Goal: Task Accomplishment & Management: Use online tool/utility

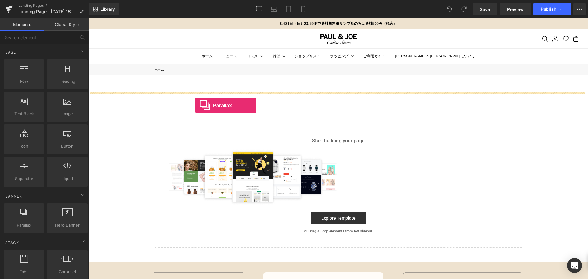
drag, startPoint x: 117, startPoint y: 239, endPoint x: 195, endPoint y: 105, distance: 154.6
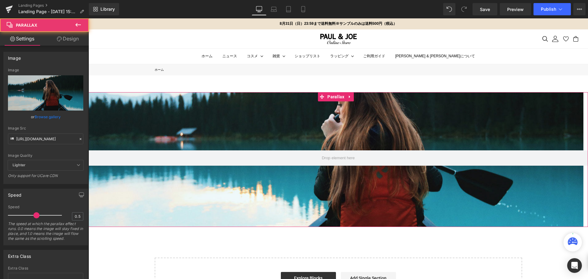
scroll to position [448, 495]
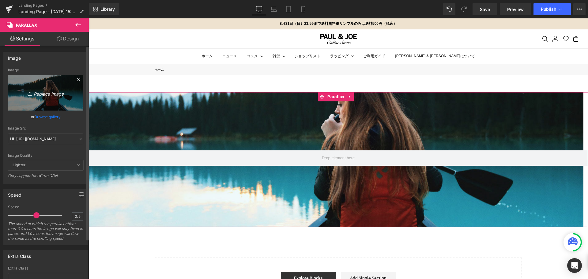
click at [62, 96] on icon "Replace Image" at bounding box center [45, 93] width 49 height 8
type input "C:\fakepath\XMティザー_アートボード 1.jpg"
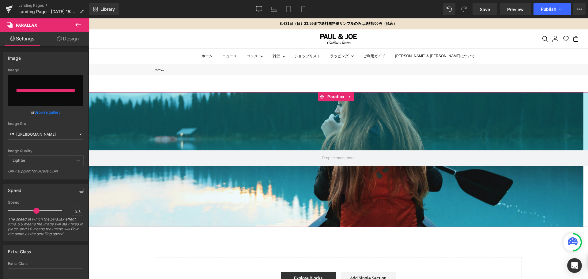
type input "[URL][DOMAIN_NAME]"
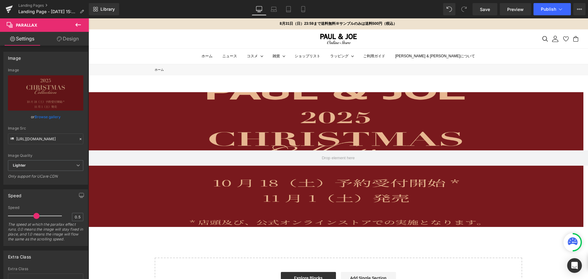
click at [80, 25] on icon at bounding box center [78, 25] width 6 height 4
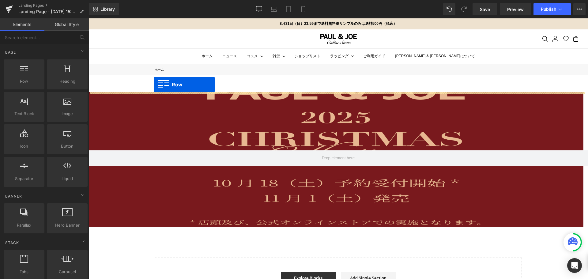
drag, startPoint x: 111, startPoint y: 99, endPoint x: 154, endPoint y: 84, distance: 45.1
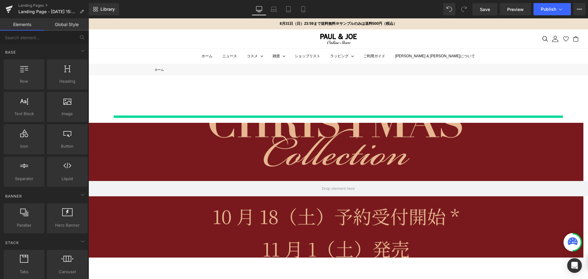
scroll to position [476, 495]
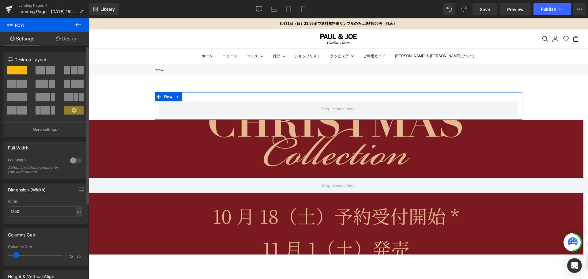
click at [74, 160] on div at bounding box center [76, 160] width 15 height 10
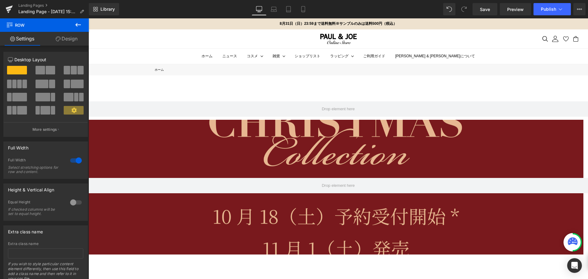
click at [79, 23] on icon at bounding box center [77, 24] width 7 height 7
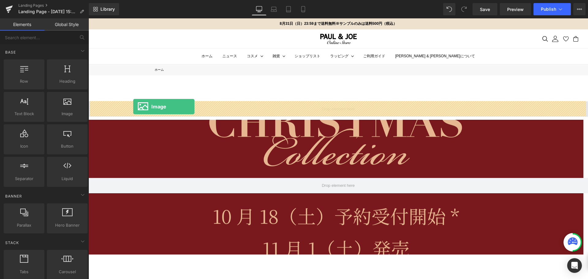
drag, startPoint x: 158, startPoint y: 129, endPoint x: 133, endPoint y: 107, distance: 32.9
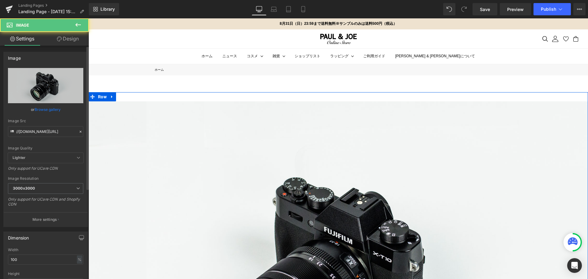
scroll to position [3, 3]
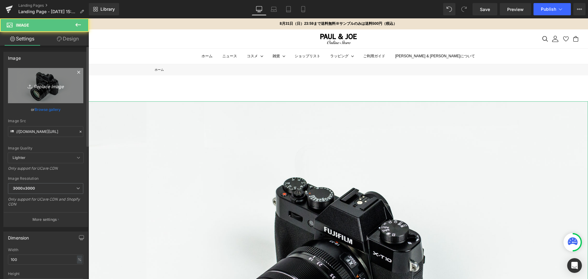
click at [51, 92] on link "Replace Image" at bounding box center [45, 85] width 75 height 35
type input "C:\fakepath\XMティザー_アートボード 1.jpg"
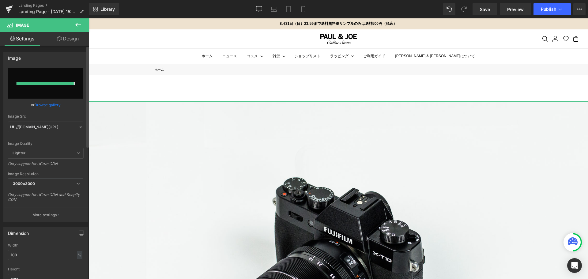
type input "[URL][DOMAIN_NAME]"
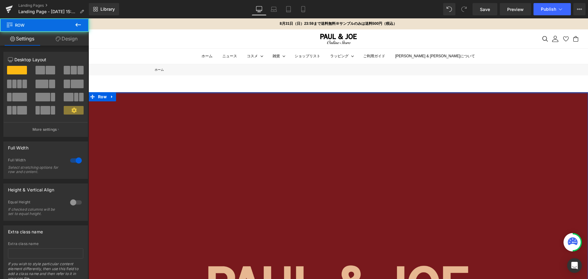
scroll to position [1116, 495]
drag, startPoint x: 142, startPoint y: 94, endPoint x: 143, endPoint y: 79, distance: 15.3
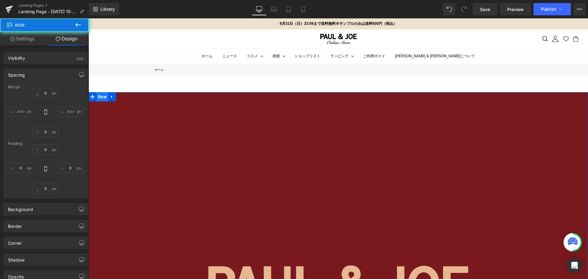
type input "0"
type input "10"
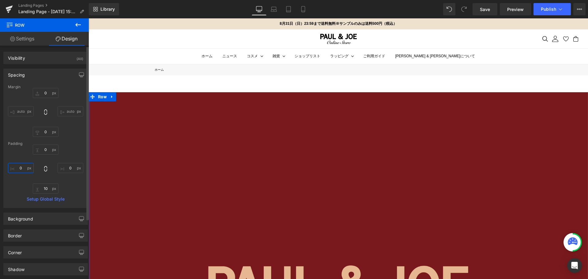
click at [24, 165] on input "0" at bounding box center [21, 168] width 26 height 10
type input "４"
type input "４０"
type input "４００"
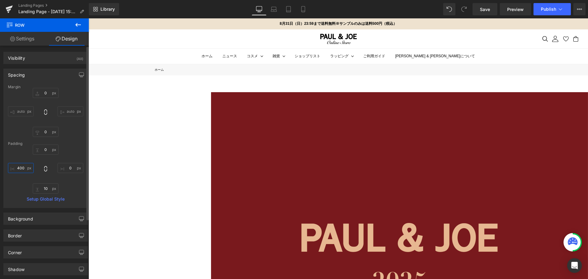
scroll to position [953, 495]
type input "4"
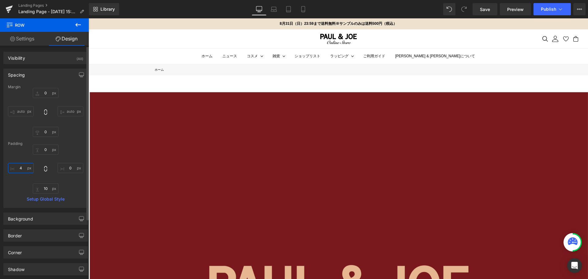
scroll to position [1115, 495]
type input "２"
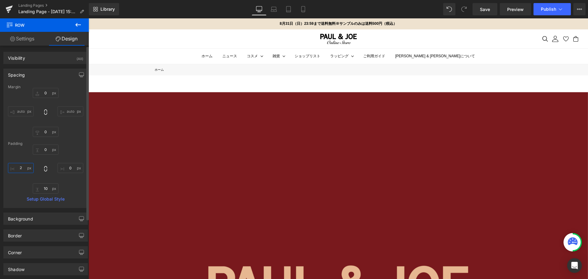
scroll to position [1116, 495]
type input "２０"
type input "２００"
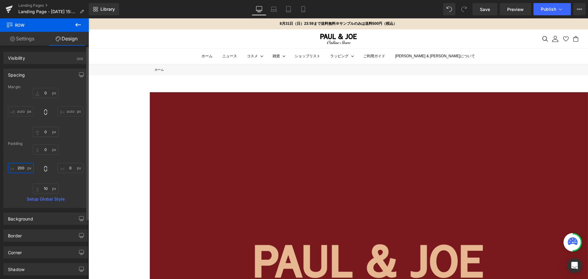
scroll to position [1035, 495]
type input "200"
click at [69, 170] on input "0" at bounding box center [71, 168] width 26 height 10
type input "３"
type input "３０"
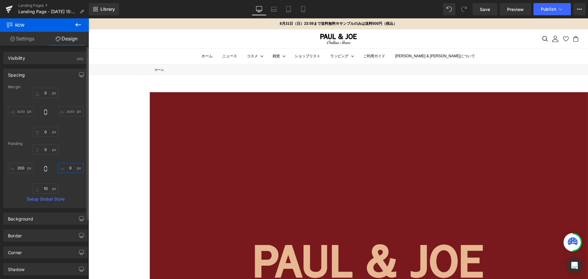
type input "３００"
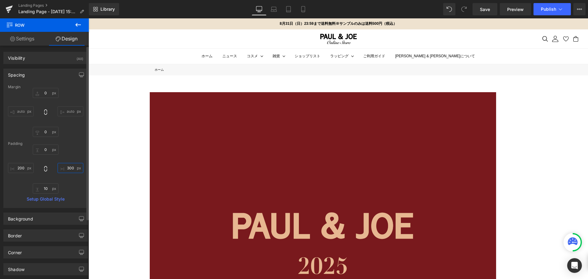
scroll to position [913, 495]
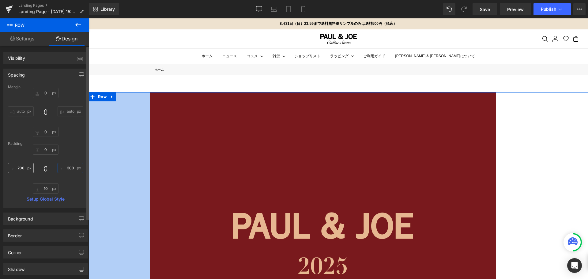
type input "300"
click at [23, 167] on input "200" at bounding box center [21, 168] width 26 height 10
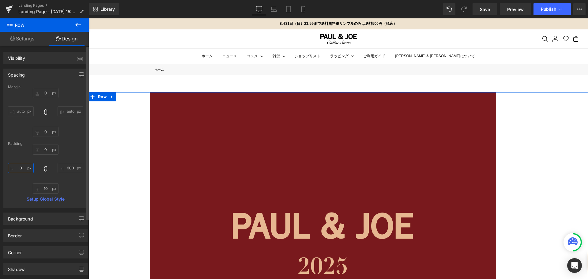
type input "３"
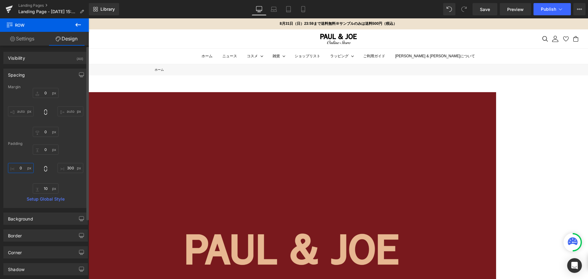
type input "３０"
type input "３００"
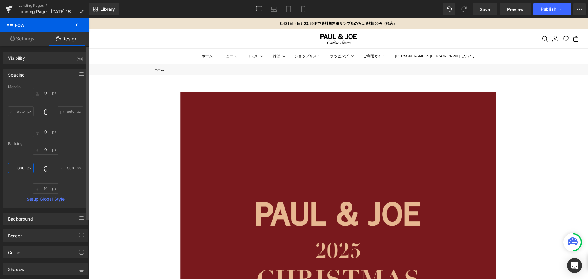
scroll to position [872, 495]
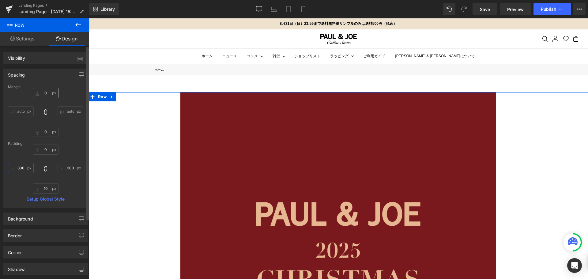
type input "300"
click at [46, 93] on input "0" at bounding box center [46, 93] width 26 height 10
type input "ー"
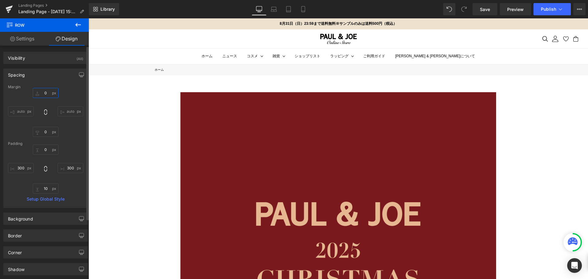
type input "ー４"
type input "ー４０"
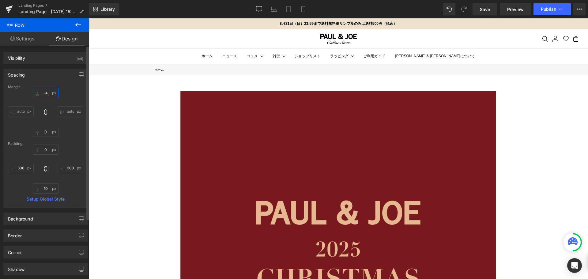
scroll to position [870, 495]
type input "-4５"
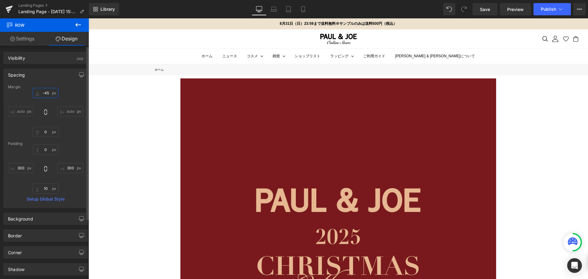
scroll to position [858, 495]
click at [305, 7] on icon at bounding box center [302, 9] width 3 height 6
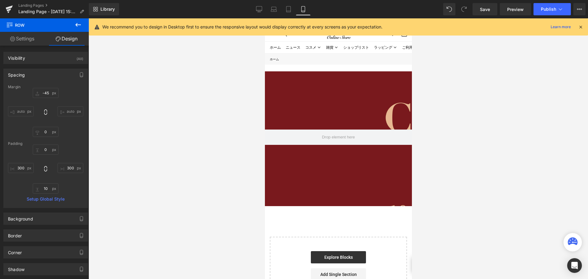
type input "-45"
type input "0"
type input "300"
type input "10"
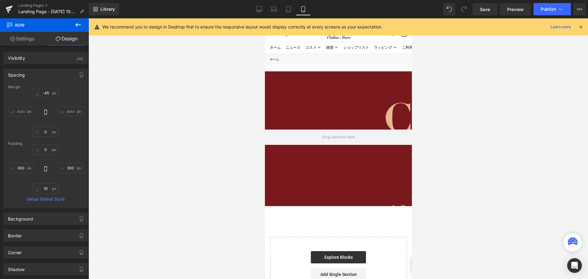
type input "300"
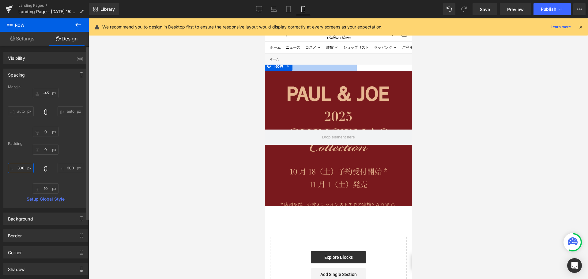
click at [25, 170] on input "300" at bounding box center [21, 168] width 26 height 10
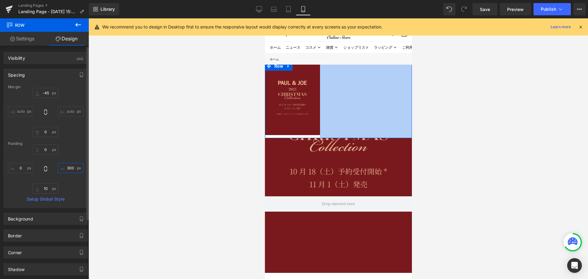
click at [73, 169] on input "300" at bounding box center [71, 168] width 26 height 10
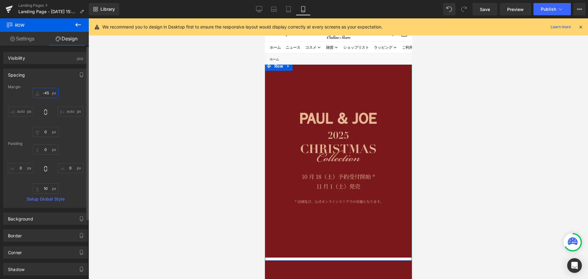
click at [47, 93] on input "-45" at bounding box center [46, 93] width 26 height 10
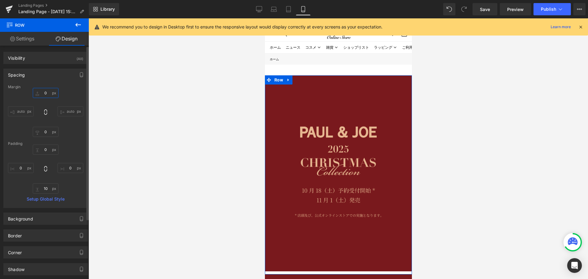
type input "ー"
type input "ー３"
type input "ー３０"
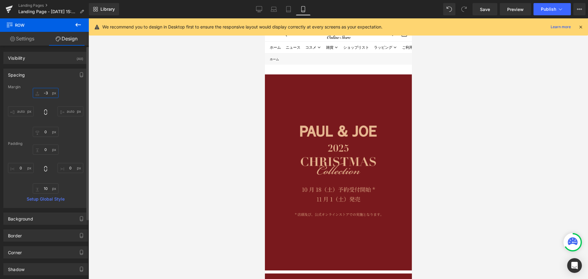
type input "-3５"
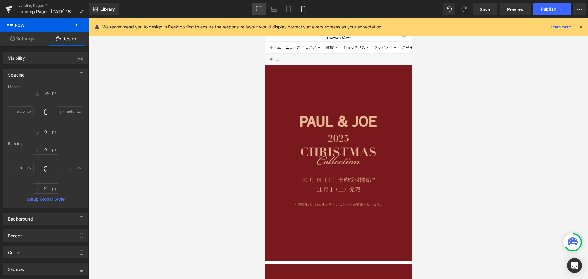
click at [257, 12] on icon at bounding box center [259, 9] width 6 height 6
type input "-45"
type input "0"
type input "300"
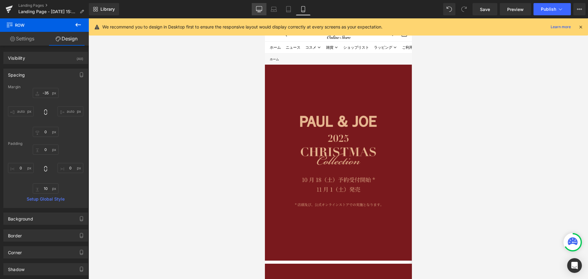
type input "10"
type input "300"
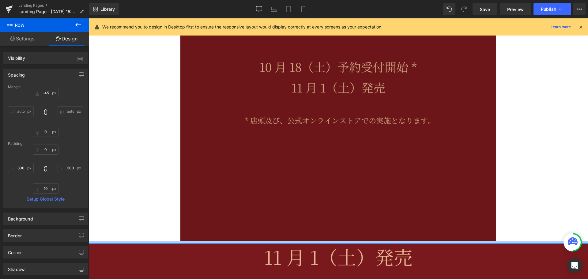
type input "0px"
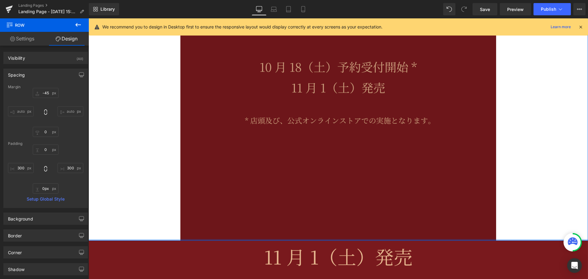
drag, startPoint x: 255, startPoint y: 241, endPoint x: 254, endPoint y: 233, distance: 8.3
click at [254, 233] on div "Image Row NaNpx NaNpx" at bounding box center [337, 30] width 499 height 421
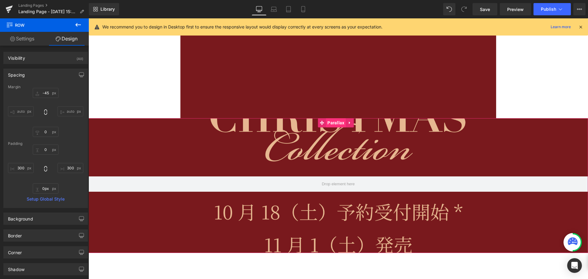
click at [331, 124] on span "Parallax" at bounding box center [336, 122] width 20 height 9
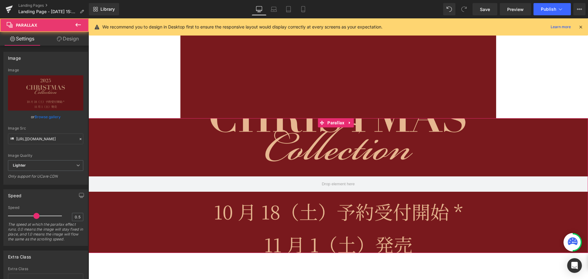
click at [70, 40] on link "Design" at bounding box center [68, 39] width 44 height 14
click at [0, 0] on div "Spacing" at bounding box center [0, 0] width 0 height 0
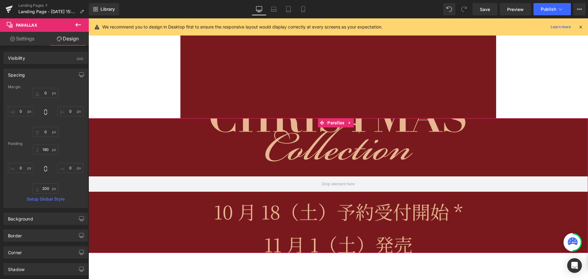
type input "0"
type input "190"
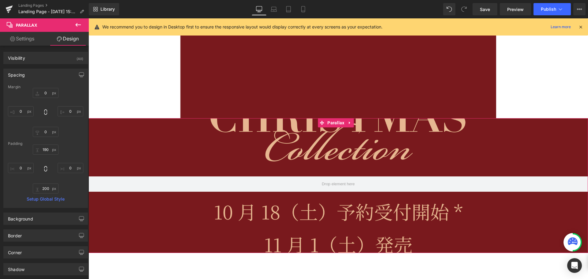
type input "0"
type input "200"
type input "0"
click at [24, 110] on input "0" at bounding box center [21, 111] width 26 height 10
type input "３"
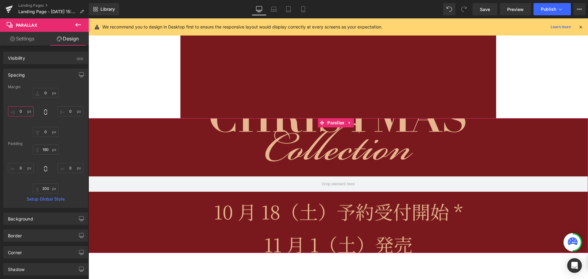
type input "３０"
type input "３００"
type input "300０"
click at [22, 166] on input "0" at bounding box center [21, 168] width 26 height 10
type input "３"
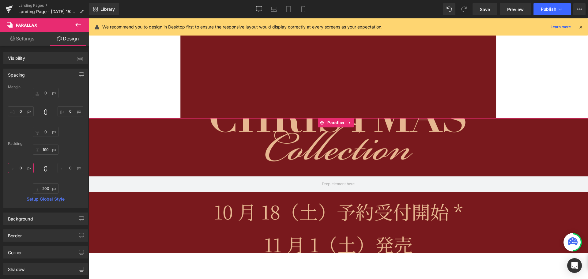
type input "３０"
type input "３００"
type input "3"
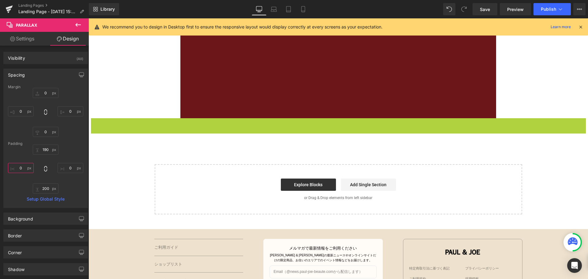
scroll to position [735, 495]
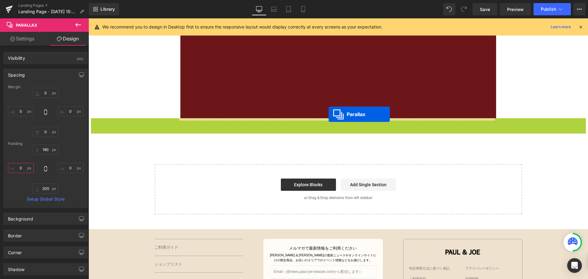
drag, startPoint x: 336, startPoint y: 122, endPoint x: 328, endPoint y: 114, distance: 11.5
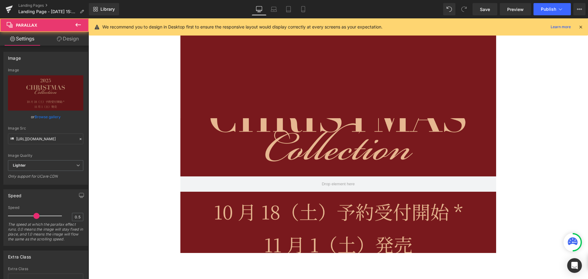
scroll to position [3, 3]
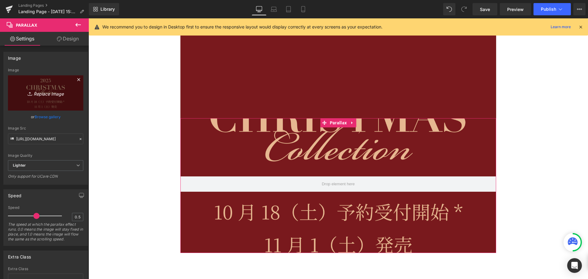
click at [43, 102] on link "Replace Image" at bounding box center [45, 92] width 75 height 35
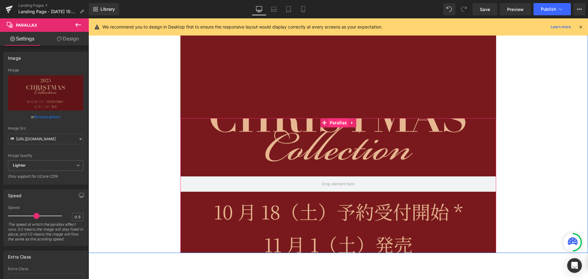
click at [336, 123] on span "Parallax" at bounding box center [338, 122] width 20 height 9
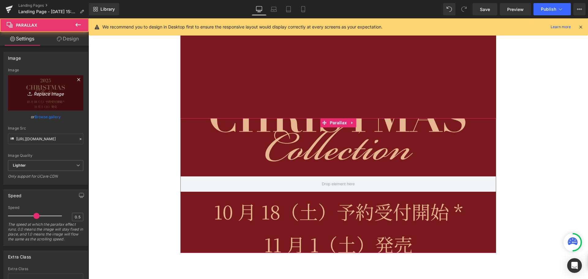
click at [61, 97] on link "Replace Image" at bounding box center [45, 92] width 75 height 35
type input "C:\fakepath\XMティザー-02.jpg"
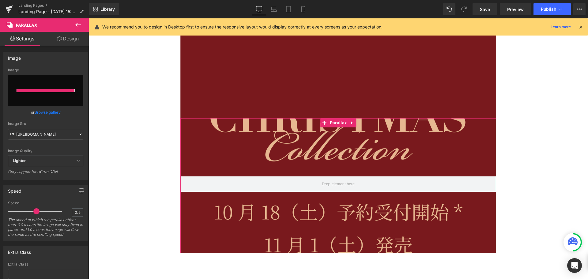
type input "[URL][DOMAIN_NAME]"
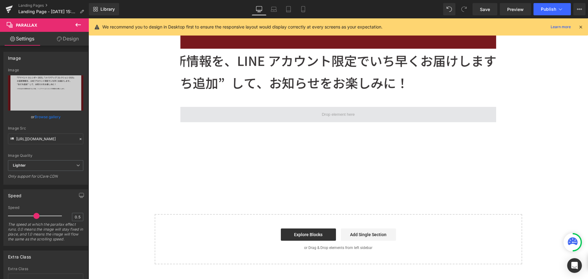
scroll to position [428, 0]
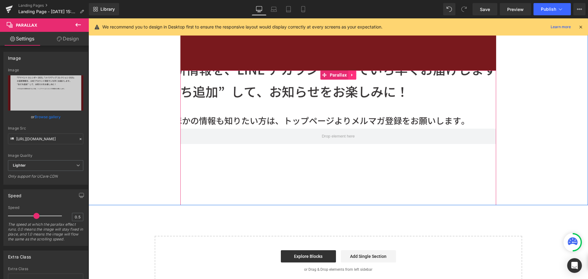
click at [353, 75] on link at bounding box center [352, 74] width 8 height 9
click at [354, 75] on icon at bounding box center [356, 75] width 4 height 4
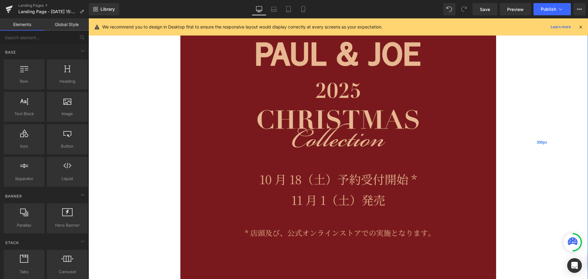
scroll to position [184, 0]
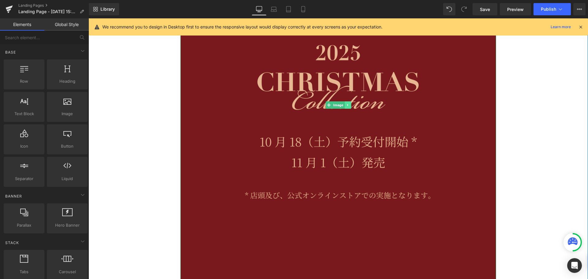
click at [347, 105] on icon at bounding box center [347, 105] width 1 height 2
click at [343, 105] on icon at bounding box center [344, 104] width 3 height 3
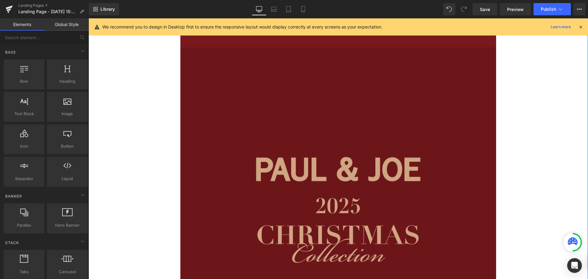
scroll to position [456, 0]
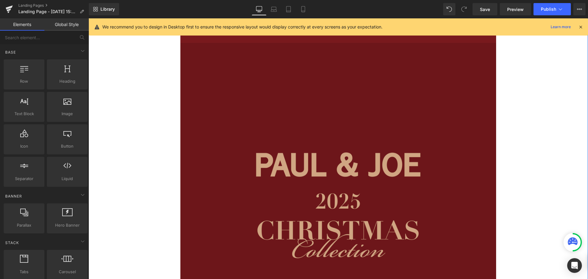
click at [356, 160] on img at bounding box center [338, 253] width 316 height 421
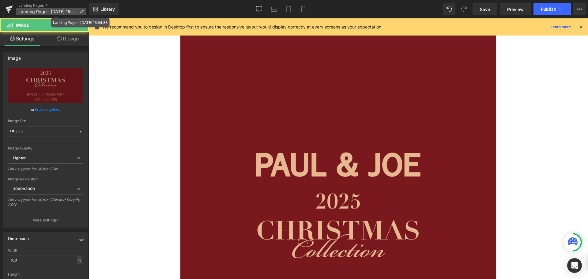
type input "[URL][DOMAIN_NAME]"
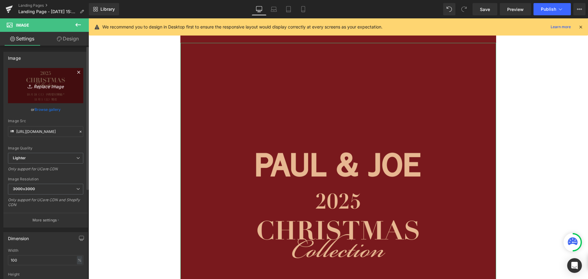
click at [50, 79] on link "Replace Image" at bounding box center [45, 85] width 75 height 35
type input "C:\fakepath\XMティザー-02.jpg"
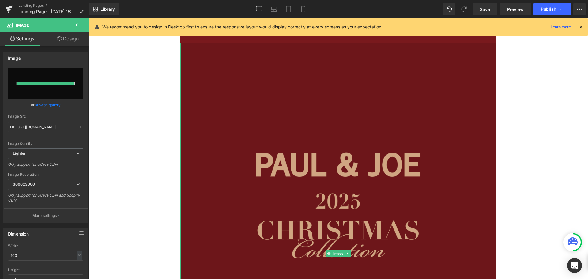
type input "[URL][DOMAIN_NAME]"
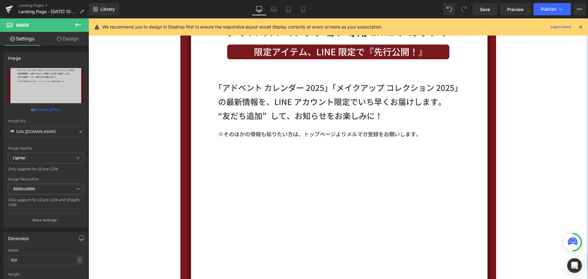
scroll to position [548, 0]
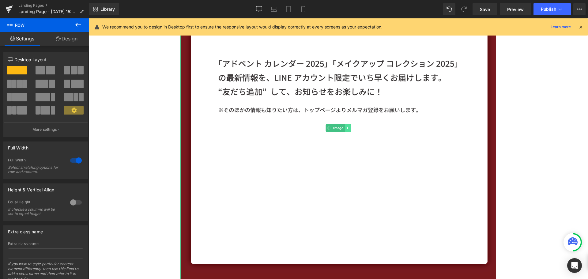
click at [347, 129] on icon at bounding box center [347, 128] width 3 height 4
click at [349, 129] on icon at bounding box center [350, 127] width 3 height 3
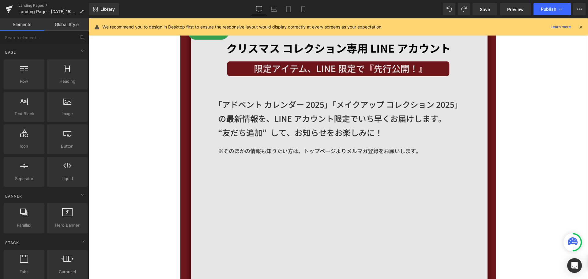
scroll to position [515, 0]
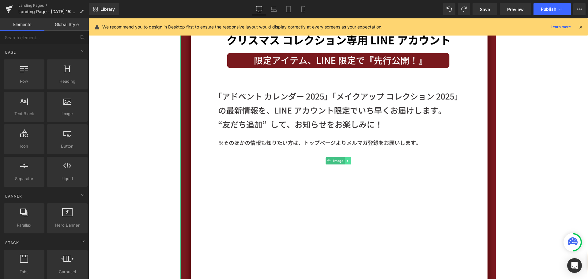
click at [347, 161] on icon at bounding box center [347, 160] width 1 height 2
click at [344, 161] on link at bounding box center [344, 160] width 6 height 7
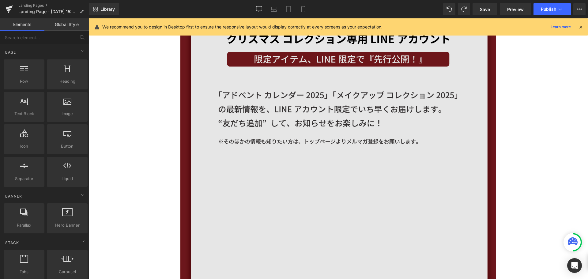
scroll to position [871, 0]
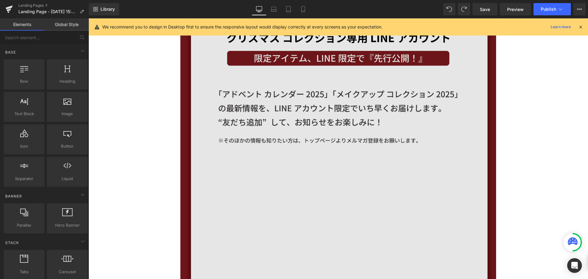
click at [334, 164] on img at bounding box center [338, 158] width 316 height 353
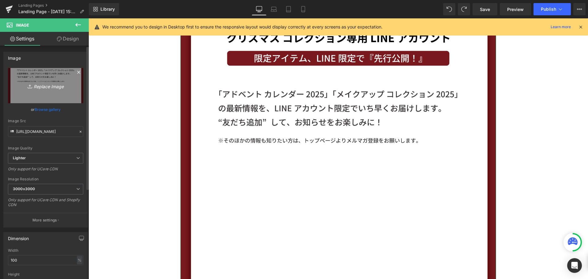
click at [36, 78] on link "Replace Image" at bounding box center [45, 85] width 75 height 35
type input "C:\fakepath\XMティザー-05.jpg"
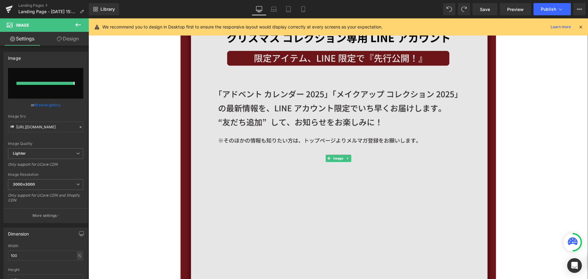
type input "[URL][DOMAIN_NAME]"
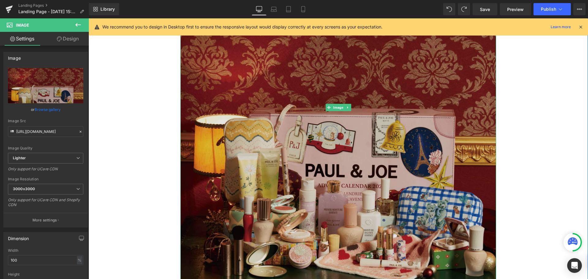
scroll to position [1177, 0]
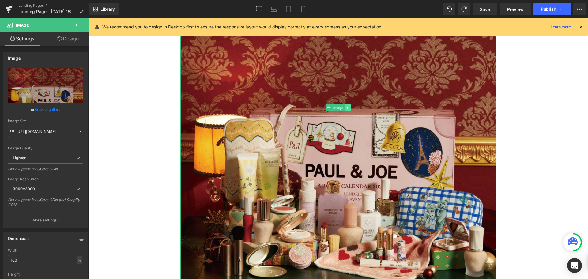
click at [345, 106] on link at bounding box center [347, 107] width 6 height 7
click at [342, 110] on link at bounding box center [344, 107] width 6 height 7
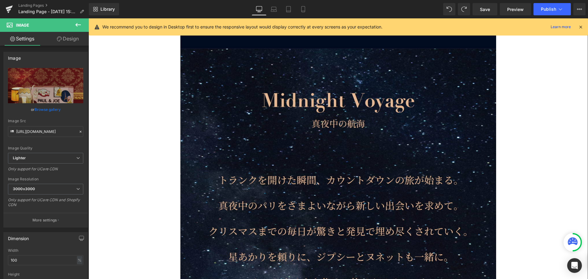
scroll to position [1674, 0]
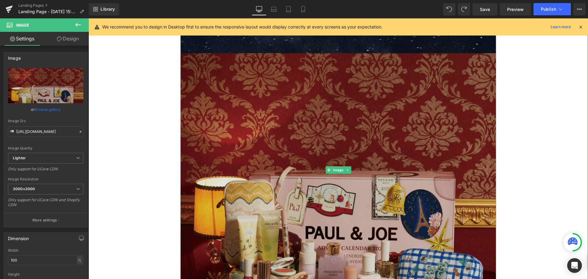
scroll to position [2041, 0]
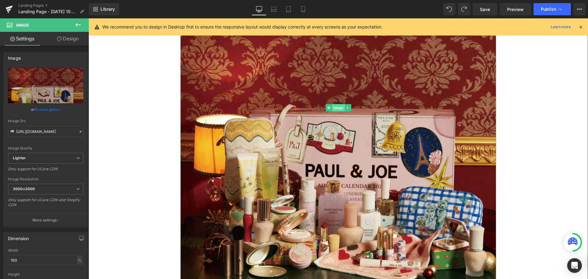
click at [333, 107] on span "Image" at bounding box center [338, 107] width 13 height 7
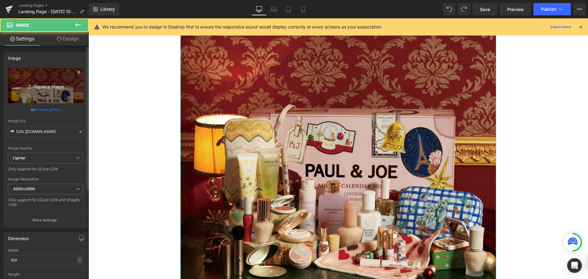
click at [55, 96] on link "Replace Image" at bounding box center [45, 85] width 75 height 35
type input "C:\fakepath\XMティザー-06.jpg"
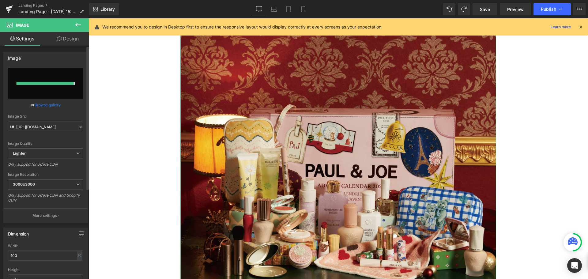
type input "[URL][DOMAIN_NAME]"
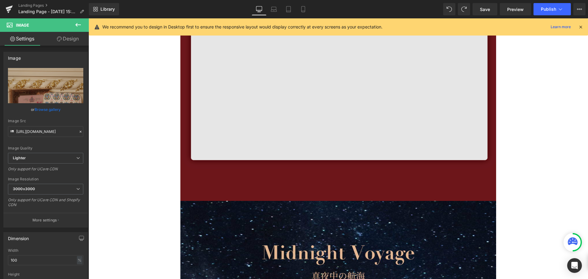
scroll to position [695, 0]
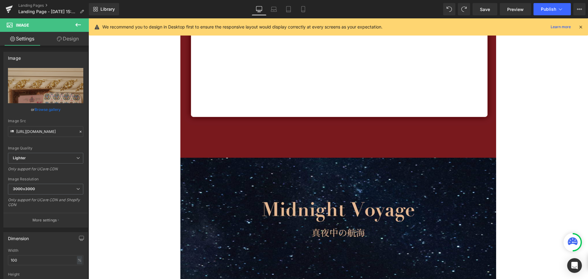
click at [80, 26] on icon at bounding box center [77, 24] width 7 height 7
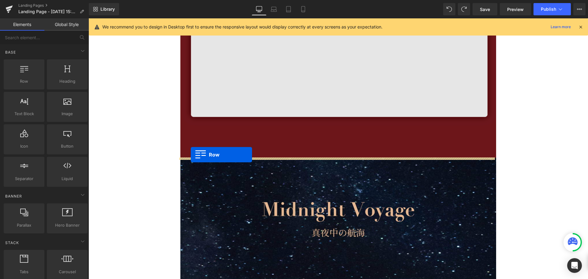
drag, startPoint x: 121, startPoint y: 99, endPoint x: 191, endPoint y: 155, distance: 89.1
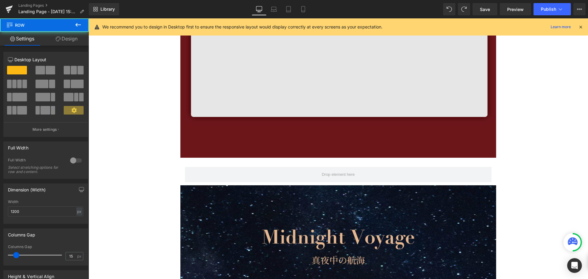
scroll to position [2830, 495]
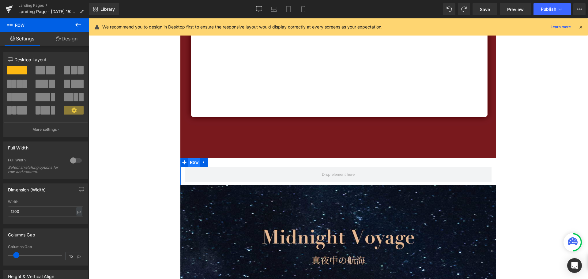
click at [191, 162] on span "Row" at bounding box center [194, 162] width 12 height 9
click at [46, 69] on span at bounding box center [50, 70] width 9 height 9
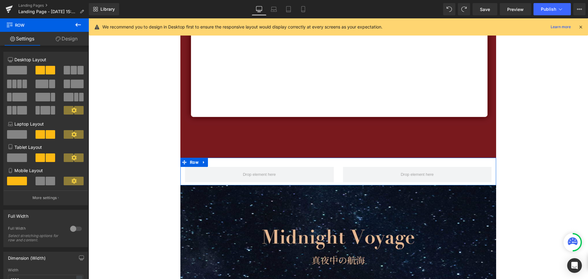
click at [43, 177] on span at bounding box center [40, 181] width 9 height 9
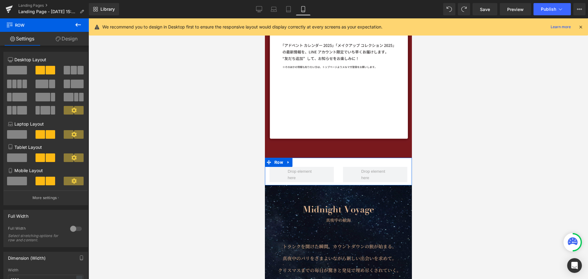
scroll to position [1648, 142]
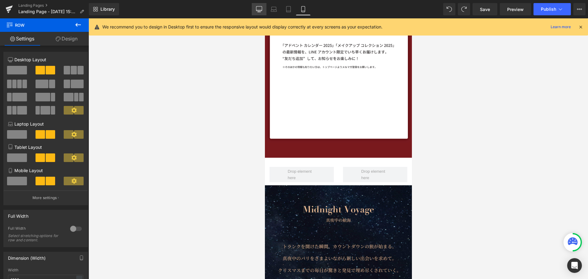
click at [260, 12] on icon at bounding box center [258, 12] width 3 height 0
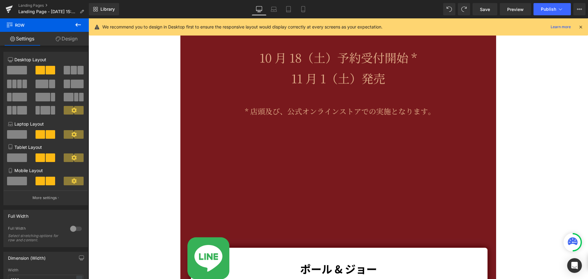
scroll to position [3, 3]
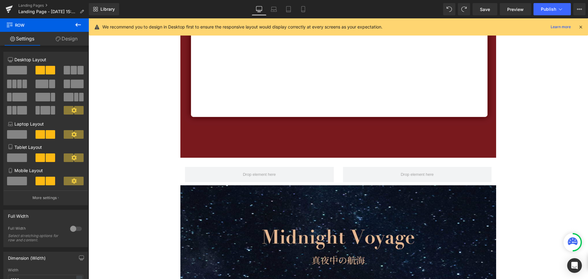
click at [81, 25] on icon at bounding box center [77, 24] width 7 height 7
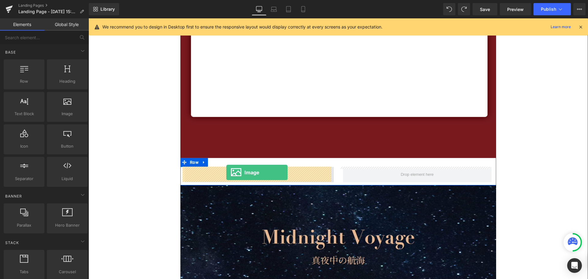
drag, startPoint x: 156, startPoint y: 122, endPoint x: 226, endPoint y: 173, distance: 86.2
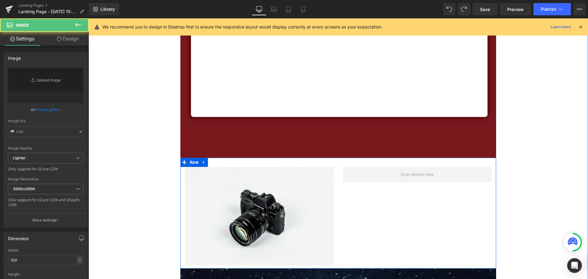
type input "//[DOMAIN_NAME][URL]"
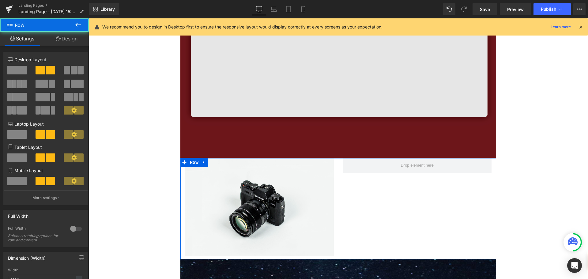
scroll to position [2904, 495]
drag, startPoint x: 238, startPoint y: 161, endPoint x: 241, endPoint y: 148, distance: 13.0
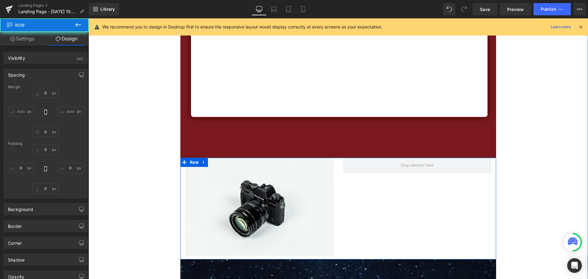
type input "0"
type input "10"
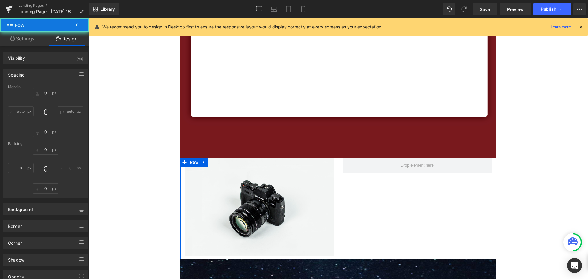
type input "0"
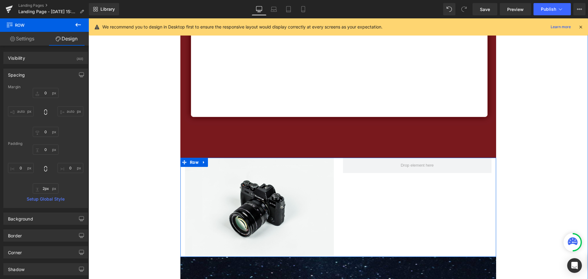
type input "0px"
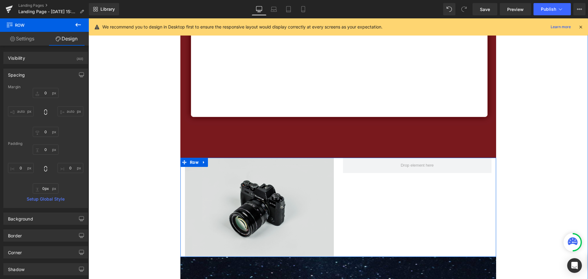
scroll to position [2901, 495]
drag, startPoint x: 222, startPoint y: 259, endPoint x: 223, endPoint y: 249, distance: 9.3
click at [223, 249] on div "Image Row" at bounding box center [338, 207] width 316 height 99
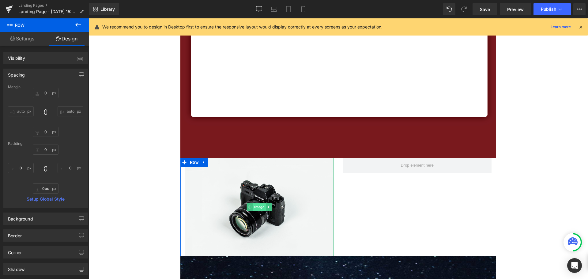
click at [258, 208] on span "Image" at bounding box center [259, 206] width 13 height 7
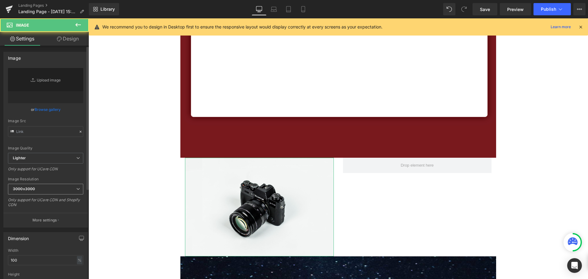
type input "//[DOMAIN_NAME][URL]"
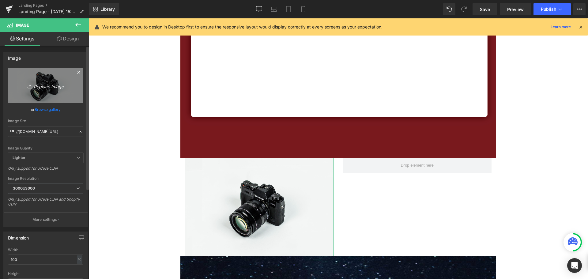
click at [38, 97] on link "Replace Image" at bounding box center [45, 85] width 75 height 35
type input "C:\fakepath\XMティザー-03.jpg"
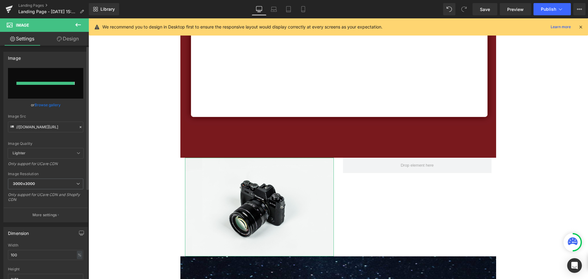
type input "[URL][DOMAIN_NAME]"
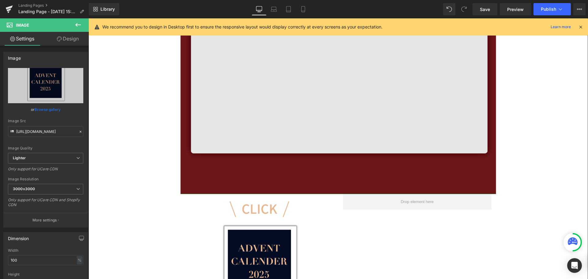
scroll to position [695, 0]
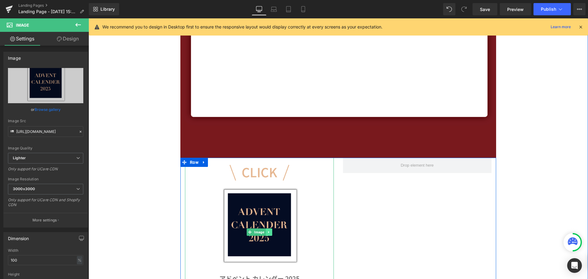
click at [268, 233] on link at bounding box center [268, 231] width 6 height 7
click at [262, 233] on link at bounding box center [265, 231] width 6 height 7
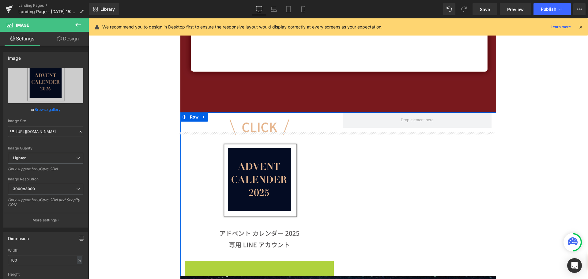
scroll to position [713, 0]
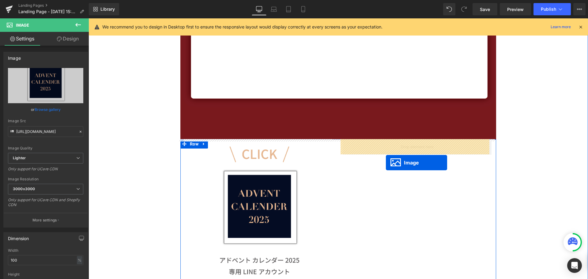
drag, startPoint x: 255, startPoint y: 239, endPoint x: 386, endPoint y: 163, distance: 151.0
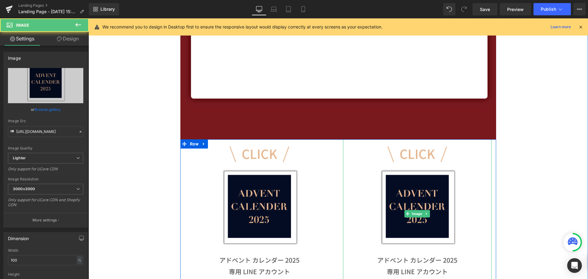
scroll to position [2951, 495]
click at [416, 214] on span "Image" at bounding box center [417, 213] width 13 height 7
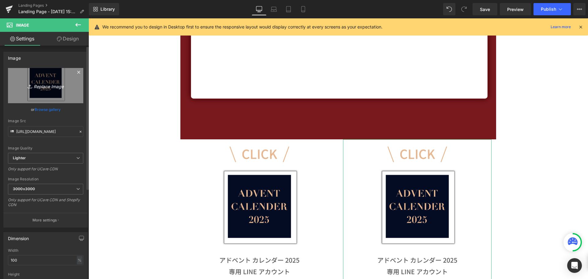
click at [57, 92] on link "Replace Image" at bounding box center [45, 85] width 75 height 35
type input "C:\fakepath\XMティザー-04.jpg"
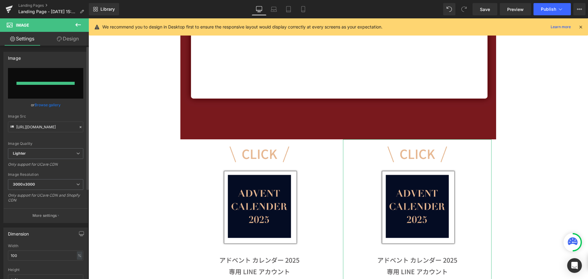
type input "[URL][DOMAIN_NAME]"
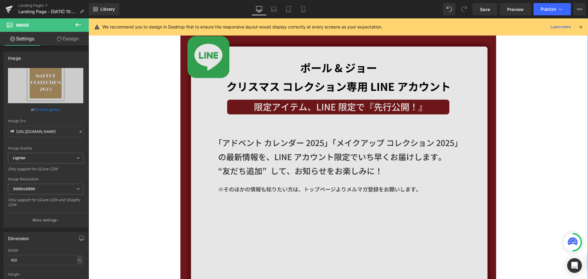
scroll to position [468, 0]
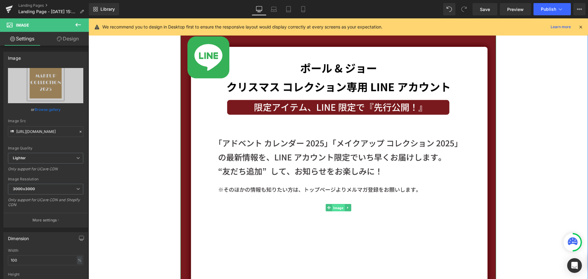
click at [325, 208] on link "Image" at bounding box center [334, 207] width 19 height 7
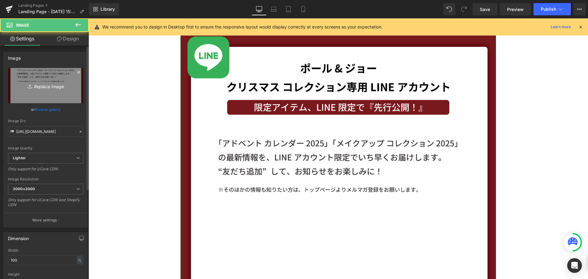
click at [27, 91] on link "Replace Image" at bounding box center [45, 85] width 75 height 35
type input "C:\fakepath\XMティザー-0.png"
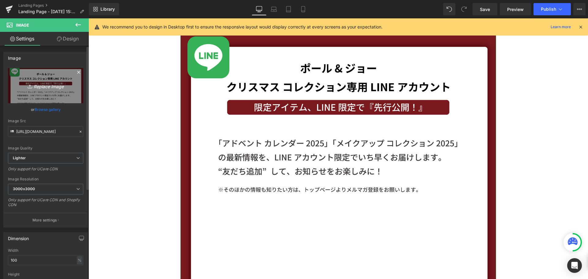
type input "[URL][DOMAIN_NAME]"
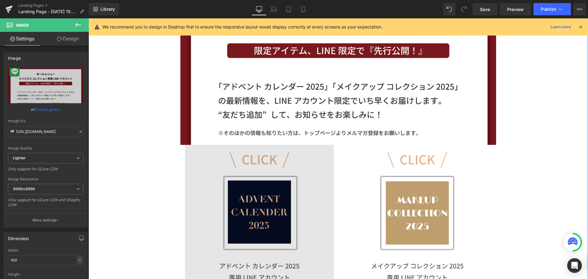
scroll to position [529, 0]
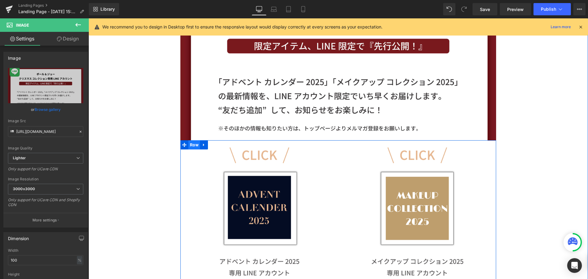
click at [190, 146] on span "Row" at bounding box center [194, 144] width 12 height 9
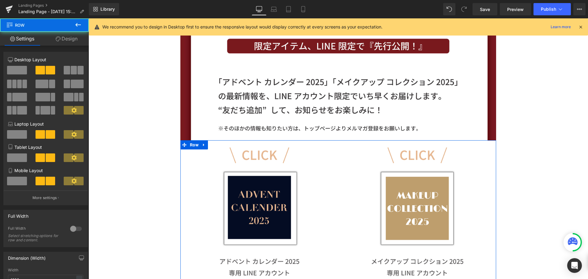
click at [73, 40] on link "Design" at bounding box center [66, 39] width 44 height 14
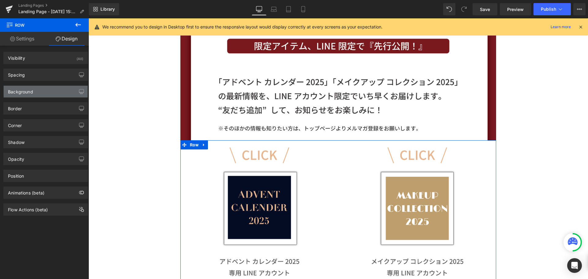
click at [51, 93] on div "Background" at bounding box center [46, 92] width 84 height 12
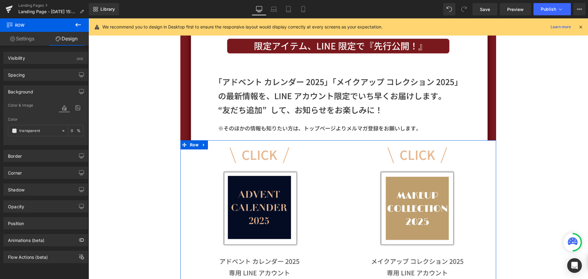
click at [26, 115] on div "Color & Image color" at bounding box center [45, 110] width 75 height 16
click at [32, 133] on input "transparent" at bounding box center [38, 130] width 39 height 7
paste input "79191d"
type input "79191d"
type input "100"
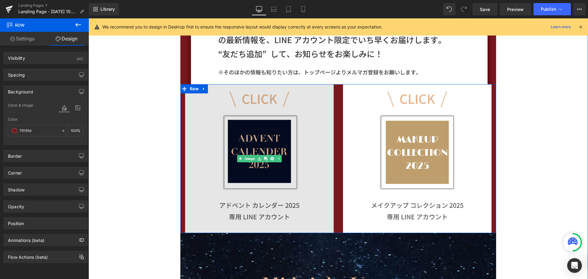
scroll to position [591, 0]
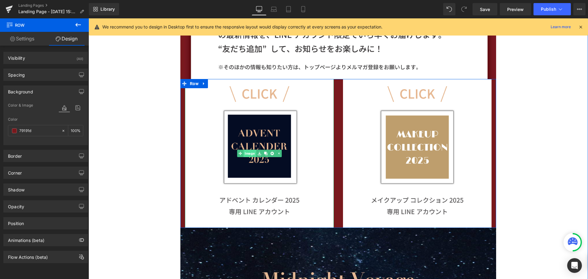
click at [247, 154] on link "Image" at bounding box center [246, 153] width 19 height 7
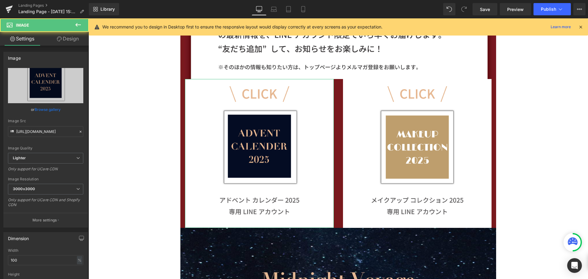
click at [75, 41] on link "Design" at bounding box center [68, 39] width 44 height 14
click at [0, 0] on div "Spacing" at bounding box center [0, 0] width 0 height 0
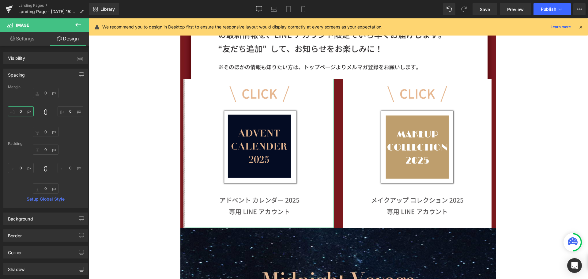
click at [24, 110] on input "0" at bounding box center [21, 111] width 26 height 10
type input "２"
type input "２０"
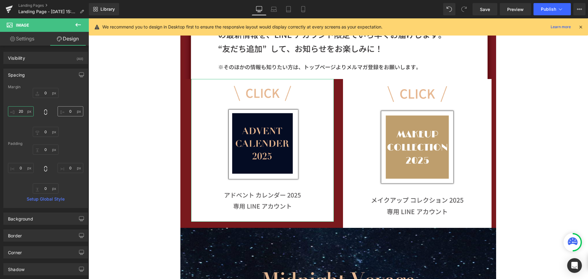
type input "20"
click at [76, 112] on input "0" at bounding box center [71, 111] width 26 height 10
type input "ー"
type input "ー３０"
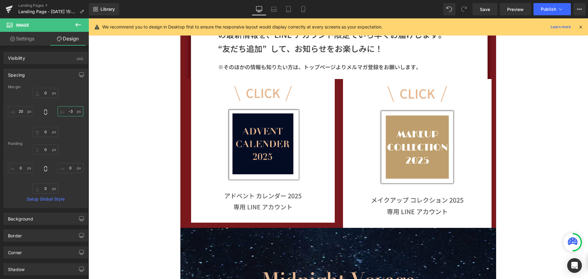
scroll to position [2768, 495]
type input "-１"
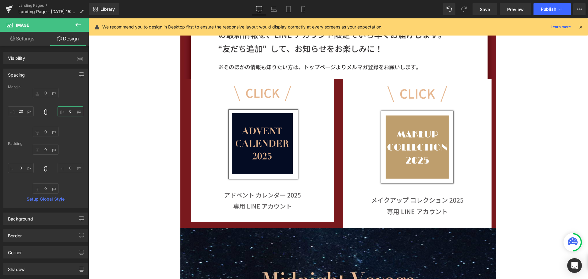
type input "-１０"
type input "-１"
type input "-"
type input "ー"
type input "ー１"
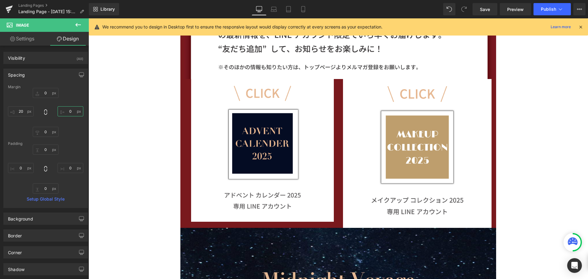
type input "ー１０"
type input "-"
type input "ー"
type input "ー１"
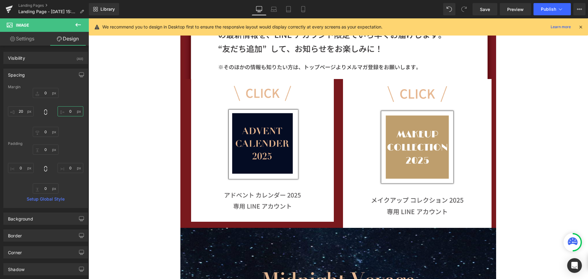
type input "ー１５"
type input "-15"
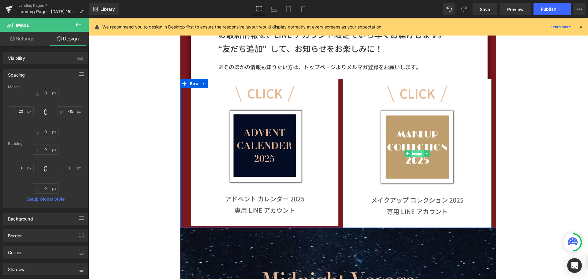
click at [415, 153] on span "Image" at bounding box center [417, 153] width 13 height 7
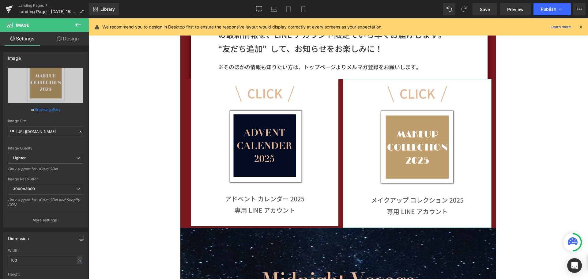
click at [73, 39] on link "Design" at bounding box center [68, 39] width 44 height 14
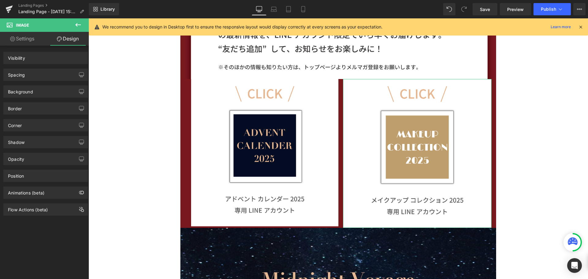
click at [46, 73] on div "Spacing" at bounding box center [46, 75] width 84 height 12
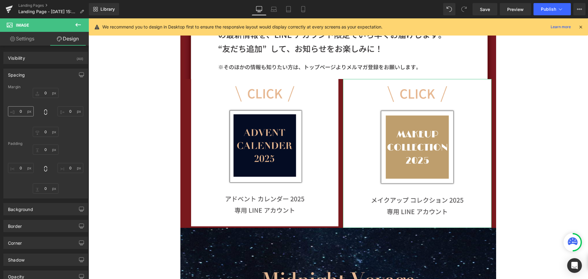
type input "0"
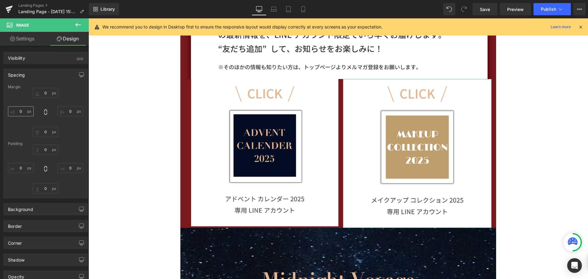
type input "0"
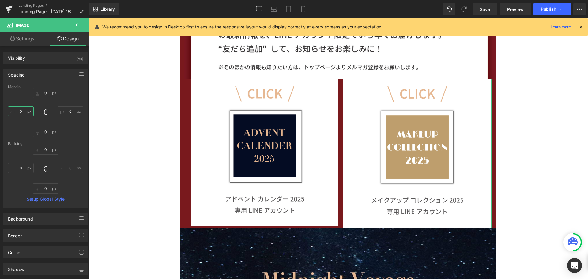
click at [26, 114] on input "0" at bounding box center [21, 111] width 26 height 10
type input "ー"
type input "ー１"
type input "ー１５"
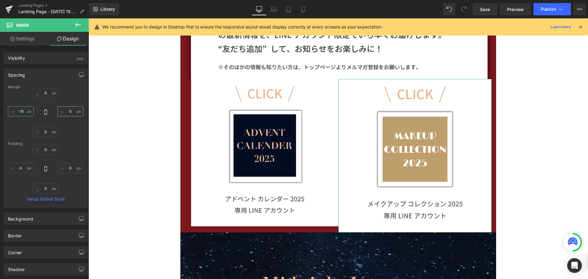
type input "-15"
click at [76, 113] on input "0" at bounding box center [71, 111] width 26 height 10
type input "２"
type input "２０"
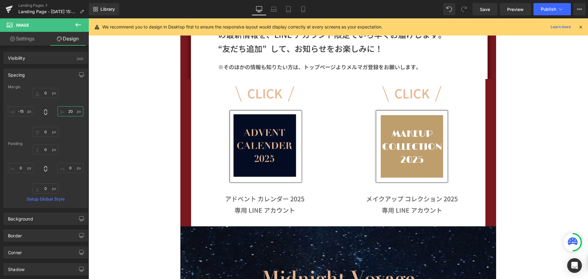
scroll to position [2767, 495]
type input "2"
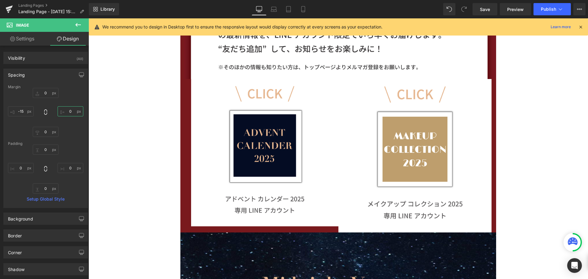
scroll to position [2773, 495]
type input "１"
type input "１８"
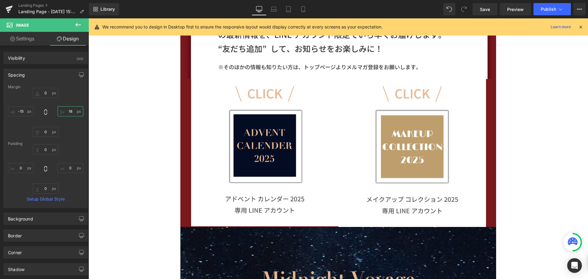
scroll to position [2767, 495]
type input "1"
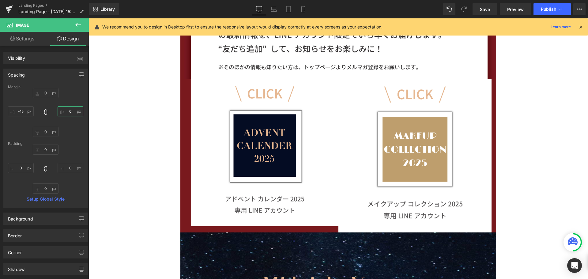
scroll to position [2773, 495]
type input "１"
type input "１９"
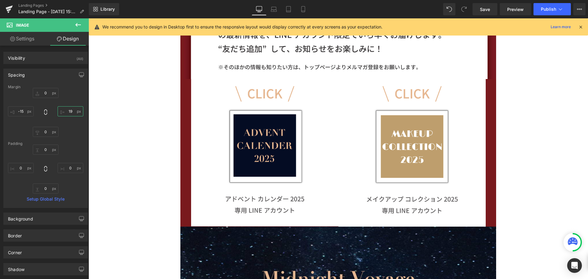
scroll to position [2767, 495]
type input "1"
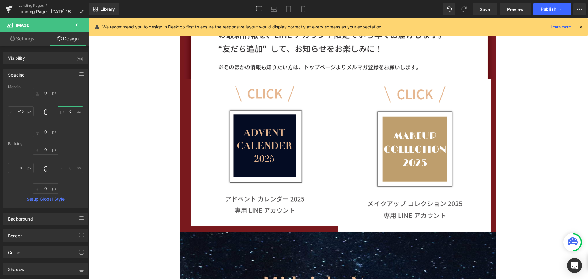
scroll to position [2773, 495]
type input "１"
type input "１６"
type input "1４"
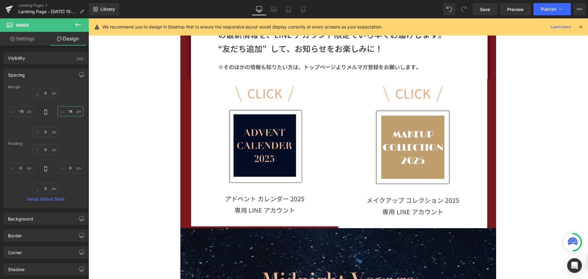
scroll to position [2768, 495]
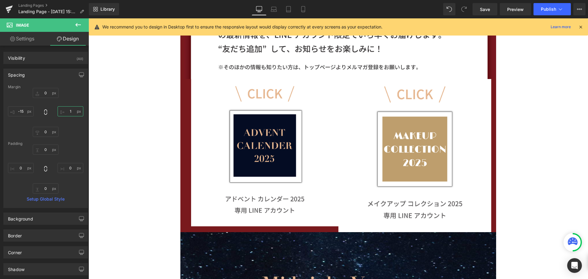
type input "1３"
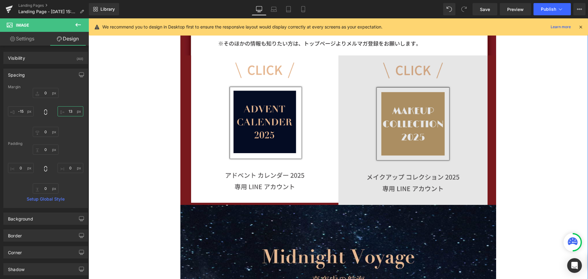
scroll to position [621, 0]
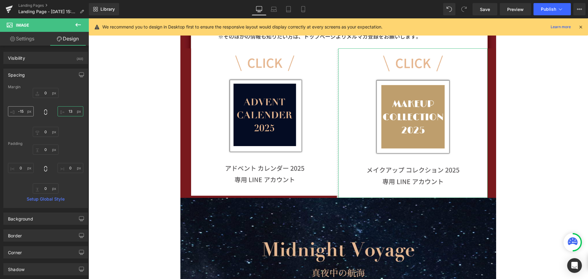
type input "13"
click at [25, 108] on input "-15" at bounding box center [21, 111] width 26 height 10
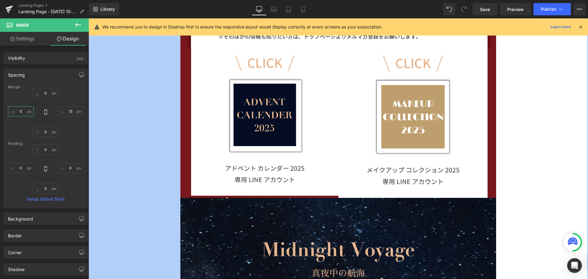
scroll to position [2767, 495]
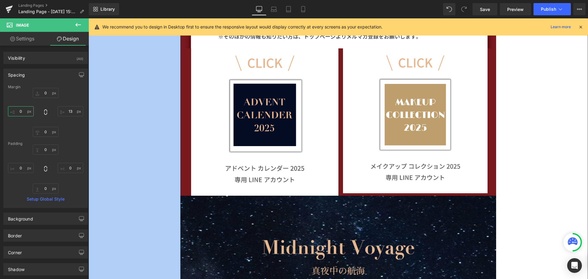
type input "ー"
type input "ー１"
type input "ー１８"
type input "-1１"
type input "-1１０"
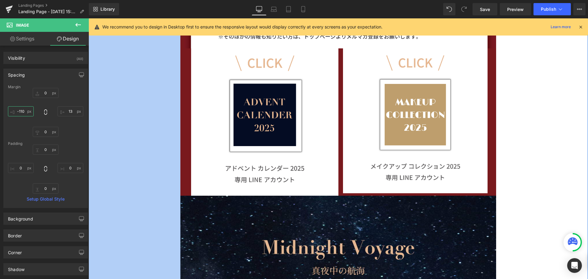
scroll to position [2798, 495]
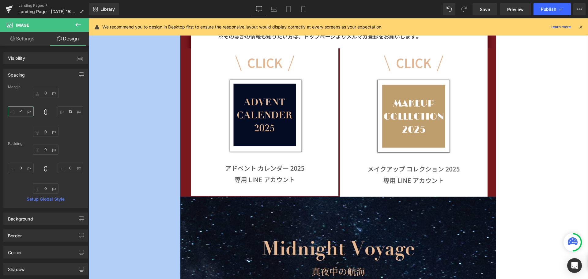
type input "-"
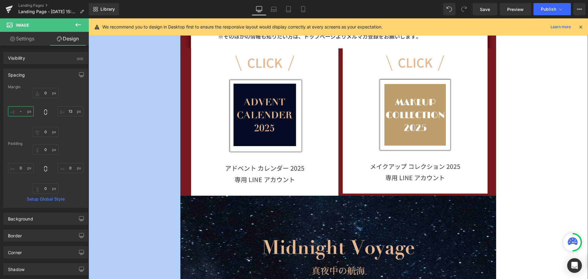
scroll to position [2767, 495]
type input "ー"
type input "ー８"
type input "-９"
type input "-9"
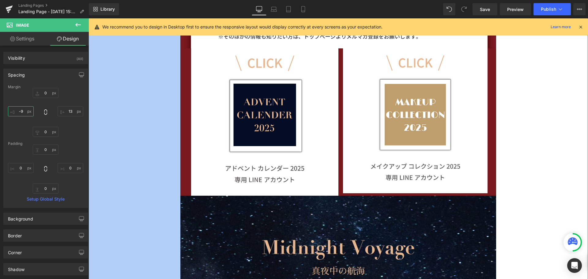
scroll to position [2767, 495]
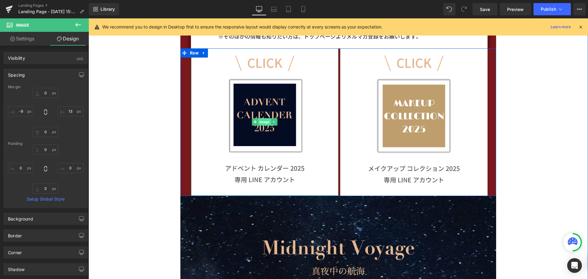
click at [261, 121] on span "Image" at bounding box center [264, 121] width 13 height 7
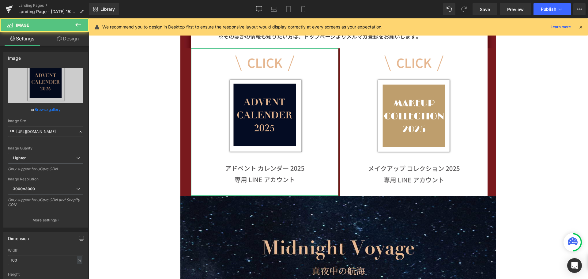
click at [74, 38] on link "Design" at bounding box center [68, 39] width 44 height 14
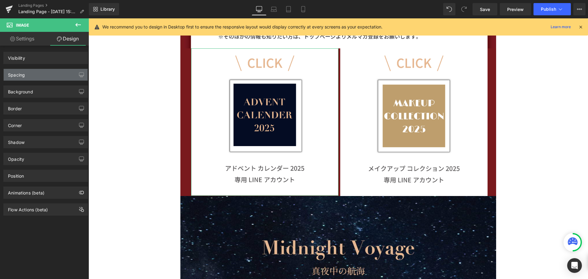
click at [62, 69] on div "Spacing [GEOGRAPHIC_DATA] [GEOGRAPHIC_DATA]" at bounding box center [45, 75] width 84 height 12
type input "0"
type input "-15"
type input "0"
type input "20"
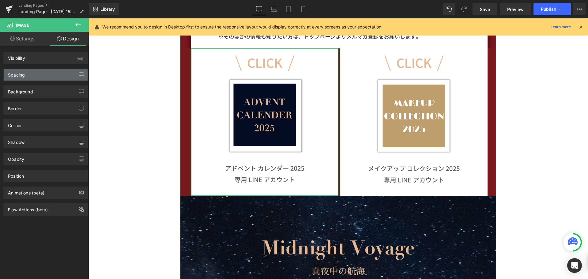
type input "0"
click at [55, 77] on div "Spacing" at bounding box center [46, 75] width 84 height 12
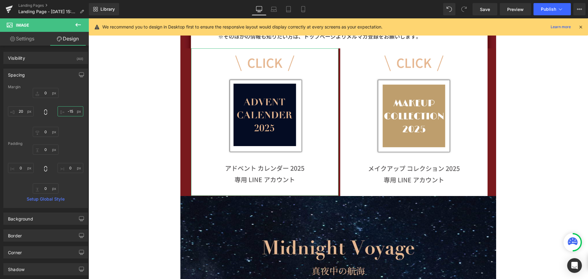
click at [72, 113] on input "-15" at bounding box center [71, 111] width 26 height 10
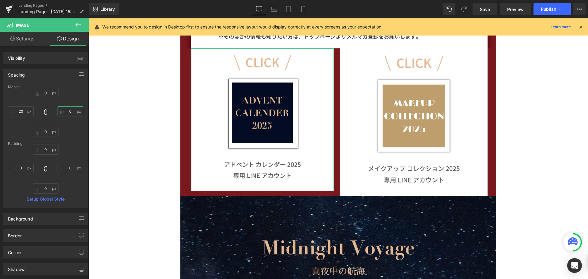
type input "ー"
type input "ー１"
type input "ー１７"
type input "ー１"
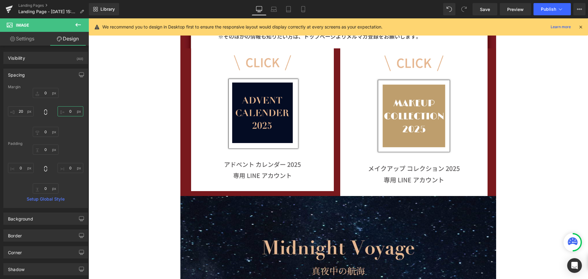
type input "ー"
type input "ー１"
type input "ー１８"
type input "-18"
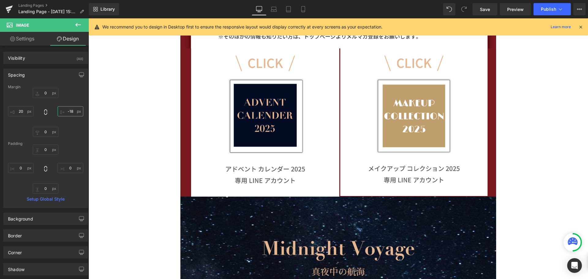
scroll to position [2767, 495]
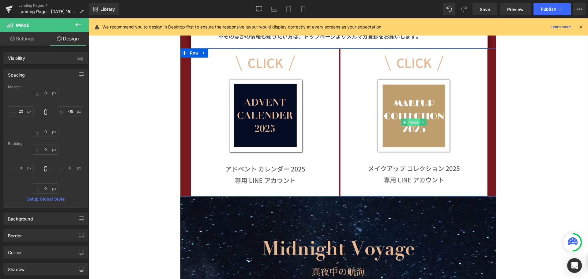
click at [409, 121] on span "Image" at bounding box center [413, 121] width 13 height 7
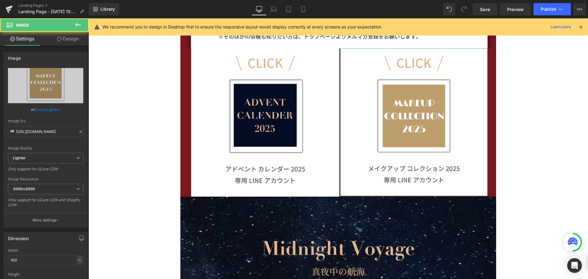
click at [71, 39] on link "Design" at bounding box center [68, 39] width 44 height 14
click at [0, 0] on div "Spacing" at bounding box center [0, 0] width 0 height 0
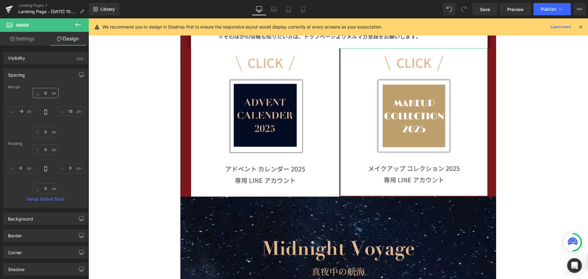
type input "0"
type input "13"
type input "0"
type input "-9"
type input "0"
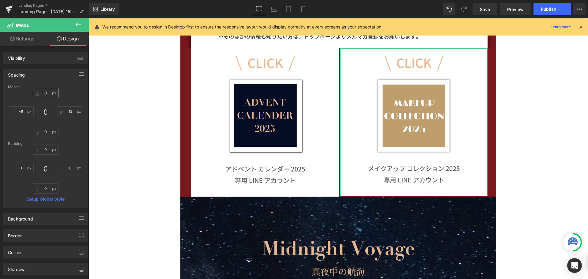
type input "0"
click at [27, 110] on input "-9" at bounding box center [21, 111] width 26 height 10
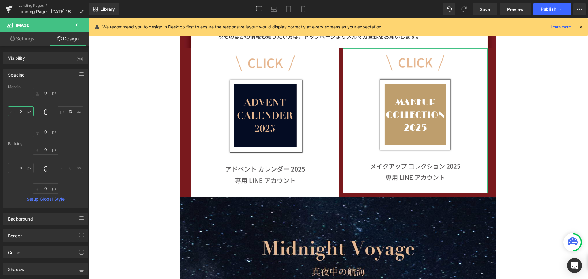
type input "ー"
type input "ー１"
type input "ー１０"
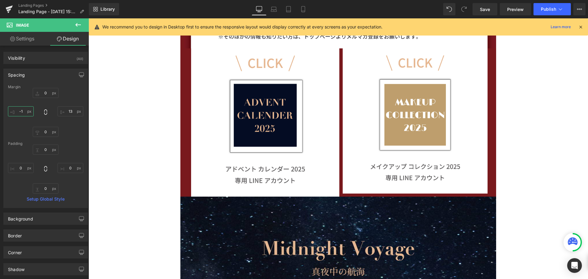
type input "-1１"
type input "-1２"
type input "-12"
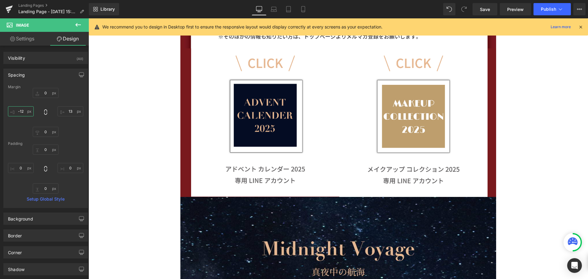
scroll to position [2768, 495]
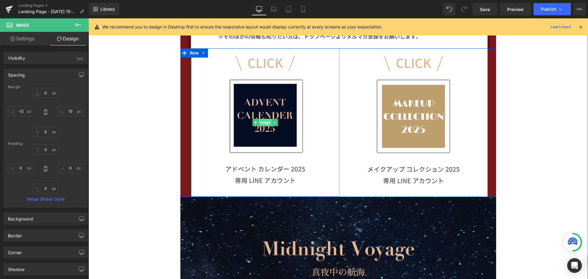
click at [263, 122] on span "Image" at bounding box center [265, 122] width 13 height 7
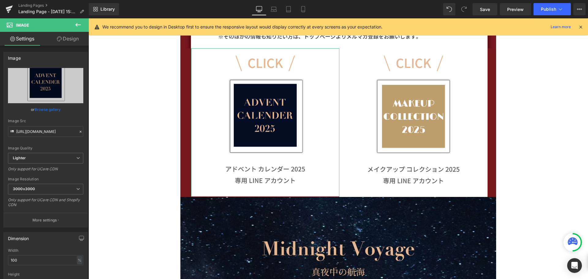
click at [68, 37] on link "Design" at bounding box center [68, 39] width 44 height 14
click at [0, 0] on div "Spacing" at bounding box center [0, 0] width 0 height 0
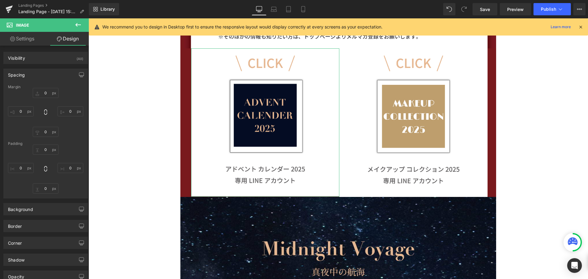
type input "0"
type input "-18"
type input "0"
type input "20"
type input "0"
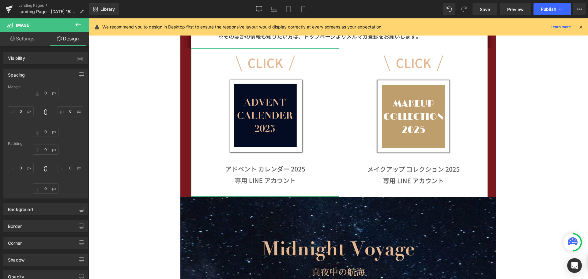
type input "0"
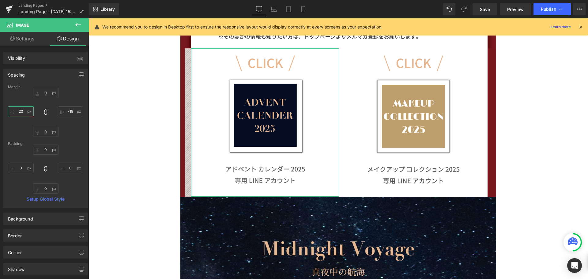
click at [22, 110] on input "20" at bounding box center [21, 111] width 26 height 10
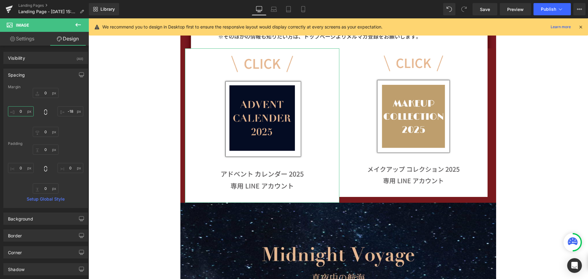
scroll to position [3, 3]
type input "１"
type input "１９"
type input "19"
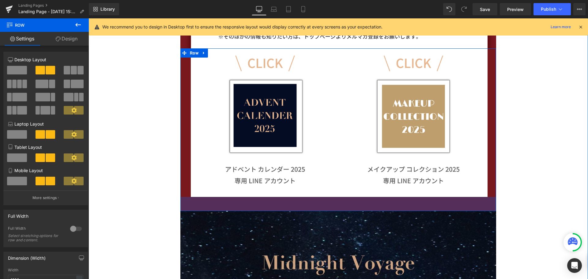
scroll to position [2782, 495]
drag, startPoint x: 348, startPoint y: 196, endPoint x: 345, endPoint y: 211, distance: 14.8
click at [345, 211] on div "46px" at bounding box center [338, 204] width 316 height 14
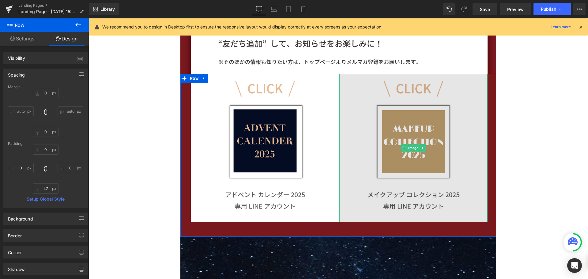
scroll to position [594, 0]
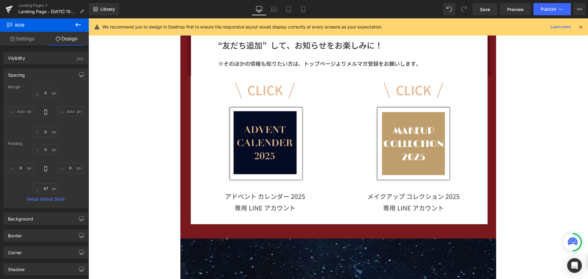
click at [80, 24] on icon at bounding box center [77, 24] width 7 height 7
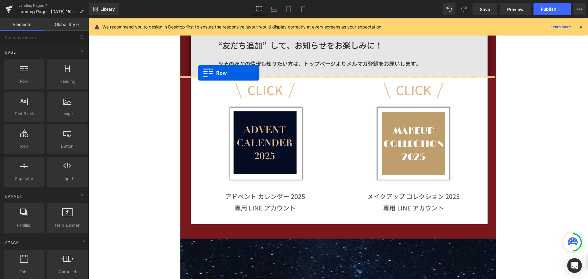
drag, startPoint x: 121, startPoint y: 95, endPoint x: 198, endPoint y: 73, distance: 80.6
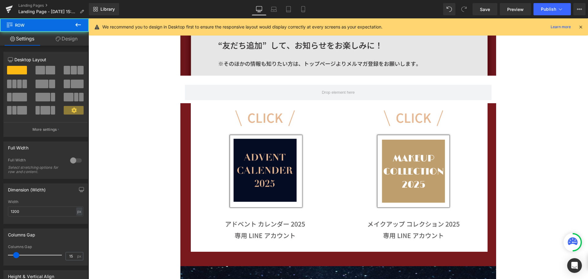
scroll to position [2810, 495]
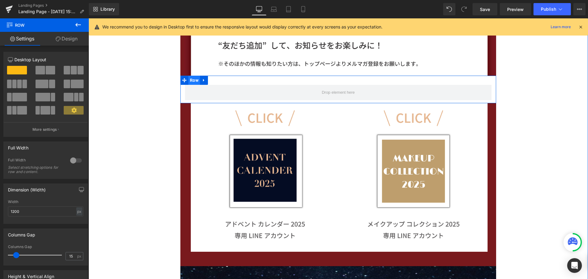
click at [191, 80] on span "Row" at bounding box center [194, 80] width 12 height 9
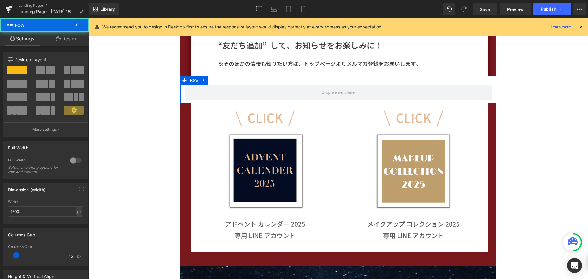
click at [68, 41] on link "Design" at bounding box center [66, 39] width 44 height 14
click at [0, 0] on div "Background" at bounding box center [0, 0] width 0 height 0
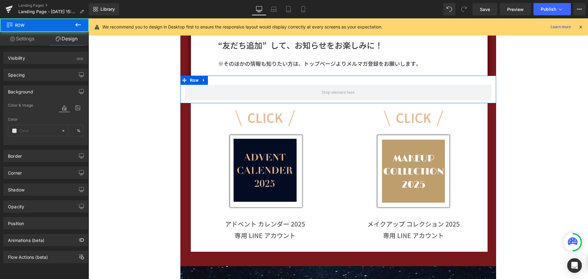
type input "transparent"
type input "0"
click at [43, 132] on input "transparent" at bounding box center [38, 130] width 39 height 7
paste input "79191d"
type input "79191d"
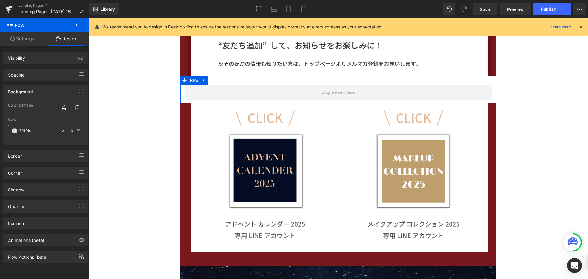
type input "100"
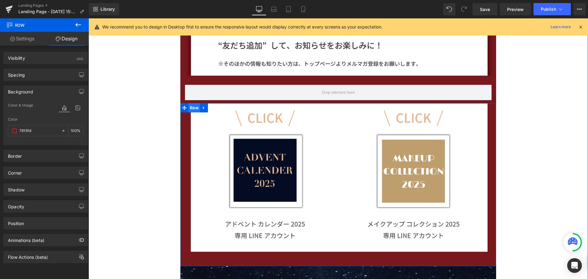
click at [191, 108] on span "Row" at bounding box center [194, 107] width 12 height 9
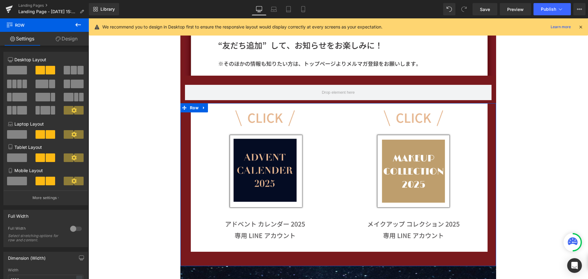
click at [73, 41] on link "Design" at bounding box center [66, 39] width 44 height 14
click at [0, 0] on div "Background" at bounding box center [0, 0] width 0 height 0
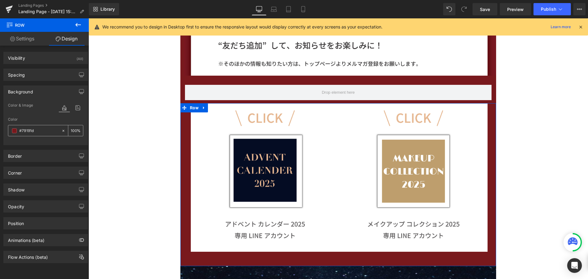
click at [15, 131] on span at bounding box center [14, 130] width 5 height 5
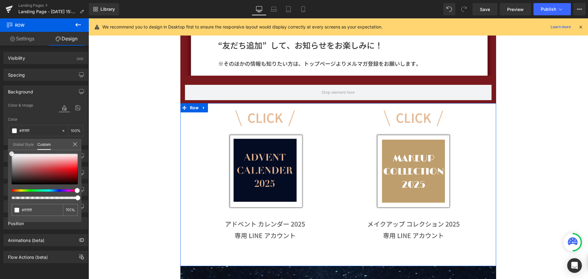
drag, startPoint x: 15, startPoint y: 155, endPoint x: 2, endPoint y: 153, distance: 12.4
click at [2, 145] on div "Background Color & Image color rgba(255, 255, 255, 1) Color #ffffff 100 % Image…" at bounding box center [46, 113] width 92 height 64
click at [76, 143] on icon at bounding box center [75, 144] width 5 height 5
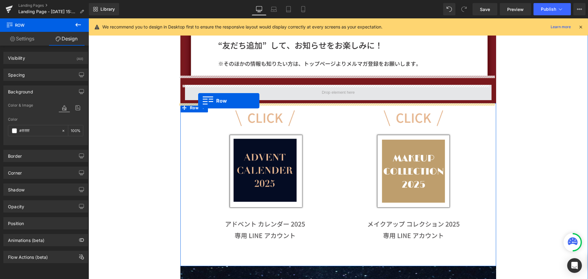
scroll to position [2663, 495]
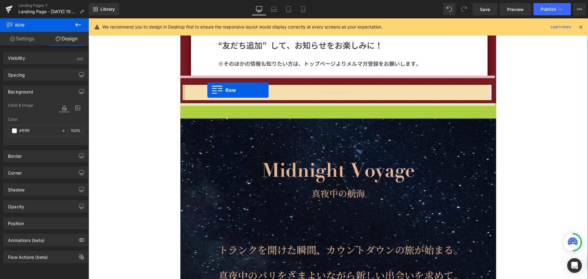
drag, startPoint x: 189, startPoint y: 108, endPoint x: 207, endPoint y: 90, distance: 25.3
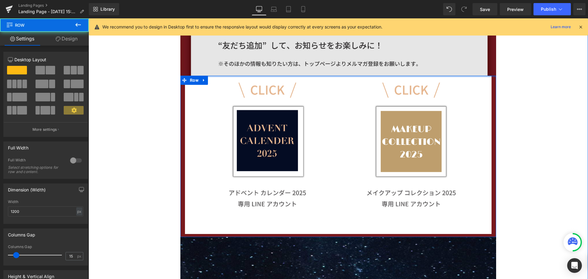
scroll to position [2781, 495]
drag, startPoint x: 266, startPoint y: 83, endPoint x: 265, endPoint y: 71, distance: 12.0
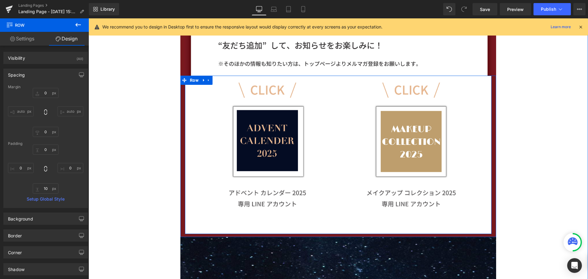
click at [188, 103] on div "Image" at bounding box center [261, 148] width 153 height 144
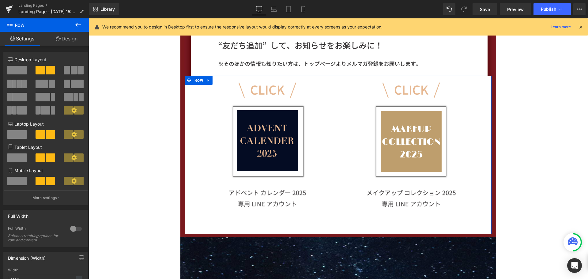
click at [76, 44] on link "Design" at bounding box center [66, 39] width 44 height 14
click at [0, 0] on div "Spacing" at bounding box center [0, 0] width 0 height 0
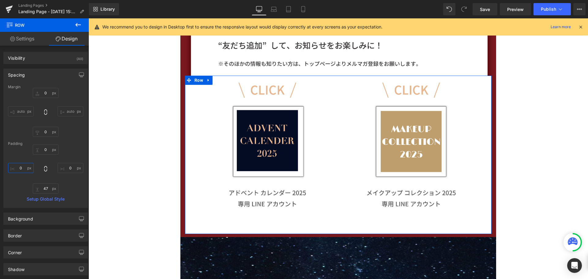
click at [26, 166] on input "0" at bounding box center [21, 168] width 26 height 10
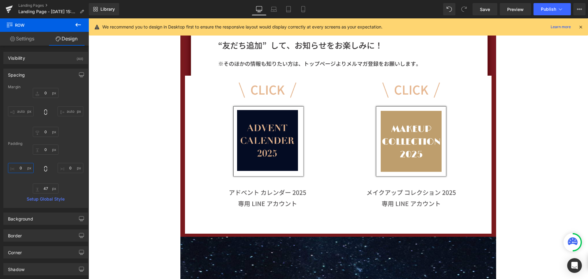
scroll to position [3, 3]
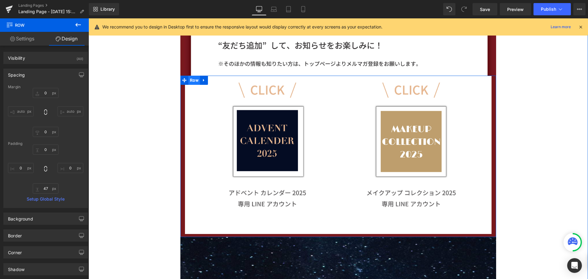
click at [193, 81] on span "Row" at bounding box center [194, 80] width 12 height 9
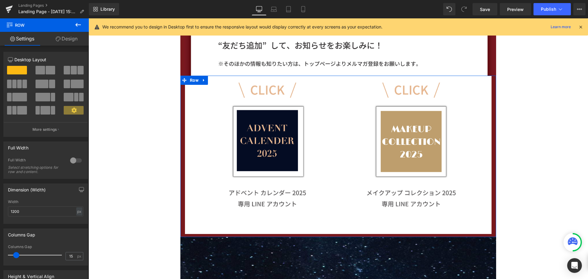
click at [70, 37] on link "Design" at bounding box center [66, 39] width 44 height 14
click at [0, 0] on div "Background" at bounding box center [0, 0] width 0 height 0
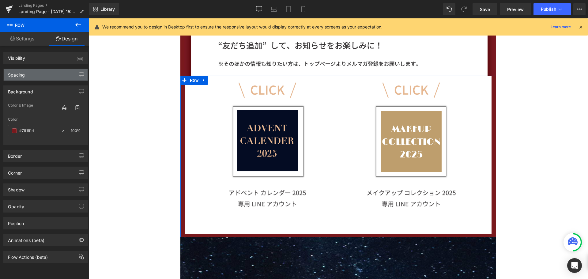
click at [35, 72] on div "Spacing" at bounding box center [46, 75] width 84 height 12
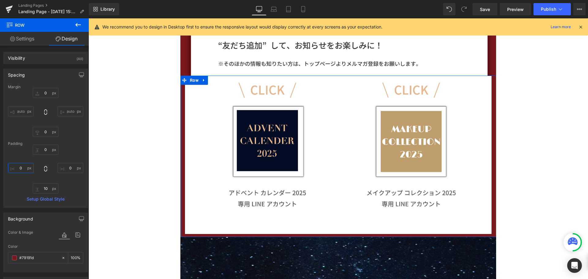
click at [17, 170] on input "0" at bounding box center [21, 168] width 26 height 10
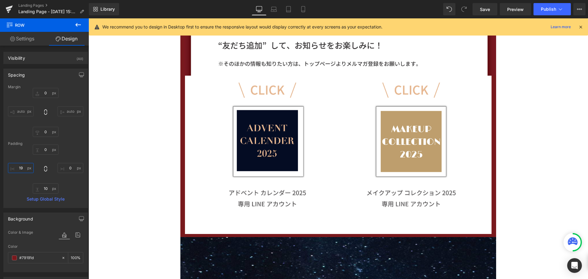
scroll to position [2778, 495]
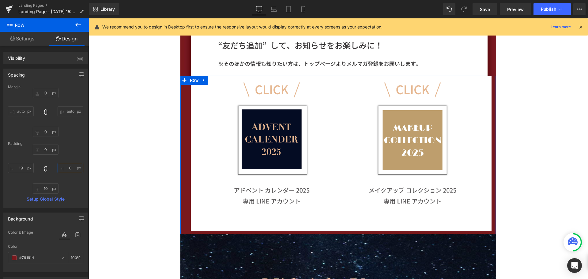
click at [67, 168] on input "0" at bounding box center [71, 168] width 26 height 10
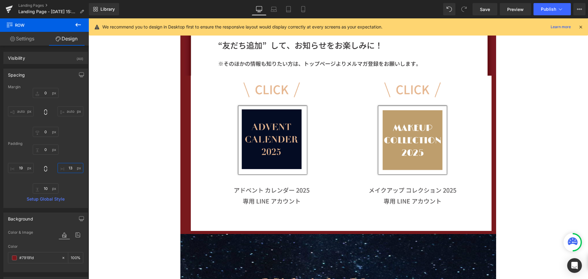
scroll to position [2776, 495]
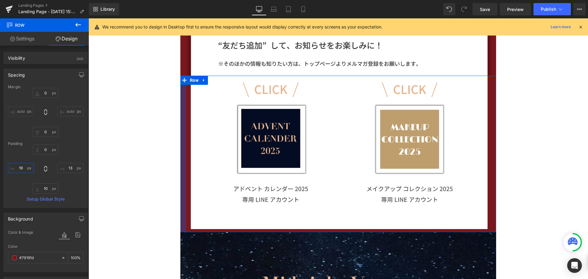
click at [24, 169] on input "19" at bounding box center [21, 168] width 26 height 10
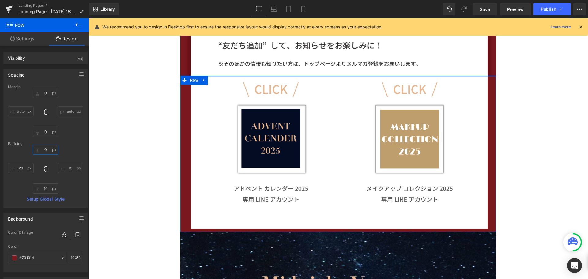
click at [44, 150] on input "0" at bounding box center [46, 149] width 26 height 10
click at [49, 96] on input "0" at bounding box center [46, 93] width 26 height 10
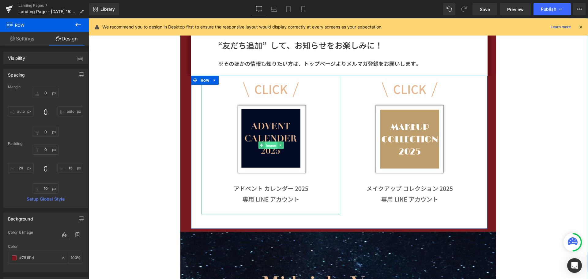
click at [265, 144] on span "Image" at bounding box center [270, 144] width 13 height 7
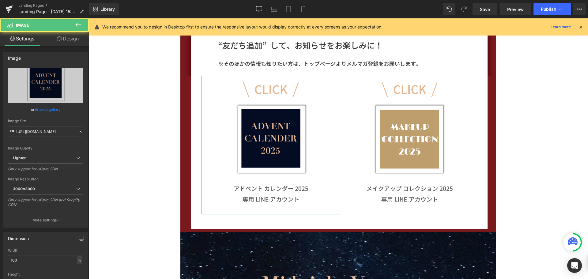
click at [66, 38] on link "Design" at bounding box center [68, 39] width 44 height 14
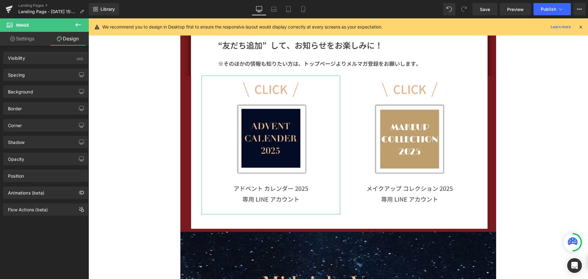
click at [46, 68] on div "Spacing [GEOGRAPHIC_DATA] 0px 0 -18px -18 0px 0 19px 19 [GEOGRAPHIC_DATA] 0px 0…" at bounding box center [46, 72] width 92 height 17
click at [49, 77] on div "Spacing" at bounding box center [46, 75] width 84 height 12
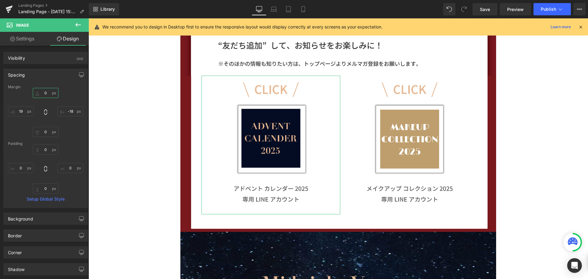
click at [47, 96] on input "0" at bounding box center [46, 93] width 26 height 10
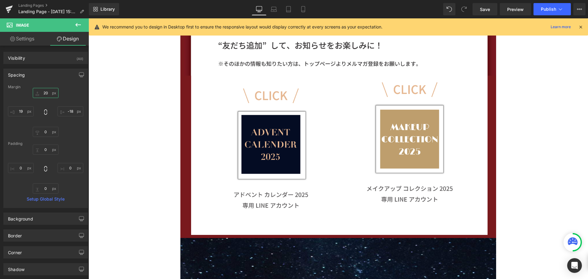
scroll to position [2782, 495]
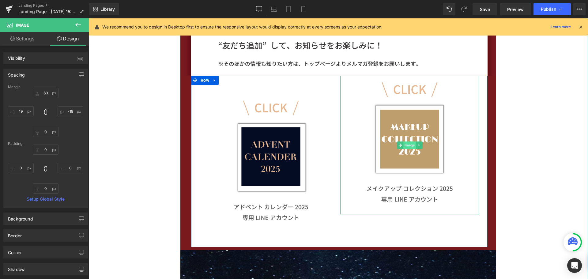
click at [406, 142] on span "Image" at bounding box center [409, 144] width 13 height 7
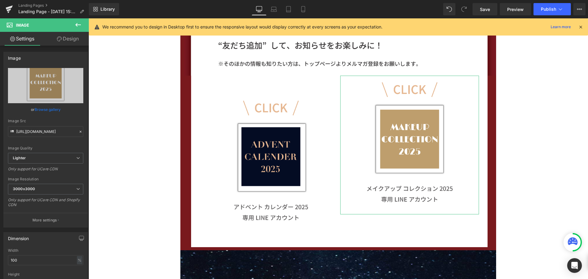
click at [73, 34] on link "Design" at bounding box center [68, 39] width 44 height 14
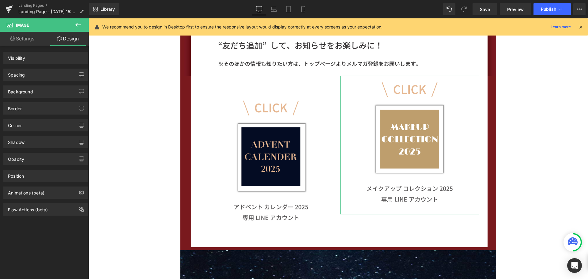
click at [57, 78] on div "Spacing" at bounding box center [46, 75] width 84 height 12
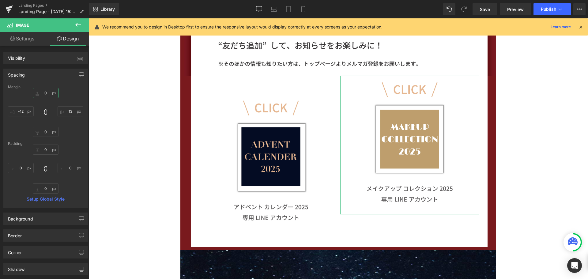
click at [47, 93] on input "0" at bounding box center [46, 93] width 26 height 10
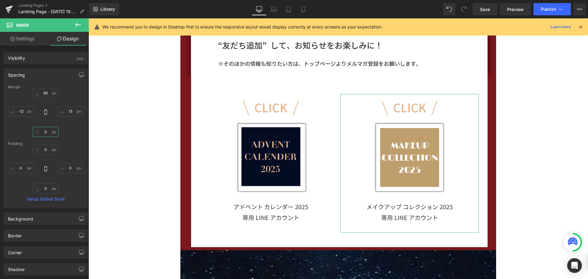
click at [43, 132] on input "0" at bounding box center [46, 132] width 26 height 10
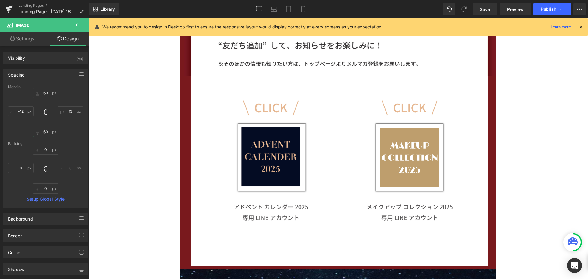
scroll to position [2812, 495]
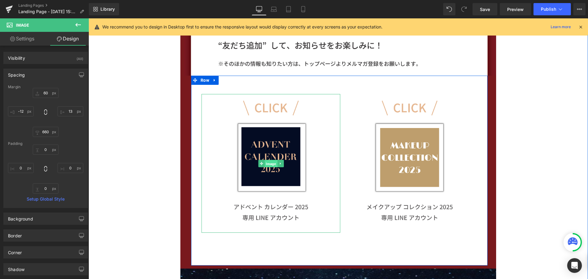
click at [266, 163] on span "Image" at bounding box center [270, 163] width 13 height 7
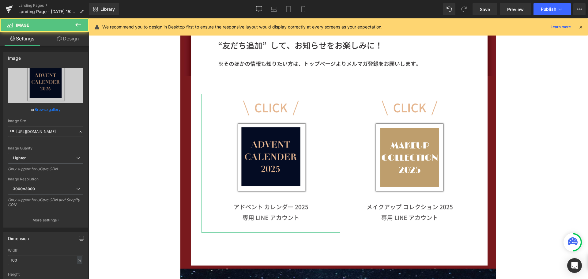
click at [75, 41] on link "Design" at bounding box center [68, 39] width 44 height 14
click at [0, 0] on div "Spacing" at bounding box center [0, 0] width 0 height 0
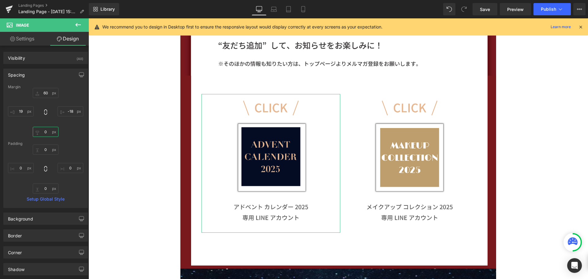
click at [44, 133] on input "0" at bounding box center [46, 132] width 26 height 10
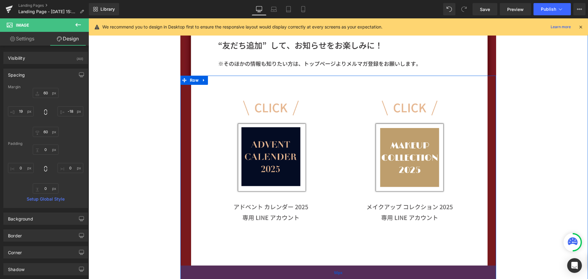
scroll to position [2825, 495]
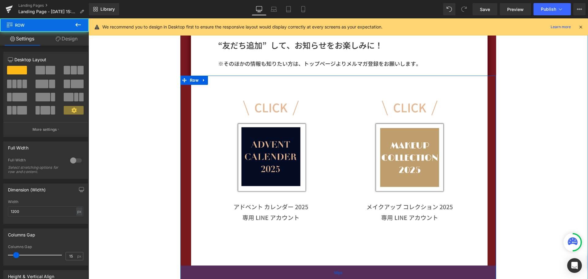
drag, startPoint x: 239, startPoint y: 266, endPoint x: 236, endPoint y: 278, distance: 12.7
click at [236, 278] on div "50px" at bounding box center [338, 272] width 316 height 15
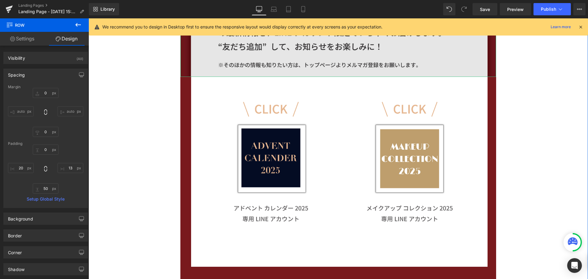
scroll to position [594, 0]
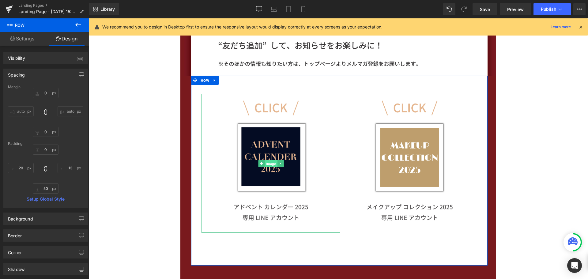
click at [265, 163] on span "Image" at bounding box center [270, 163] width 13 height 7
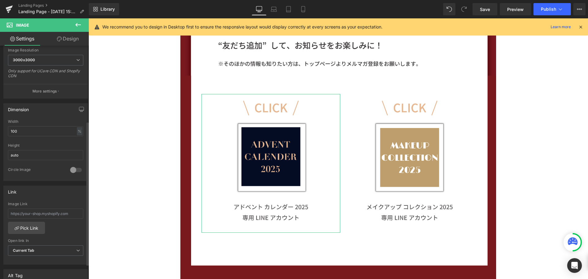
scroll to position [122, 0]
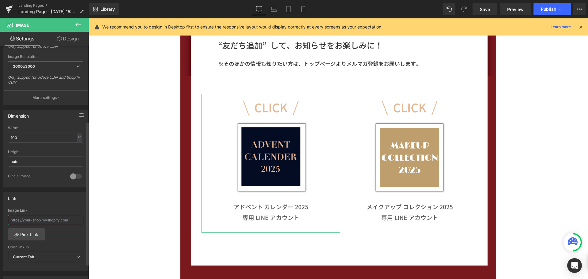
click at [35, 220] on input "text" at bounding box center [45, 220] width 75 height 10
paste input "<a href="[URL][DOMAIN_NAME]"><img src="[URL][DOMAIN_NAME]" alt="友だち追加" height="…"
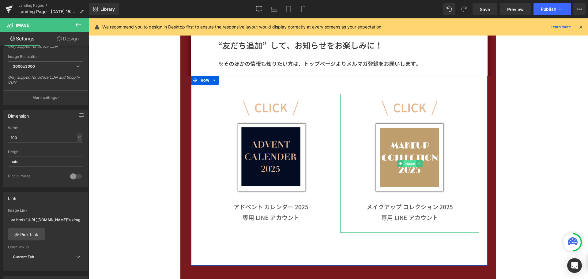
click at [407, 164] on span "Image" at bounding box center [409, 163] width 13 height 7
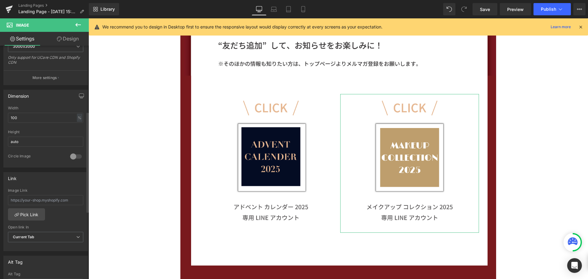
scroll to position [153, 0]
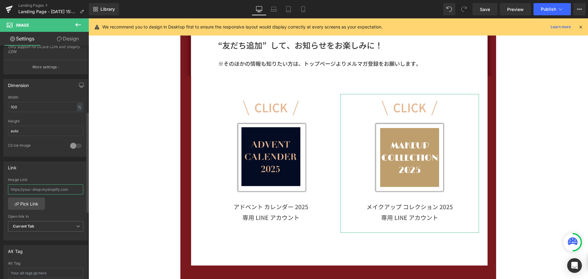
click at [47, 186] on input "text" at bounding box center [45, 189] width 75 height 10
paste input "<a href="[URL][DOMAIN_NAME]"><img src="[URL][DOMAIN_NAME]" alt="友だち追加" height="…"
click at [301, 7] on icon at bounding box center [303, 9] width 6 height 6
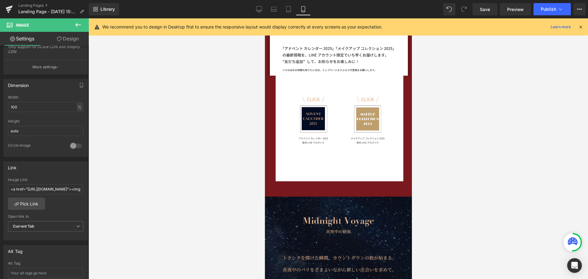
scroll to position [1656, 142]
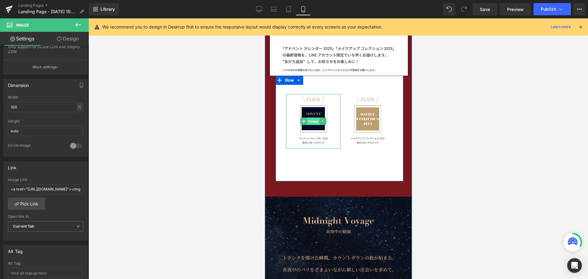
click at [309, 121] on span "Image" at bounding box center [312, 121] width 13 height 7
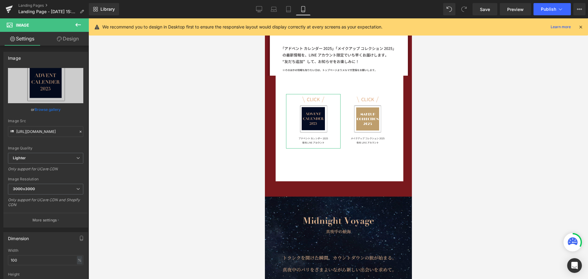
click at [71, 38] on link "Design" at bounding box center [68, 39] width 44 height 14
click at [0, 0] on div "Spacing" at bounding box center [0, 0] width 0 height 0
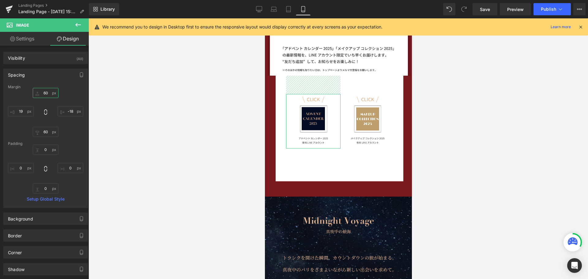
click at [44, 91] on input "60" at bounding box center [46, 93] width 26 height 10
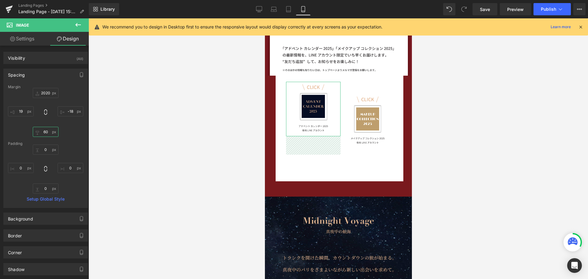
click at [50, 133] on input "60" at bounding box center [46, 132] width 26 height 10
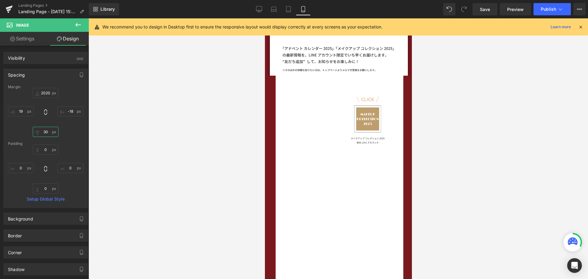
scroll to position [3, 3]
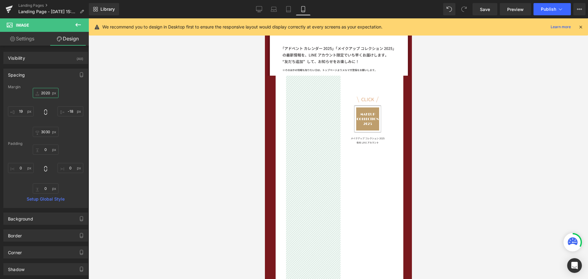
click at [47, 91] on input "2020" at bounding box center [46, 93] width 26 height 10
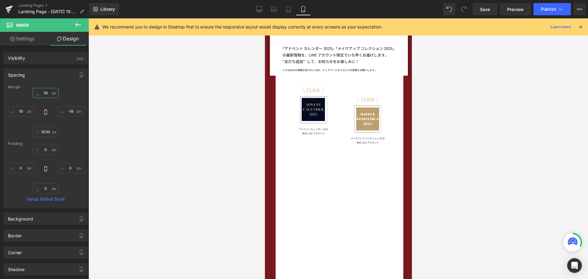
scroll to position [2556, 142]
click at [48, 130] on input "3030" at bounding box center [46, 132] width 26 height 10
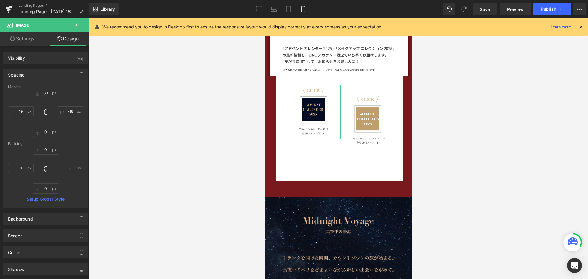
scroll to position [1656, 142]
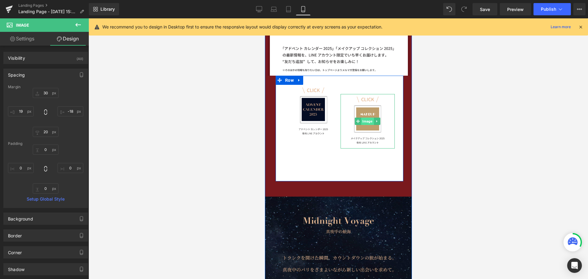
click at [361, 120] on span "Image" at bounding box center [367, 121] width 13 height 7
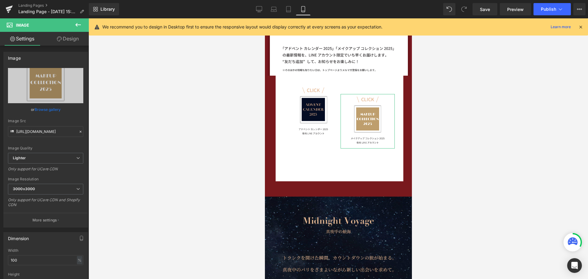
click at [71, 36] on link "Design" at bounding box center [68, 39] width 44 height 14
click at [0, 0] on div "Spacing" at bounding box center [0, 0] width 0 height 0
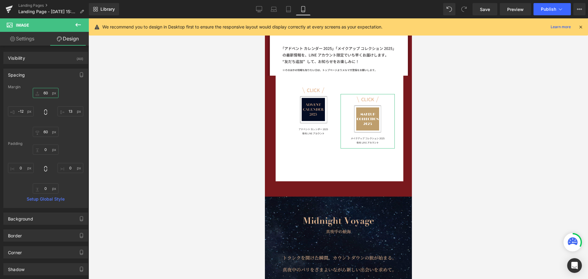
click at [49, 95] on input "60" at bounding box center [46, 93] width 26 height 10
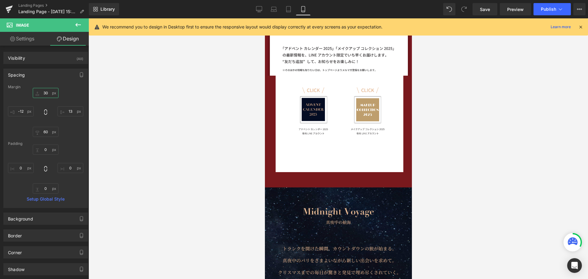
scroll to position [1647, 142]
click at [47, 133] on input "60" at bounding box center [46, 132] width 26 height 10
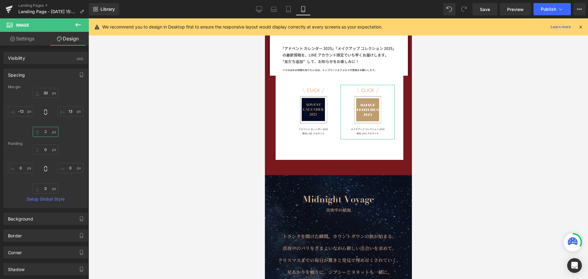
scroll to position [1635, 142]
click at [69, 111] on input "13" at bounding box center [71, 111] width 26 height 10
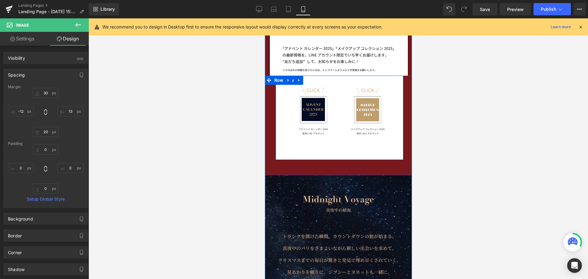
click at [275, 90] on div "Image" at bounding box center [307, 111] width 64 height 70
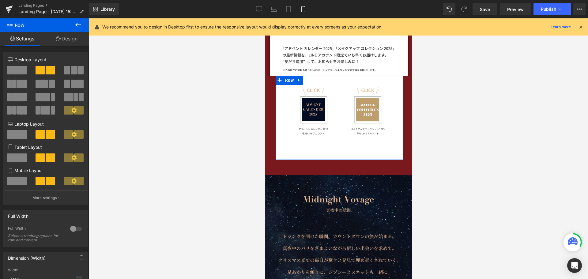
click at [76, 37] on link "Design" at bounding box center [66, 39] width 44 height 14
click at [0, 0] on div "Spacing" at bounding box center [0, 0] width 0 height 0
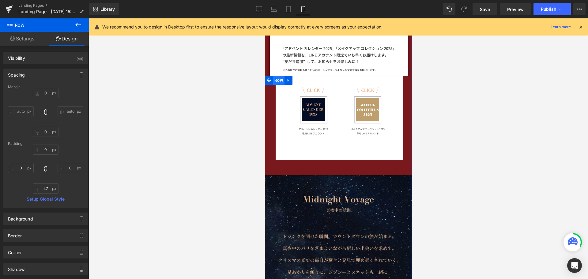
click at [274, 80] on span "Row" at bounding box center [278, 80] width 12 height 9
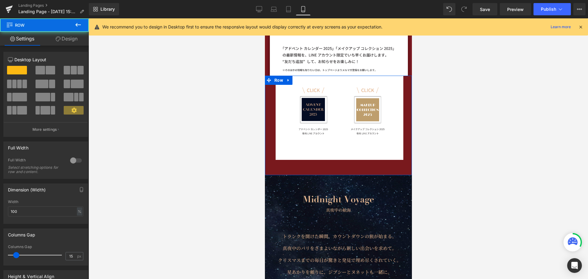
click at [73, 38] on link "Design" at bounding box center [66, 39] width 44 height 14
click at [0, 0] on div "Spacing" at bounding box center [0, 0] width 0 height 0
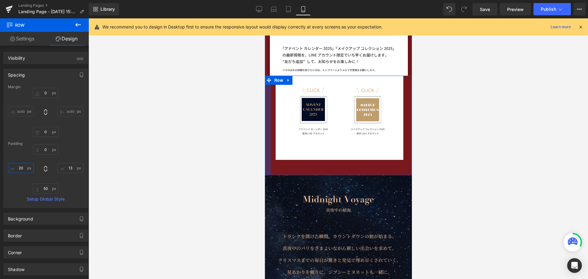
click at [26, 168] on input "20" at bounding box center [21, 168] width 26 height 10
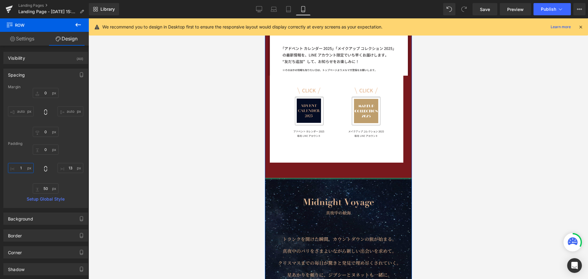
scroll to position [1637, 142]
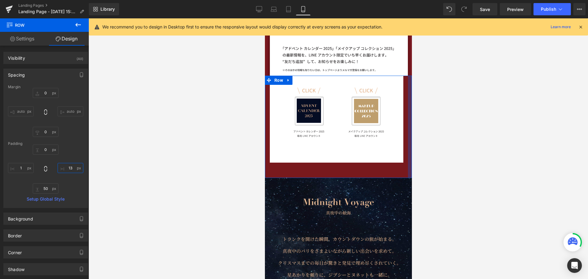
click at [73, 166] on input "13" at bounding box center [71, 168] width 26 height 10
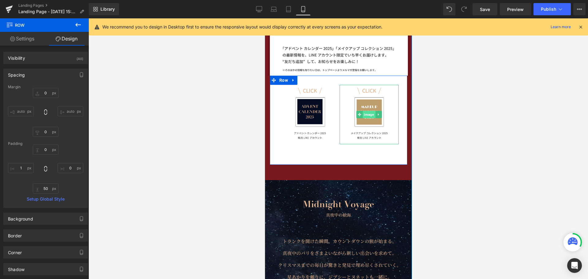
click at [366, 111] on span "Image" at bounding box center [368, 114] width 13 height 7
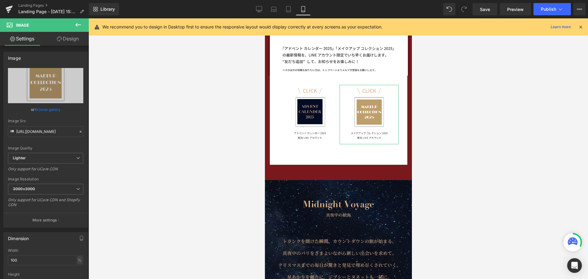
click at [73, 40] on link "Design" at bounding box center [68, 39] width 44 height 14
click at [0, 0] on div "Spacing" at bounding box center [0, 0] width 0 height 0
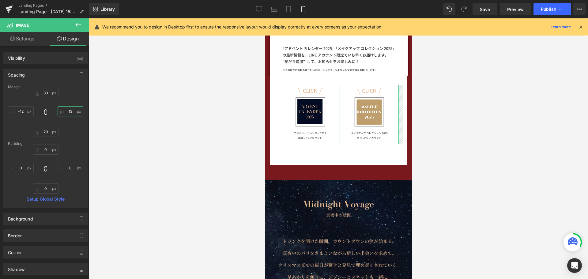
click at [73, 111] on input "13" at bounding box center [71, 111] width 26 height 10
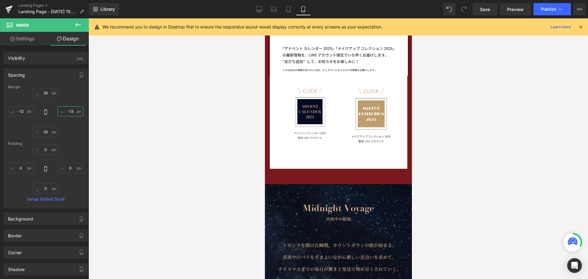
scroll to position [1647, 142]
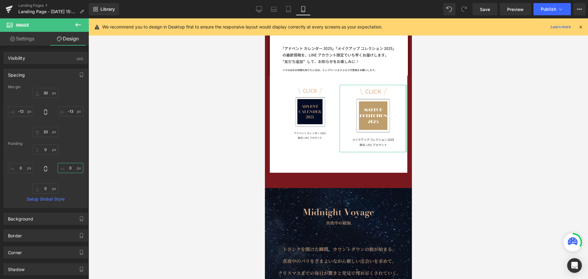
click at [71, 167] on input "0" at bounding box center [71, 168] width 26 height 10
click at [73, 108] on input "-13" at bounding box center [71, 111] width 26 height 10
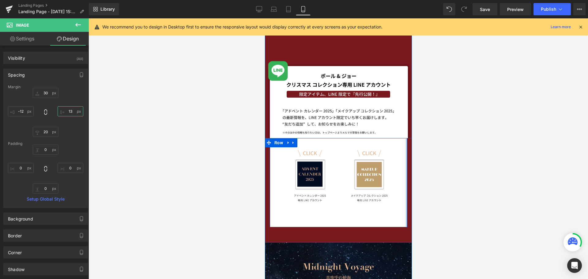
scroll to position [173, 0]
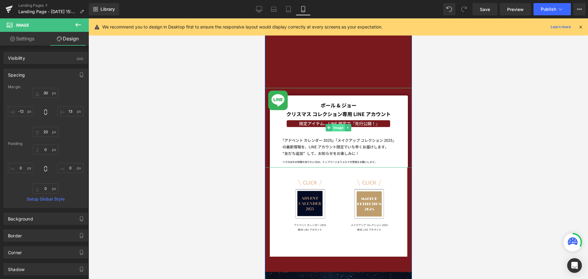
click at [336, 128] on span "Image" at bounding box center [337, 127] width 13 height 7
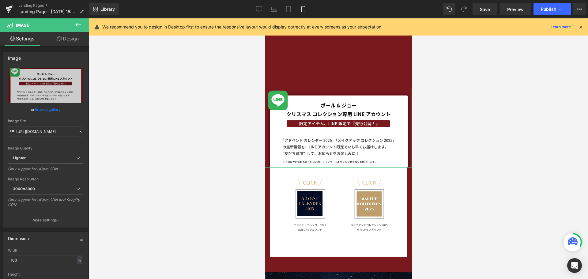
click at [62, 36] on link "Design" at bounding box center [68, 39] width 44 height 14
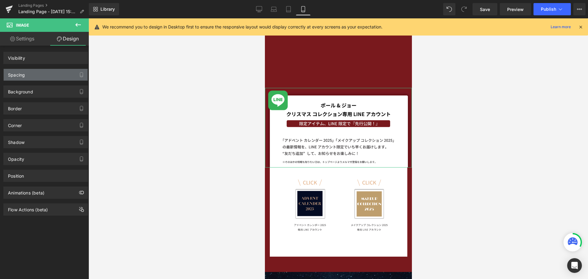
click at [54, 73] on div "Spacing" at bounding box center [46, 75] width 84 height 12
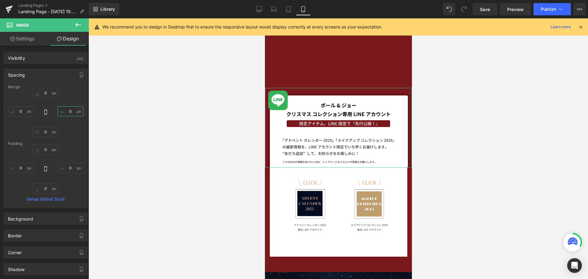
click at [68, 110] on input "0" at bounding box center [71, 111] width 26 height 10
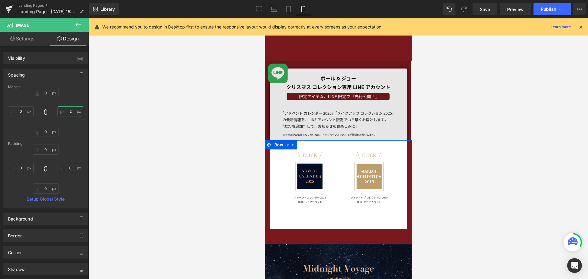
scroll to position [203, 0]
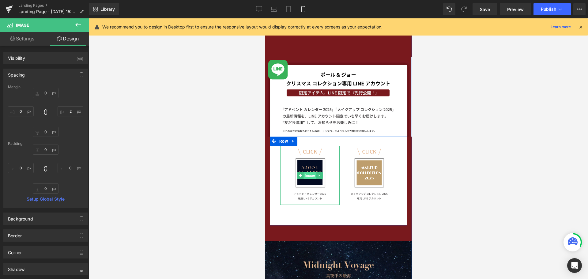
click at [306, 173] on span "Image" at bounding box center [309, 175] width 13 height 7
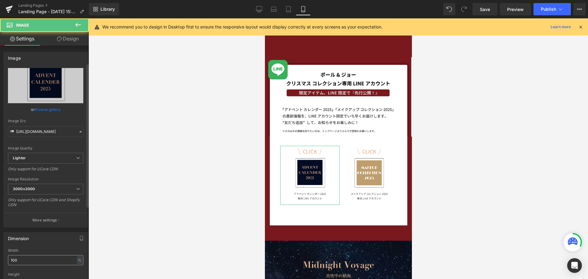
scroll to position [122, 0]
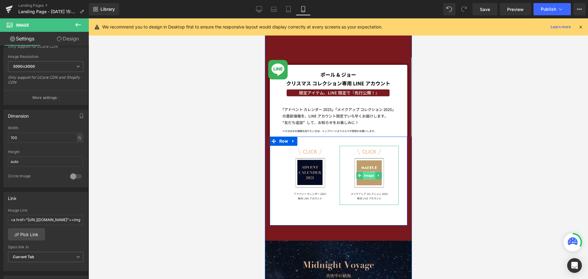
click at [363, 173] on span "Image" at bounding box center [368, 175] width 13 height 7
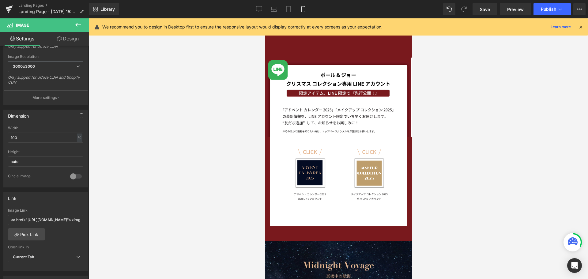
scroll to position [203, 0]
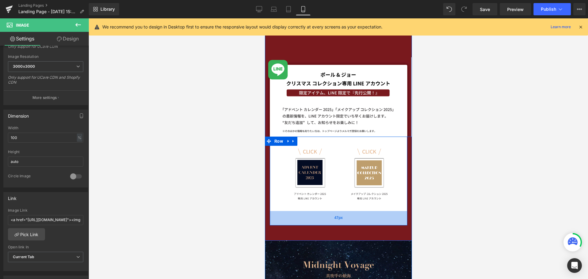
click at [274, 219] on div "47px" at bounding box center [337, 218] width 137 height 14
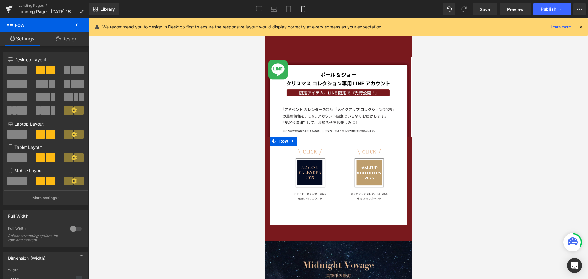
click at [70, 43] on link "Design" at bounding box center [66, 39] width 44 height 14
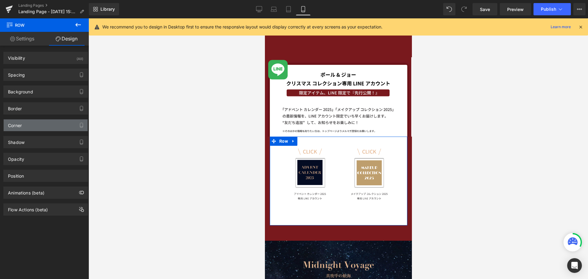
click at [48, 121] on div "Corner" at bounding box center [46, 125] width 84 height 12
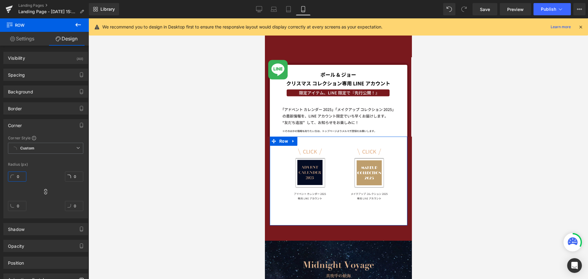
click at [21, 175] on input "0" at bounding box center [17, 176] width 18 height 10
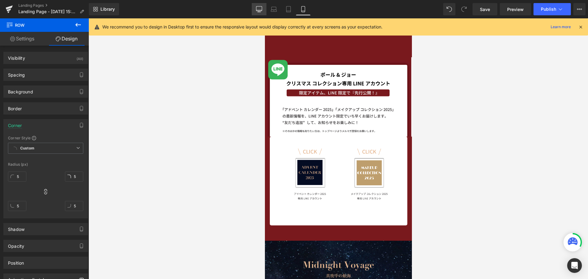
click at [260, 7] on icon at bounding box center [259, 9] width 6 height 6
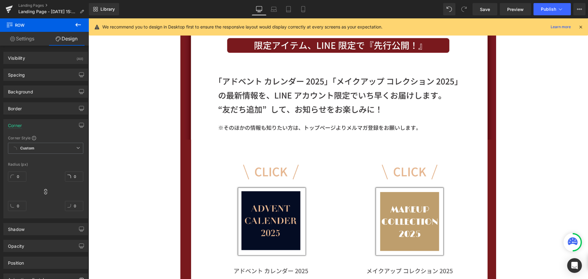
scroll to position [472, 0]
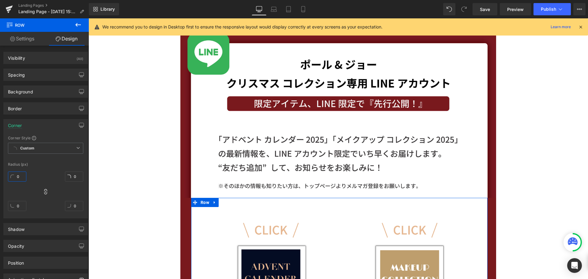
click at [21, 176] on input "0" at bounding box center [17, 176] width 18 height 10
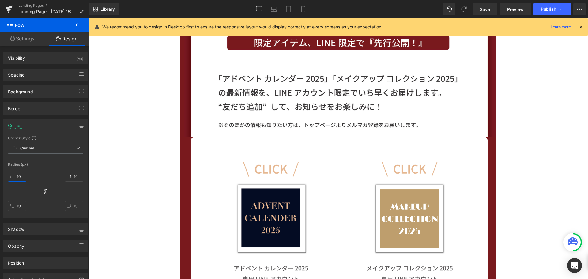
scroll to position [533, 0]
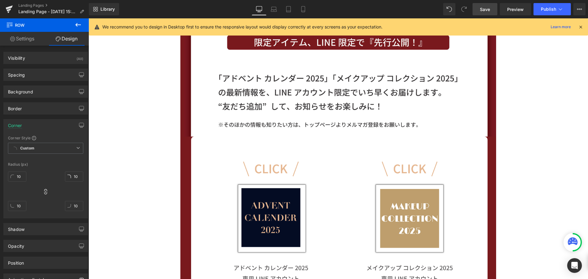
click at [485, 11] on span "Save" at bounding box center [485, 9] width 10 height 6
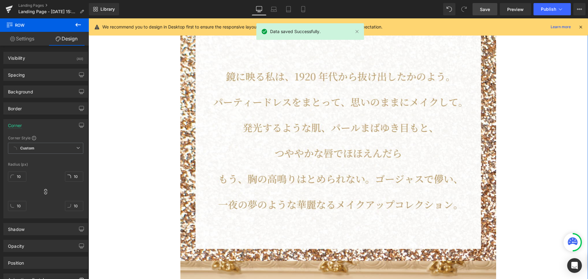
scroll to position [1849, 0]
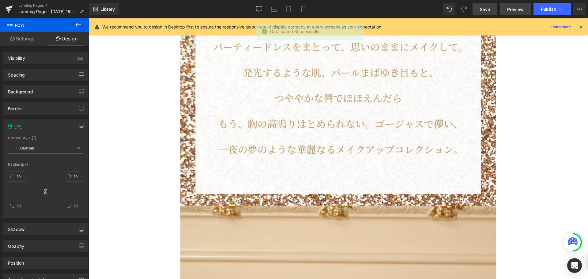
click at [518, 9] on span "Preview" at bounding box center [515, 9] width 17 height 6
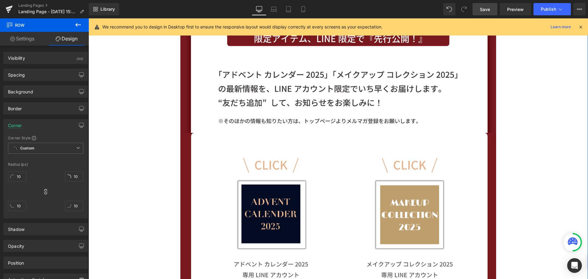
scroll to position [533, 0]
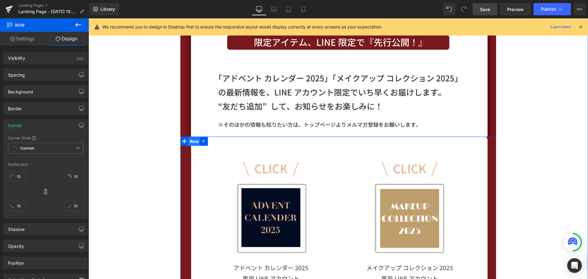
click at [192, 144] on span "Row" at bounding box center [194, 141] width 12 height 9
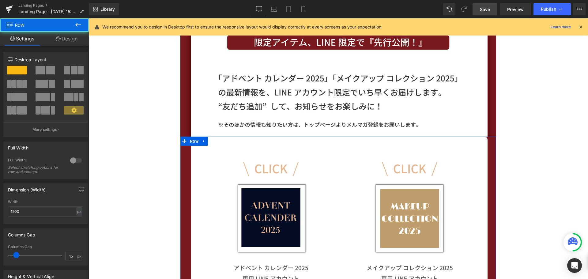
click at [71, 42] on link "Design" at bounding box center [66, 39] width 44 height 14
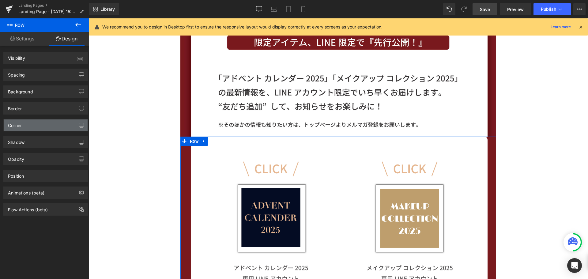
click at [47, 127] on div "Corner" at bounding box center [46, 125] width 84 height 12
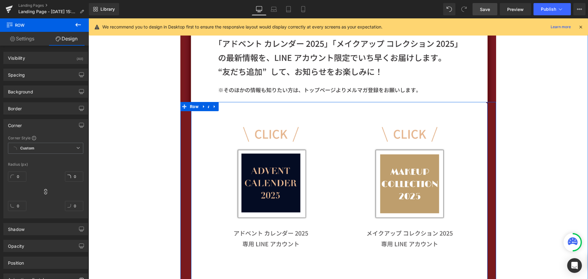
scroll to position [625, 0]
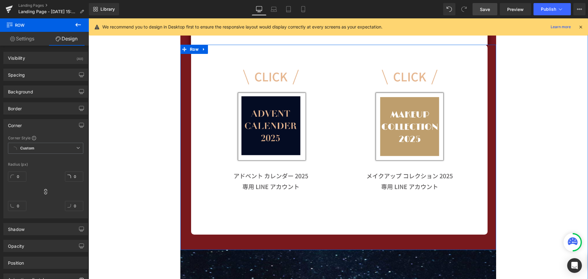
click at [188, 234] on div "Image Image Row 47px" at bounding box center [338, 140] width 305 height 190
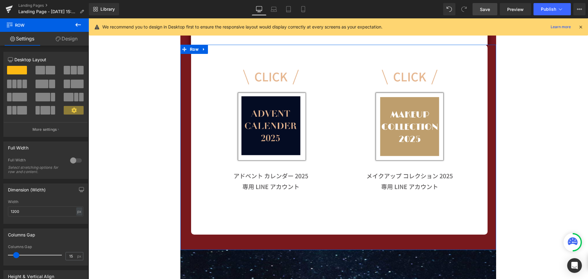
click at [66, 41] on link "Design" at bounding box center [66, 39] width 44 height 14
click at [0, 0] on div "Corner" at bounding box center [0, 0] width 0 height 0
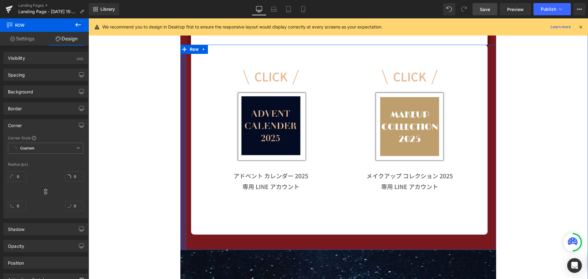
click at [181, 150] on div at bounding box center [183, 147] width 6 height 205
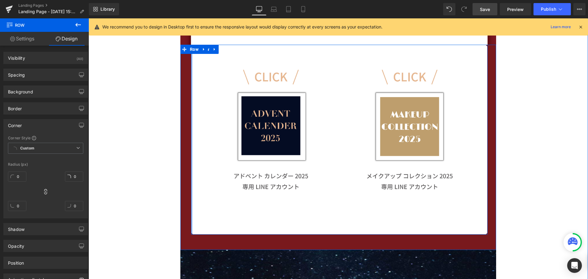
click at [191, 149] on div at bounding box center [192, 140] width 2 height 190
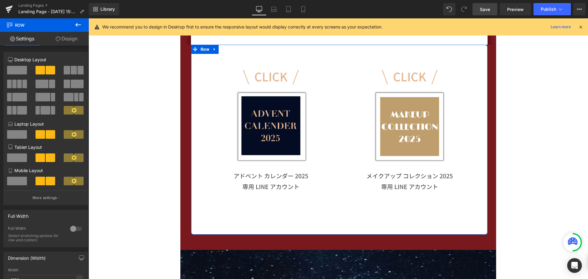
click at [73, 43] on link "Design" at bounding box center [66, 39] width 44 height 14
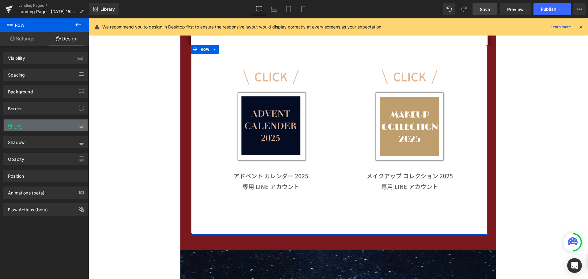
click at [38, 128] on div "Corner" at bounding box center [46, 125] width 84 height 12
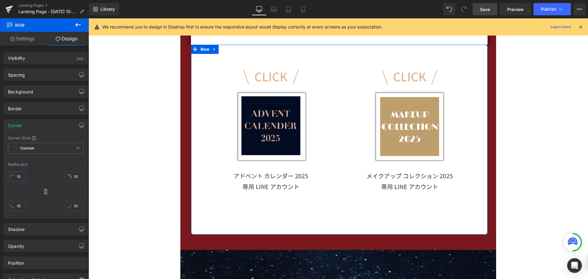
click at [22, 174] on input "10" at bounding box center [17, 176] width 18 height 10
click at [43, 191] on icon at bounding box center [46, 192] width 6 height 6
click at [20, 178] on input "text" at bounding box center [17, 176] width 18 height 10
click at [75, 178] on input "text" at bounding box center [74, 176] width 18 height 10
click at [19, 207] on input "text" at bounding box center [17, 206] width 18 height 10
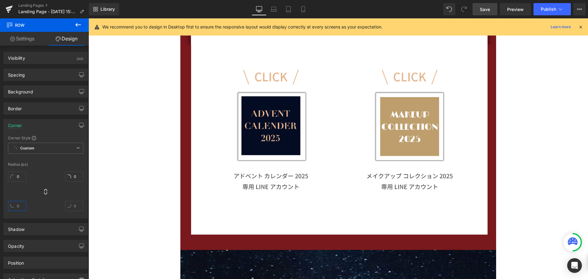
scroll to position [0, 0]
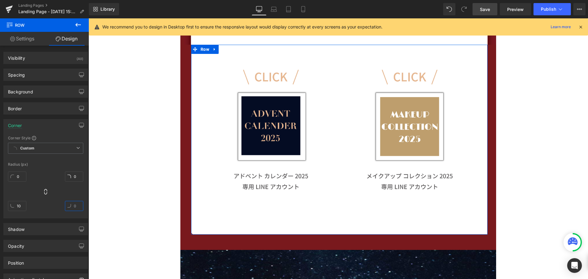
click at [73, 205] on input "text" at bounding box center [74, 206] width 18 height 10
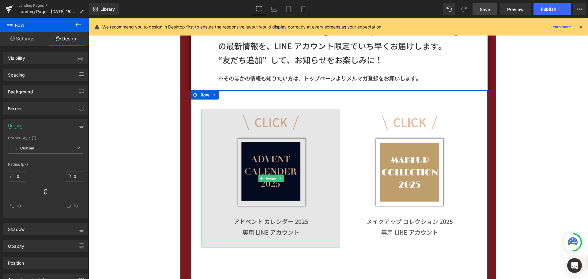
scroll to position [564, 0]
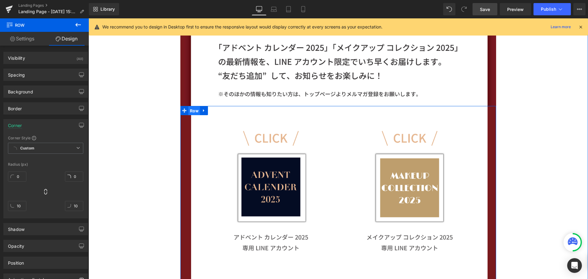
click at [193, 111] on span "Row" at bounding box center [194, 110] width 12 height 9
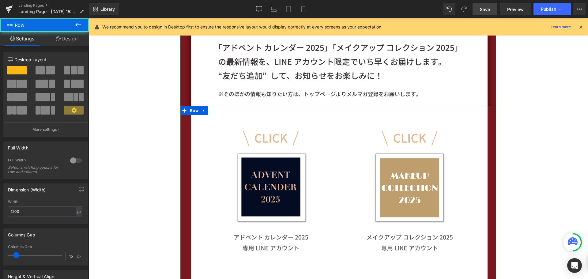
click at [78, 40] on link "Design" at bounding box center [66, 39] width 44 height 14
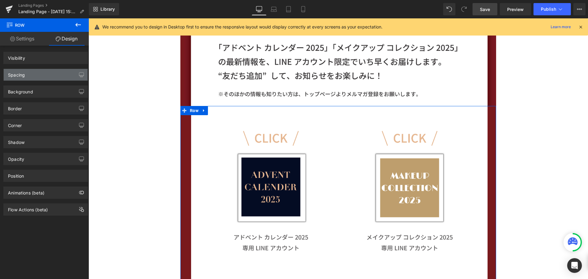
click at [45, 73] on div "Spacing" at bounding box center [46, 75] width 84 height 12
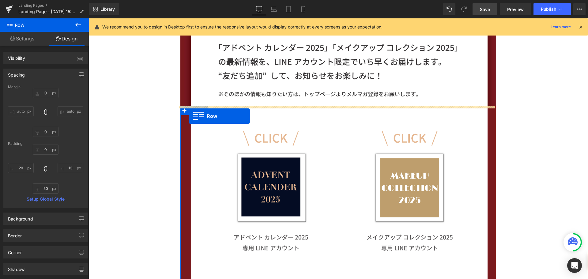
scroll to position [2635, 495]
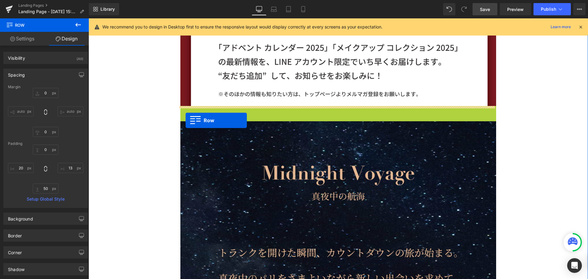
drag, startPoint x: 189, startPoint y: 110, endPoint x: 185, endPoint y: 120, distance: 11.3
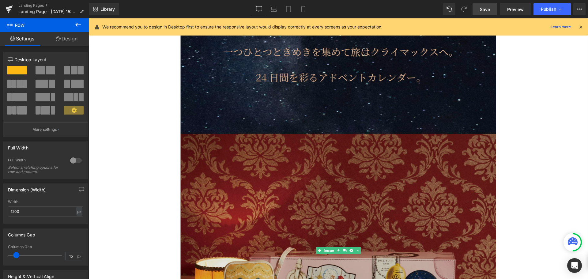
scroll to position [1071, 0]
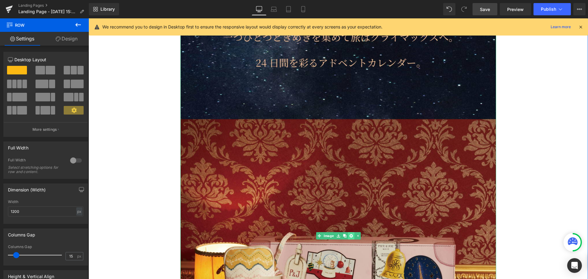
click at [349, 235] on icon at bounding box center [350, 235] width 3 height 3
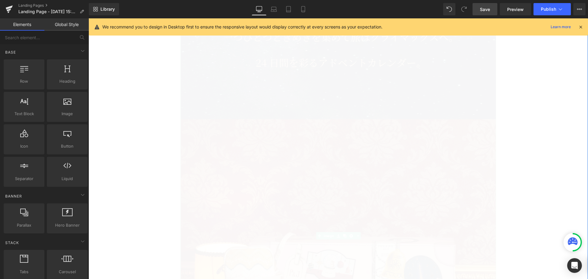
scroll to position [1960, 495]
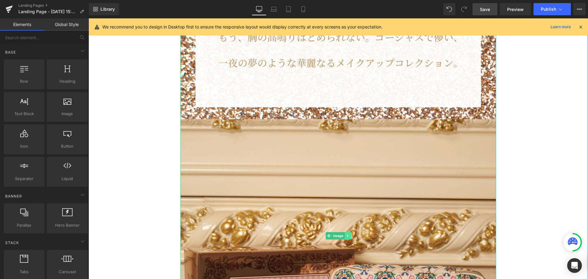
click at [346, 236] on icon at bounding box center [347, 236] width 3 height 4
click at [349, 236] on icon at bounding box center [350, 235] width 3 height 3
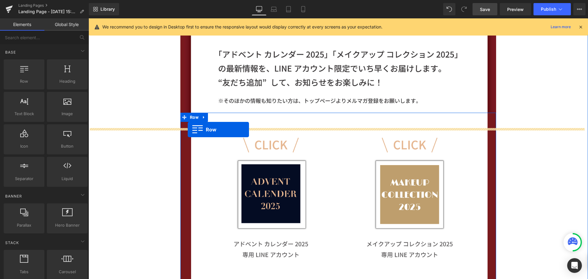
scroll to position [906, 495]
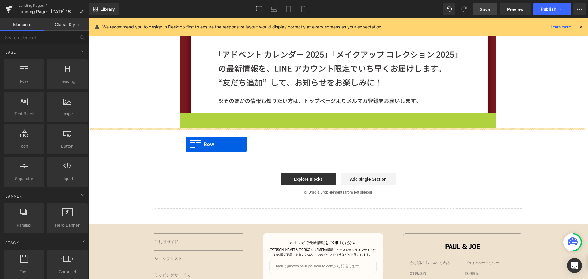
drag, startPoint x: 192, startPoint y: 118, endPoint x: 185, endPoint y: 144, distance: 27.4
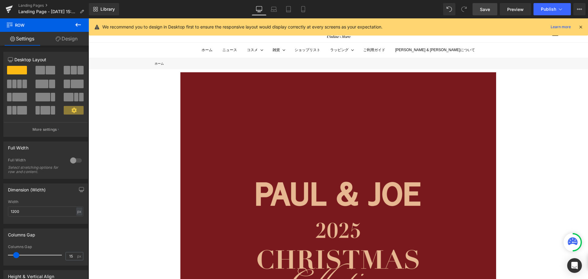
scroll to position [0, 0]
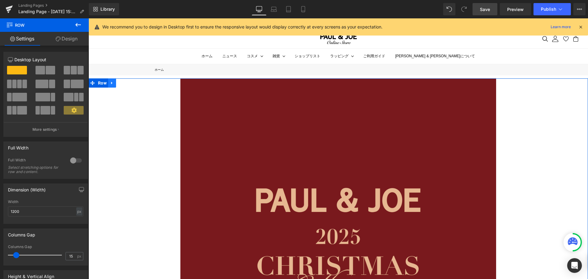
click at [110, 80] on icon at bounding box center [112, 82] width 4 height 5
click at [119, 83] on icon at bounding box center [120, 82] width 4 height 5
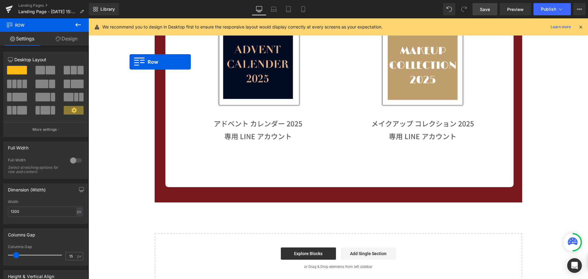
scroll to position [735, 0]
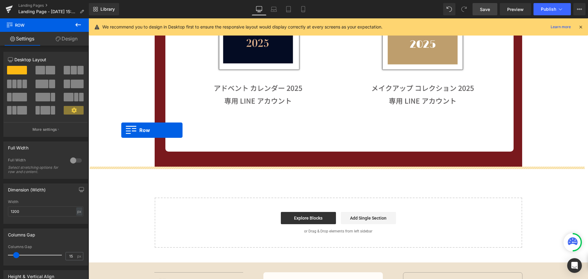
drag, startPoint x: 100, startPoint y: 48, endPoint x: 121, endPoint y: 130, distance: 84.9
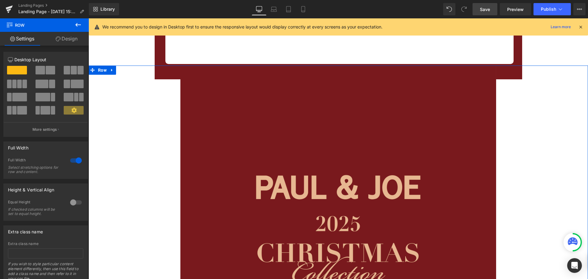
scroll to position [826, 0]
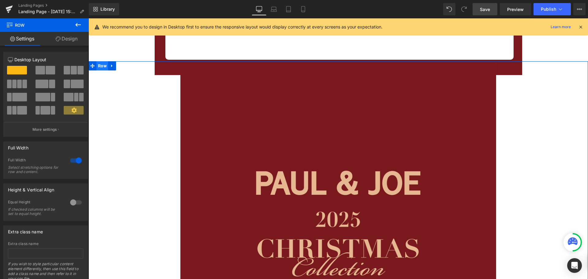
click at [102, 64] on span "Row" at bounding box center [102, 65] width 12 height 9
click at [72, 38] on link "Design" at bounding box center [66, 39] width 44 height 14
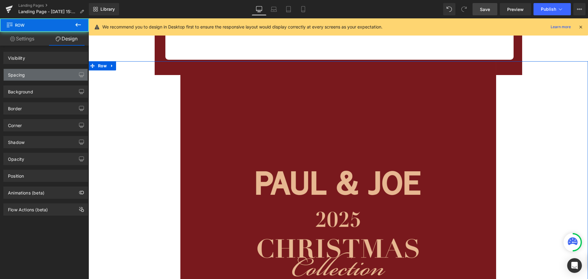
click at [52, 72] on div "Spacing" at bounding box center [46, 75] width 84 height 12
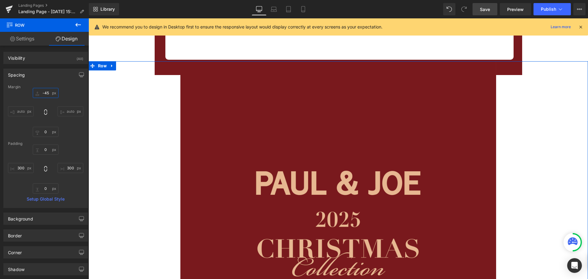
click at [49, 91] on input "-45" at bounding box center [46, 93] width 26 height 10
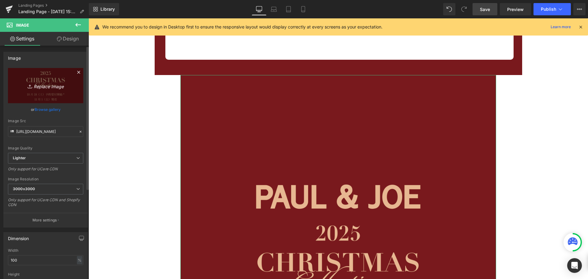
click at [22, 77] on link "Replace Image" at bounding box center [45, 85] width 75 height 35
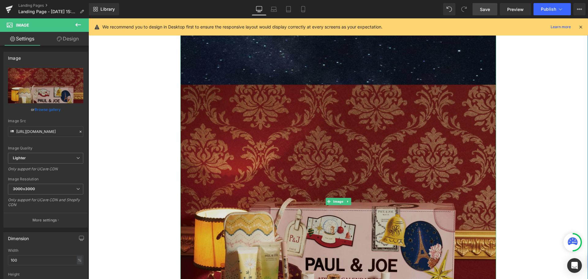
scroll to position [1162, 0]
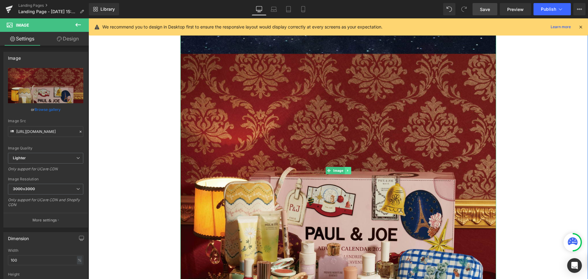
click at [347, 170] on link at bounding box center [347, 170] width 6 height 7
click at [343, 170] on icon at bounding box center [344, 170] width 3 height 3
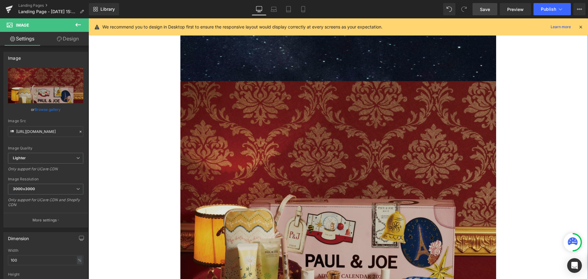
scroll to position [2059, 0]
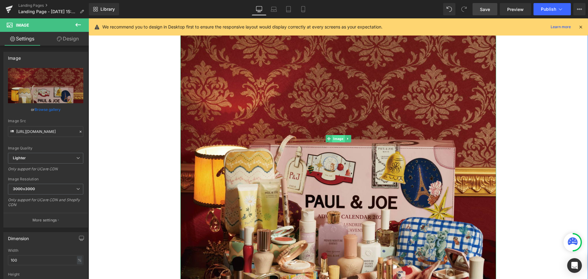
click at [332, 141] on span "Image" at bounding box center [338, 138] width 13 height 7
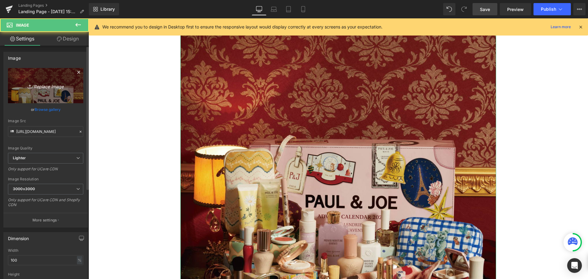
click at [62, 87] on icon "Replace Image" at bounding box center [45, 86] width 49 height 8
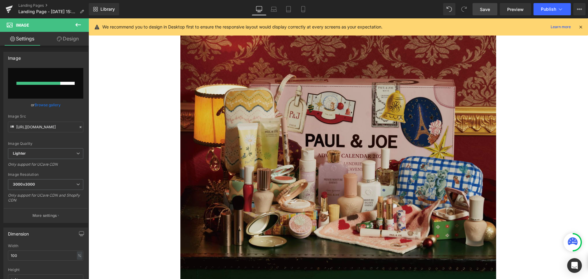
scroll to position [2120, 0]
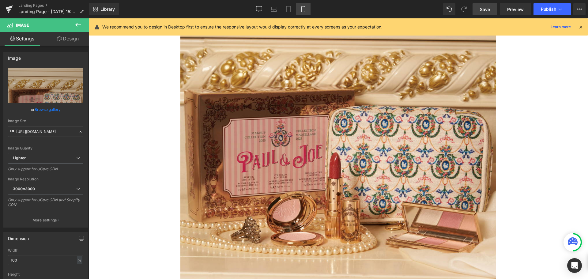
click at [300, 9] on icon at bounding box center [303, 9] width 6 height 6
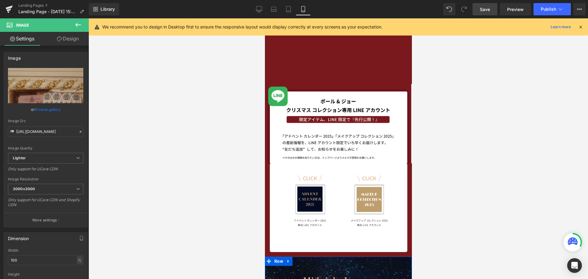
scroll to position [176, 0]
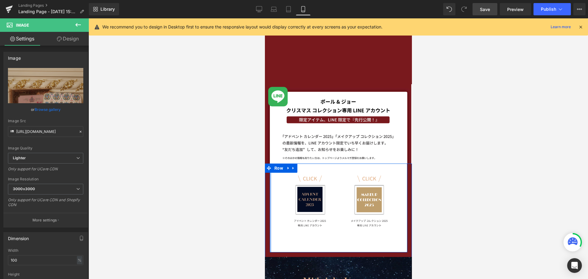
click at [269, 192] on div at bounding box center [270, 207] width 2 height 89
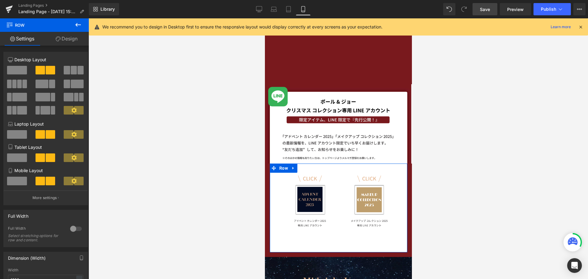
click at [75, 40] on link "Design" at bounding box center [66, 39] width 44 height 14
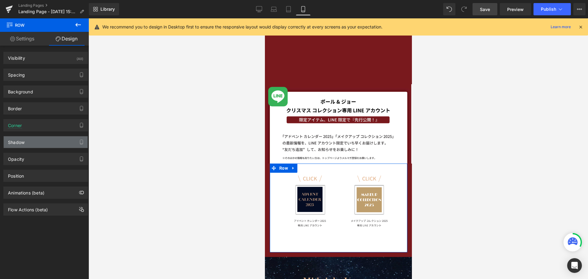
click at [37, 143] on div "Shadow" at bounding box center [46, 142] width 84 height 12
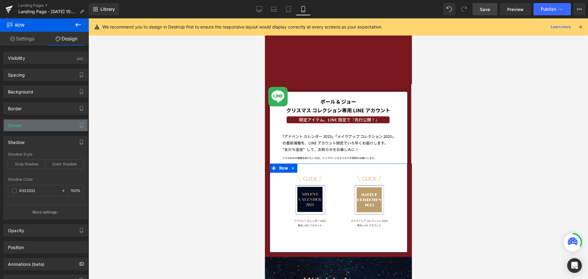
click at [39, 128] on div "Corner" at bounding box center [46, 125] width 84 height 12
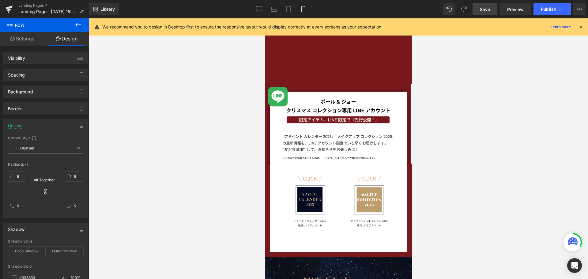
click at [43, 0] on div "Image You are previewing how the will restyle your page. You can not edit Eleme…" at bounding box center [294, 0] width 588 height 0
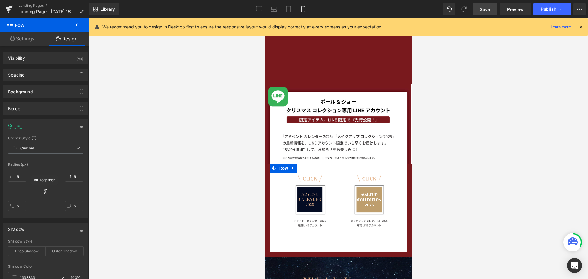
click at [44, 191] on icon at bounding box center [45, 192] width 3 height 6
click at [23, 178] on input "5" at bounding box center [17, 176] width 18 height 10
click at [75, 177] on input "5" at bounding box center [74, 176] width 18 height 10
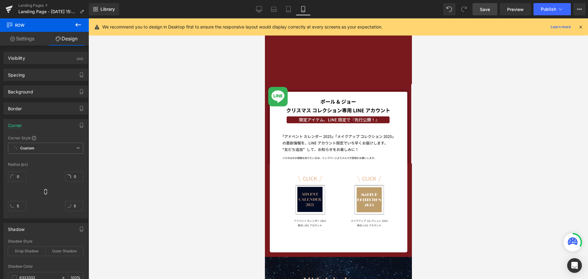
click at [166, 174] on div at bounding box center [337, 148] width 499 height 260
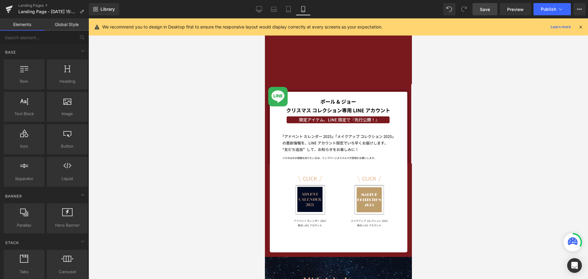
click at [491, 12] on link "Save" at bounding box center [484, 9] width 25 height 12
click at [257, 10] on icon at bounding box center [259, 10] width 6 height 0
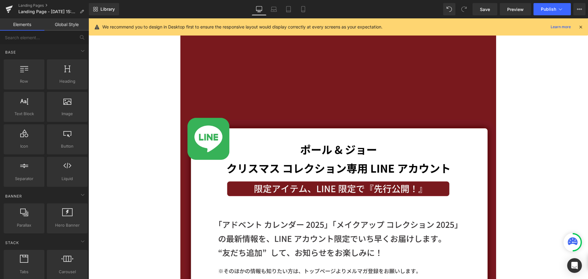
scroll to position [376, 0]
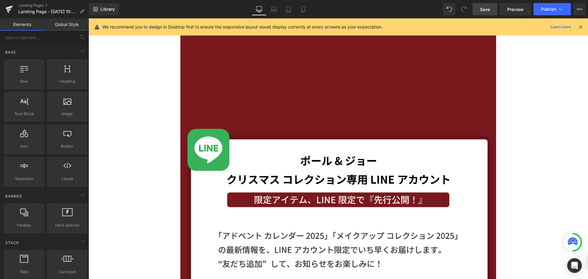
click at [481, 7] on span "Save" at bounding box center [485, 9] width 10 height 6
click at [515, 9] on span "Preview" at bounding box center [515, 9] width 17 height 6
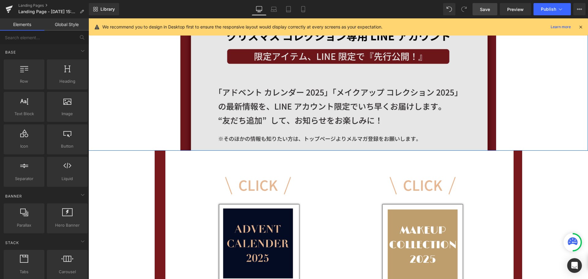
scroll to position [529, 0]
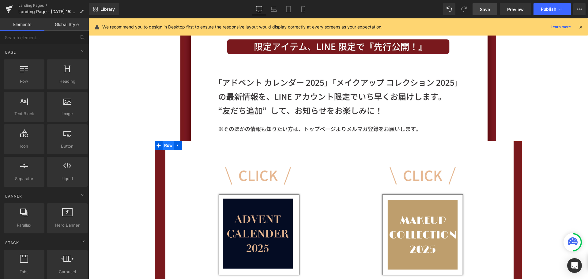
click at [164, 147] on span "Row" at bounding box center [169, 145] width 12 height 9
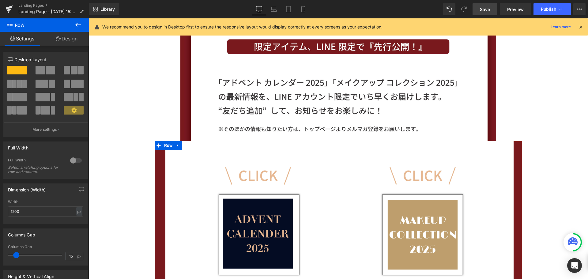
click at [68, 41] on link "Design" at bounding box center [66, 39] width 44 height 14
click at [0, 0] on div "Spacing" at bounding box center [0, 0] width 0 height 0
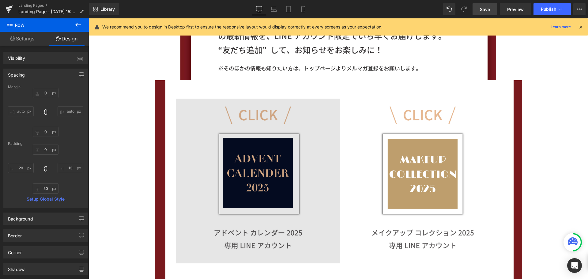
scroll to position [590, 0]
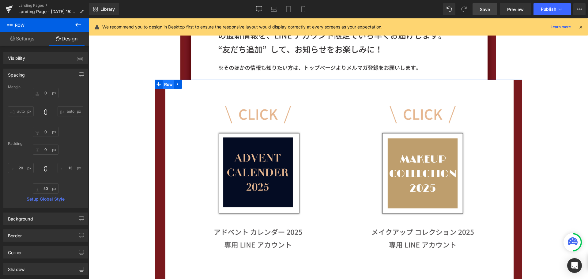
click at [165, 86] on span "Row" at bounding box center [169, 84] width 12 height 9
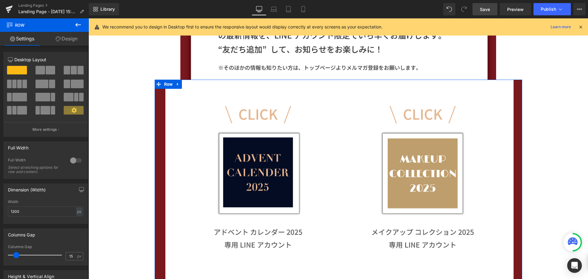
click at [73, 160] on div at bounding box center [76, 160] width 15 height 10
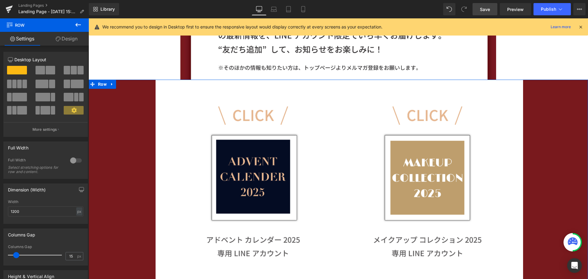
scroll to position [3031, 495]
click at [73, 160] on div at bounding box center [76, 160] width 15 height 10
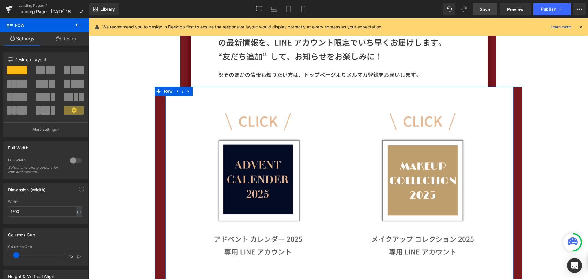
scroll to position [559, 0]
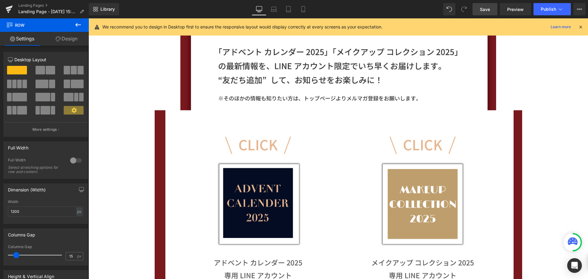
click at [80, 24] on icon at bounding box center [77, 24] width 7 height 7
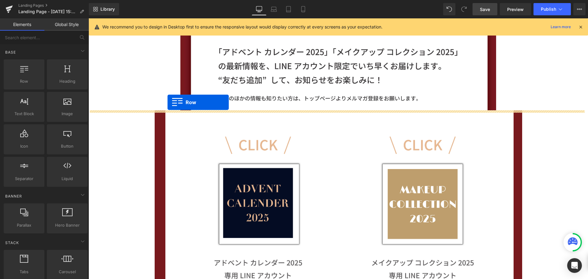
drag, startPoint x: 113, startPoint y: 97, endPoint x: 167, endPoint y: 102, distance: 54.4
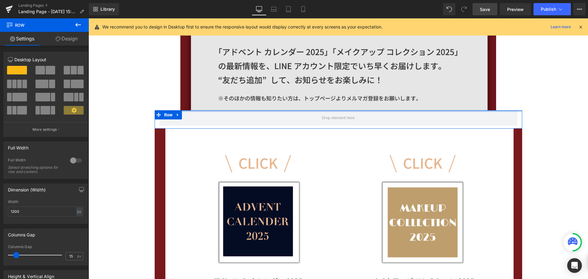
scroll to position [3040, 495]
drag, startPoint x: 193, startPoint y: 115, endPoint x: 194, endPoint y: 104, distance: 11.0
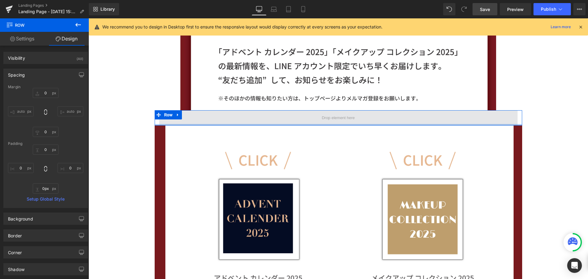
scroll to position [3037, 495]
drag, startPoint x: 203, startPoint y: 127, endPoint x: 205, endPoint y: 118, distance: 10.0
click at [205, 118] on div "Row" at bounding box center [338, 117] width 367 height 15
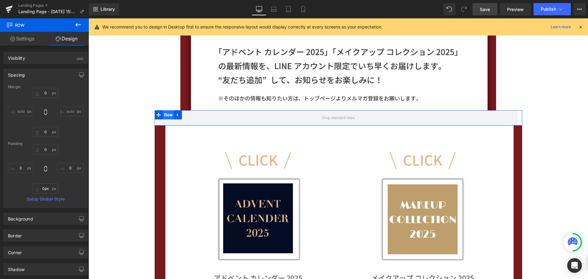
click at [165, 116] on span "Row" at bounding box center [169, 114] width 12 height 9
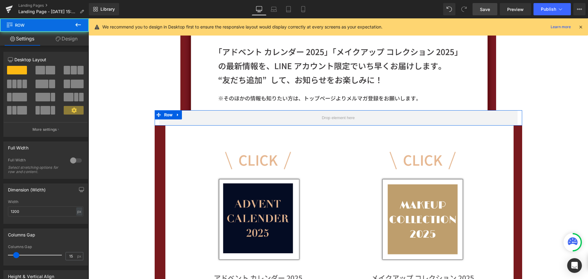
click at [72, 159] on div at bounding box center [76, 160] width 15 height 10
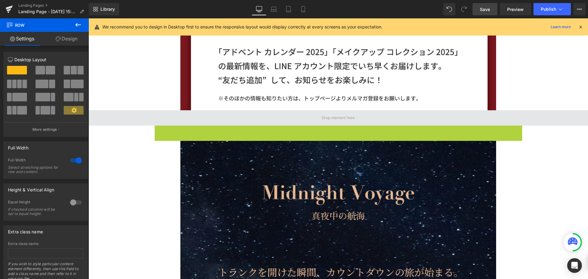
scroll to position [2821, 495]
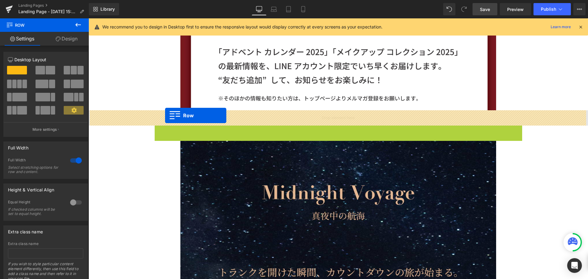
drag, startPoint x: 166, startPoint y: 132, endPoint x: 165, endPoint y: 115, distance: 16.2
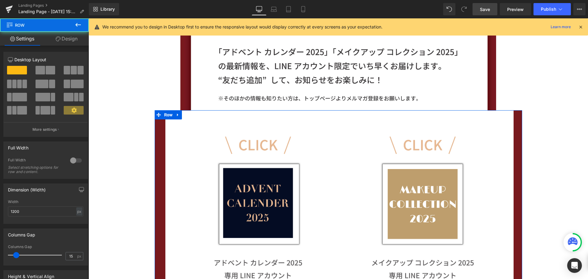
scroll to position [3021, 495]
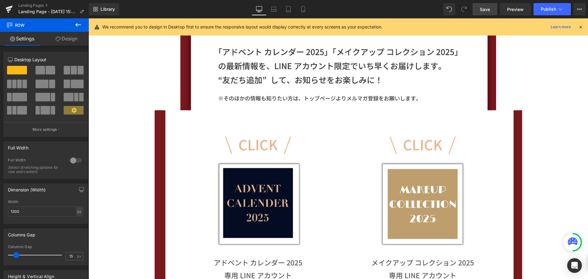
click at [484, 11] on span "Save" at bounding box center [485, 9] width 10 height 6
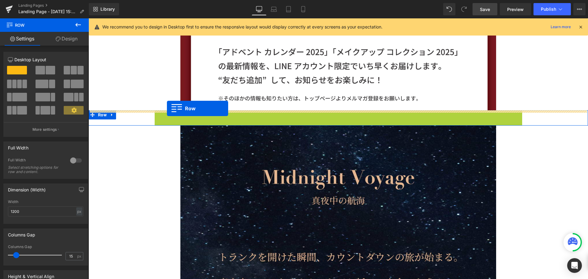
scroll to position [2806, 495]
drag, startPoint x: 168, startPoint y: 116, endPoint x: 166, endPoint y: 102, distance: 14.2
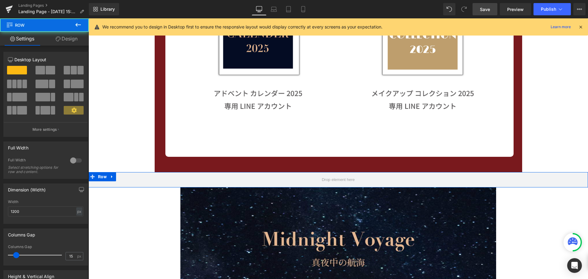
scroll to position [743, 0]
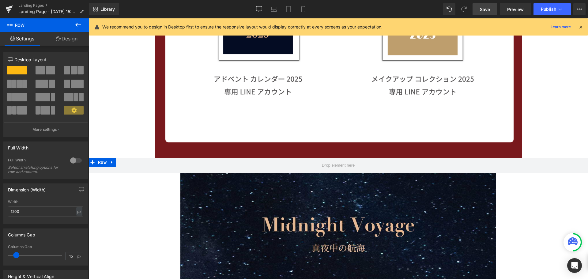
click at [113, 163] on link at bounding box center [112, 162] width 8 height 9
click at [127, 163] on icon at bounding box center [128, 162] width 4 height 4
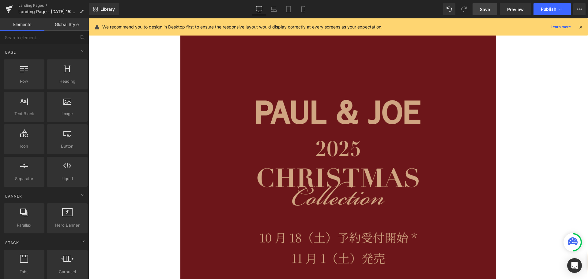
scroll to position [0, 0]
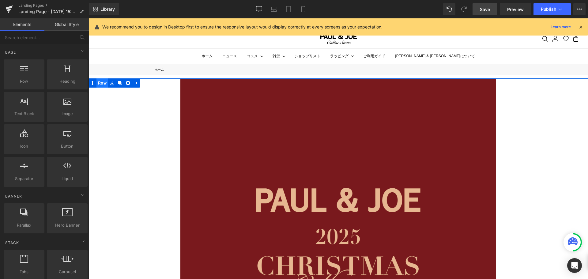
click at [101, 85] on span "Row" at bounding box center [102, 82] width 12 height 9
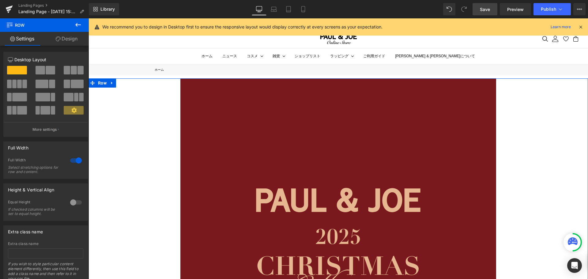
click at [72, 39] on link "Design" at bounding box center [66, 39] width 44 height 14
click at [0, 0] on div "Background" at bounding box center [0, 0] width 0 height 0
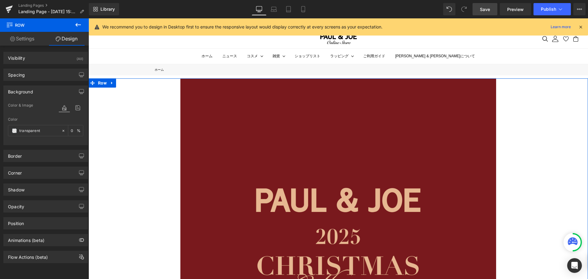
click at [52, 88] on div "Background" at bounding box center [46, 92] width 84 height 12
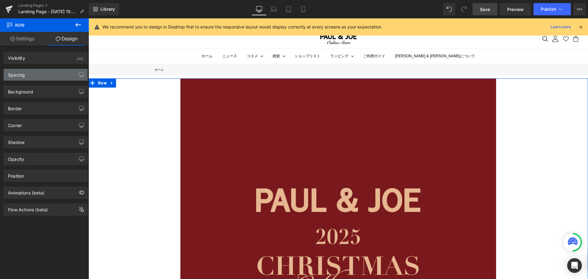
click at [52, 71] on div "Spacing" at bounding box center [46, 75] width 84 height 12
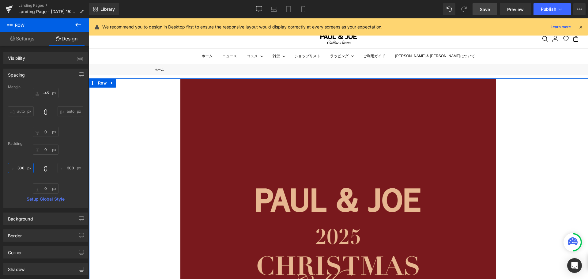
click at [26, 170] on input "300" at bounding box center [21, 168] width 26 height 10
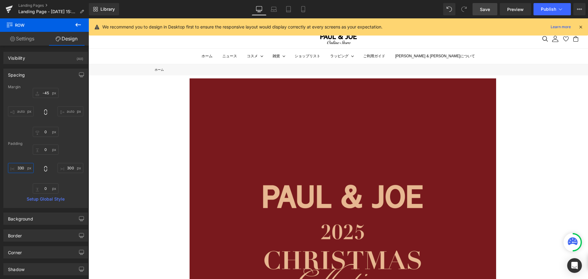
scroll to position [3004, 495]
click at [65, 168] on input "300" at bounding box center [71, 168] width 26 height 10
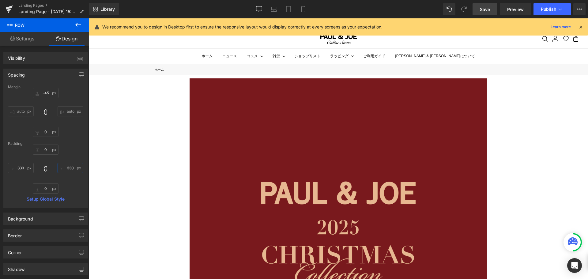
scroll to position [2987, 495]
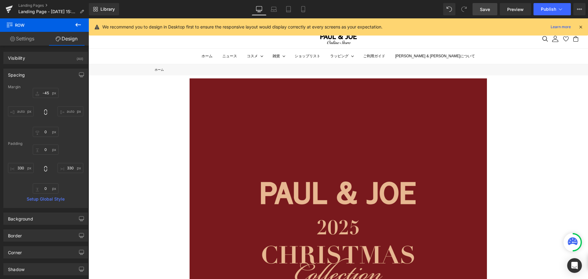
click at [485, 12] on span "Save" at bounding box center [485, 9] width 10 height 6
click at [26, 162] on div "0px 0 330 330 0px 0 330 330" at bounding box center [45, 168] width 75 height 49
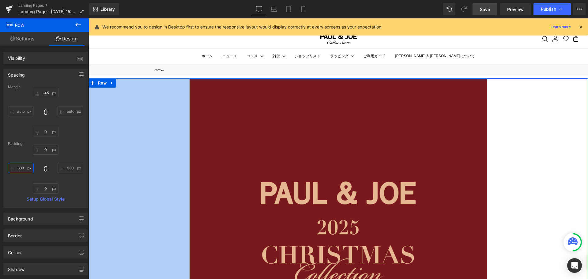
click at [24, 165] on input "330" at bounding box center [21, 168] width 26 height 10
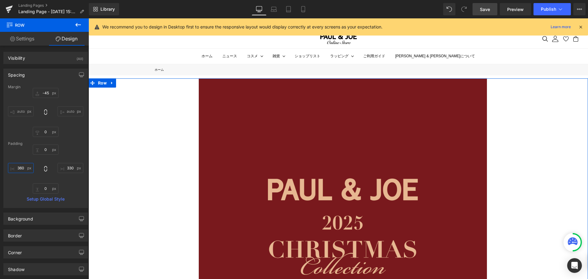
scroll to position [2969, 495]
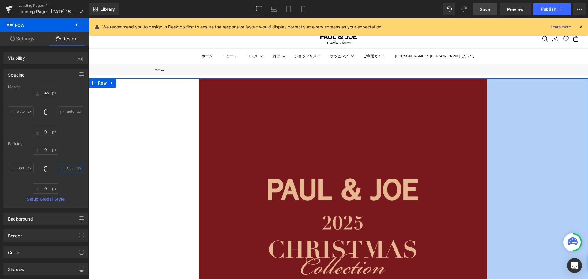
click at [77, 167] on input "330" at bounding box center [71, 168] width 26 height 10
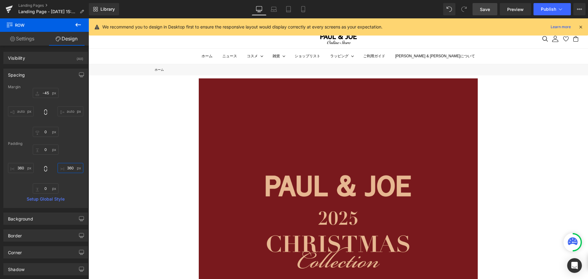
scroll to position [2953, 495]
click at [484, 9] on span "Save" at bounding box center [485, 9] width 10 height 6
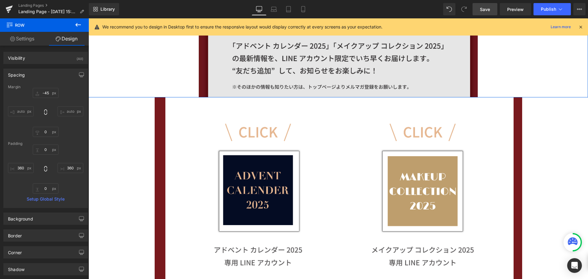
scroll to position [520, 0]
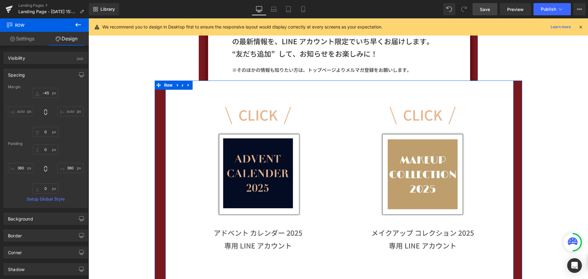
click at [167, 100] on div "Image" at bounding box center [252, 180] width 174 height 201
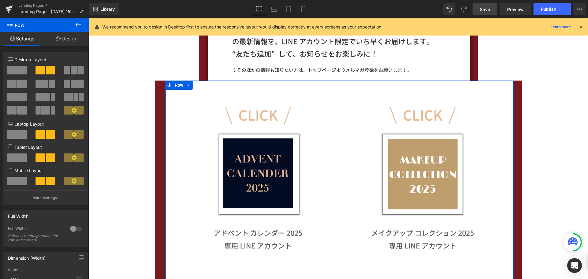
click at [80, 40] on link "Design" at bounding box center [66, 39] width 44 height 14
click at [0, 0] on div "Spacing" at bounding box center [0, 0] width 0 height 0
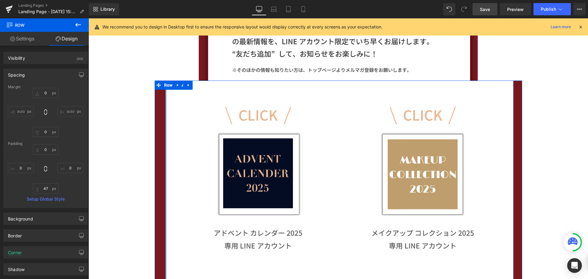
click at [165, 126] on div at bounding box center [166, 188] width 2 height 216
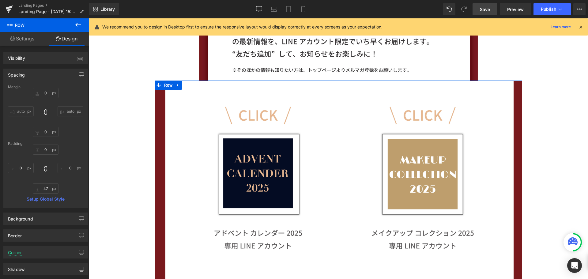
click at [161, 127] on div "Image Image Row 47px" at bounding box center [339, 188] width 357 height 216
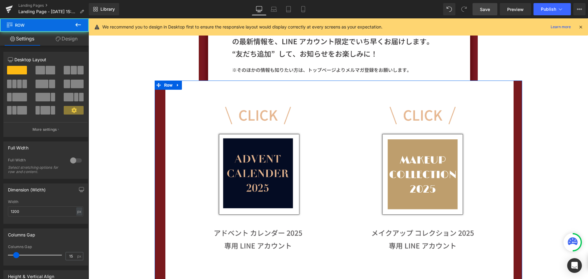
click at [69, 37] on link "Design" at bounding box center [66, 39] width 44 height 14
click at [0, 0] on div "Background" at bounding box center [0, 0] width 0 height 0
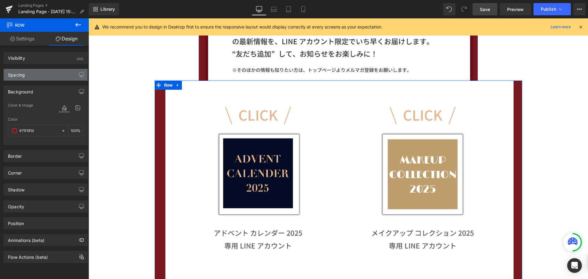
click at [40, 78] on div "Spacing" at bounding box center [46, 75] width 84 height 12
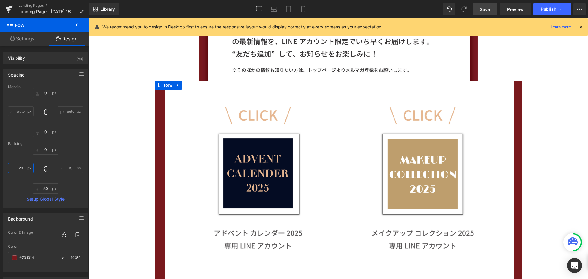
click at [27, 168] on input "20" at bounding box center [21, 168] width 26 height 10
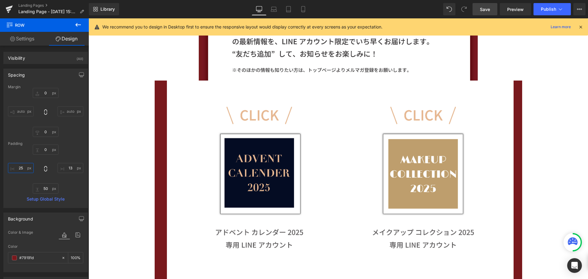
scroll to position [2952, 495]
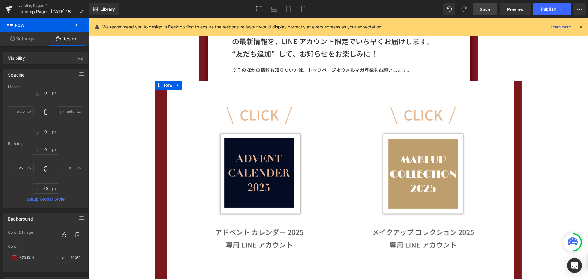
click at [70, 171] on input "13" at bounding box center [71, 168] width 26 height 10
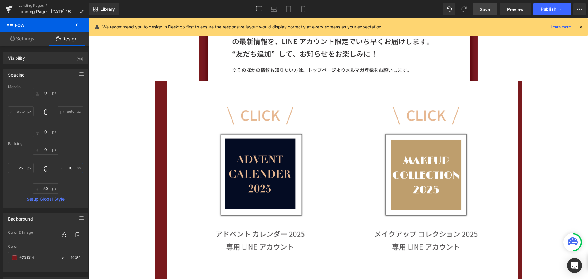
scroll to position [2951, 495]
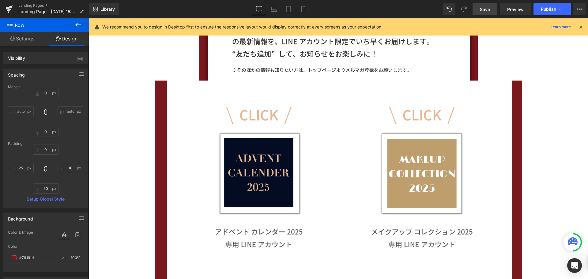
click at [481, 8] on span "Save" at bounding box center [485, 9] width 10 height 6
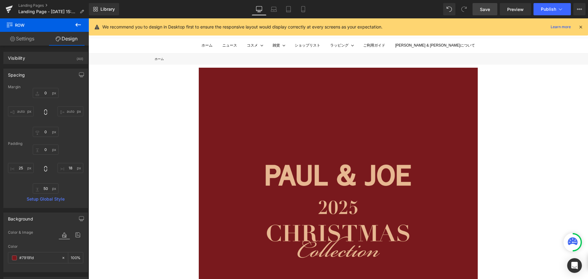
scroll to position [0, 0]
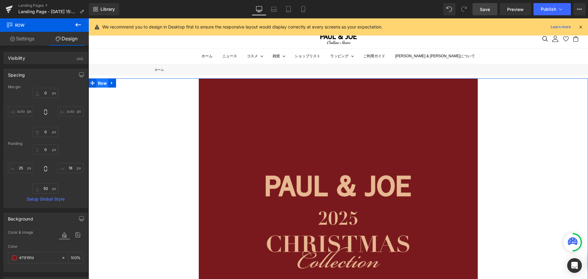
click at [101, 84] on span "Row" at bounding box center [102, 83] width 12 height 9
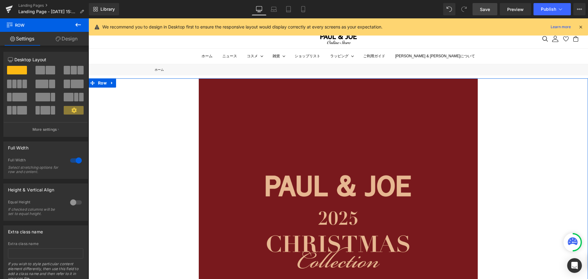
click at [74, 40] on link "Design" at bounding box center [66, 39] width 44 height 14
click at [0, 0] on div "Background" at bounding box center [0, 0] width 0 height 0
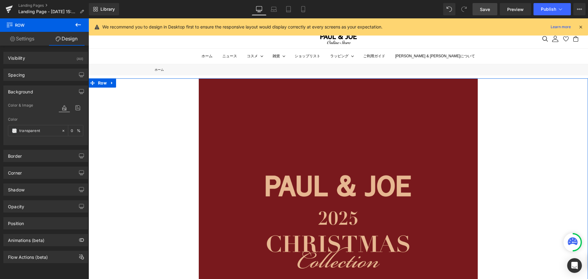
click at [46, 91] on div "Background" at bounding box center [46, 92] width 84 height 12
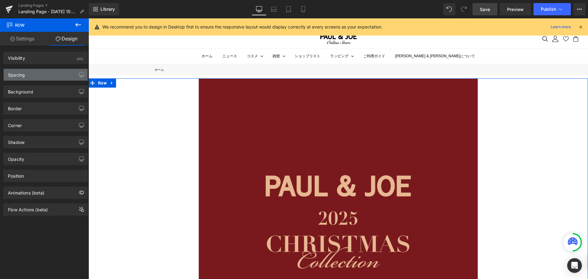
click at [46, 72] on div "Spacing" at bounding box center [46, 75] width 84 height 12
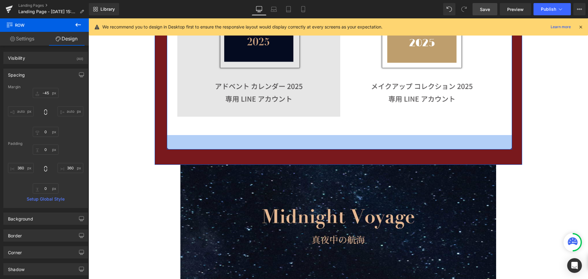
scroll to position [704, 0]
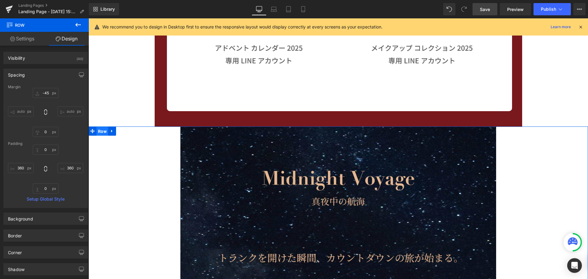
click at [103, 132] on span "Row" at bounding box center [102, 131] width 12 height 9
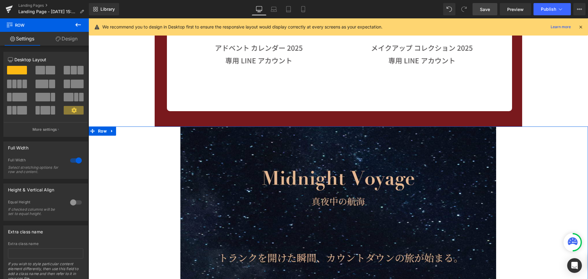
click at [77, 40] on link "Design" at bounding box center [66, 39] width 44 height 14
click at [0, 0] on div "Background" at bounding box center [0, 0] width 0 height 0
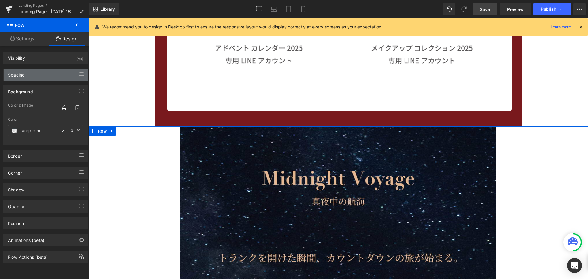
click at [39, 78] on div "Spacing" at bounding box center [46, 75] width 84 height 12
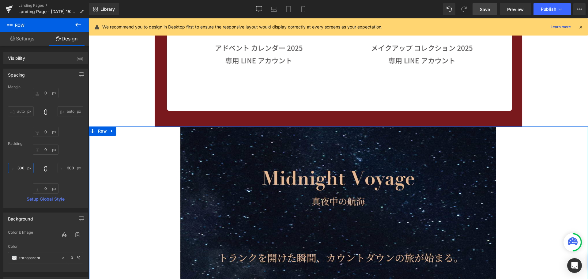
click at [22, 168] on input "300" at bounding box center [21, 168] width 26 height 10
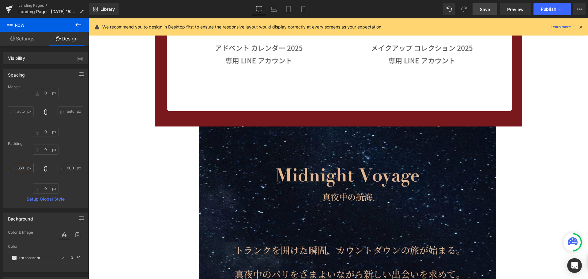
scroll to position [2840, 495]
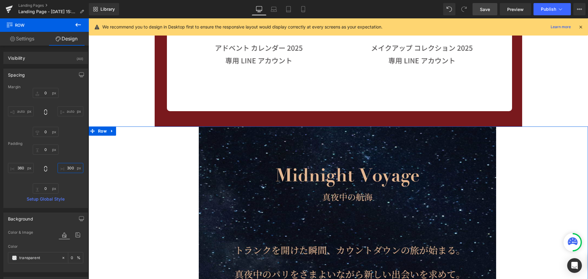
click at [68, 168] on input "300" at bounding box center [71, 168] width 26 height 10
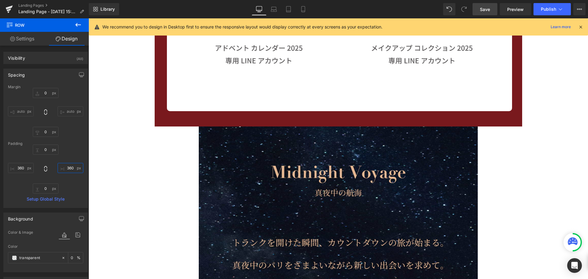
scroll to position [2730, 495]
click at [482, 11] on span "Save" at bounding box center [485, 9] width 10 height 6
click at [304, 14] on link "Mobile" at bounding box center [303, 9] width 15 height 12
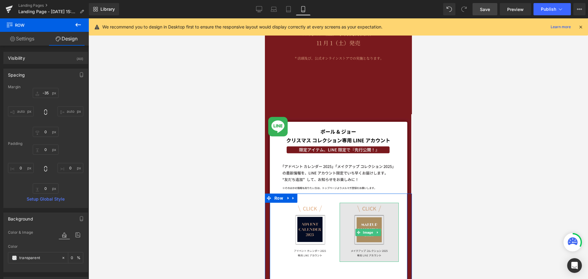
scroll to position [90, 0]
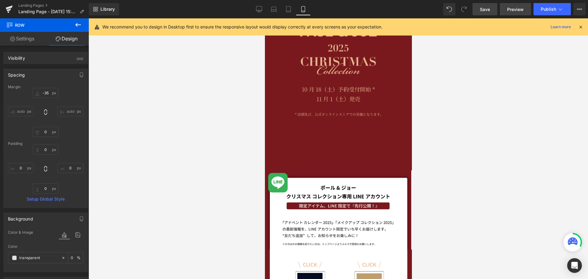
click at [512, 11] on span "Preview" at bounding box center [515, 9] width 17 height 6
click at [518, 9] on span "Preview" at bounding box center [515, 9] width 17 height 6
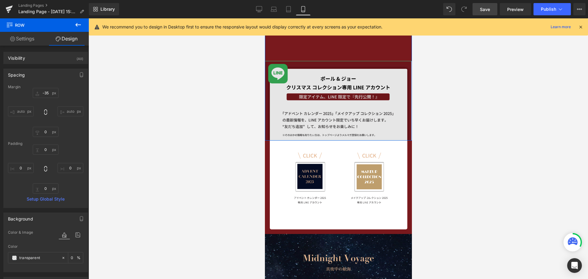
scroll to position [213, 0]
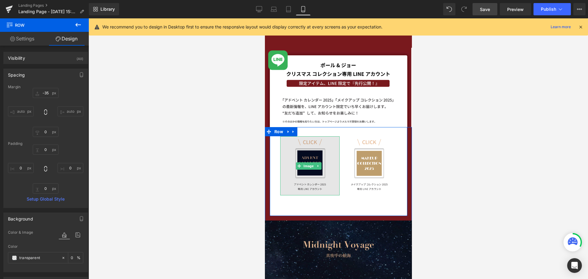
click at [307, 168] on img at bounding box center [309, 165] width 59 height 59
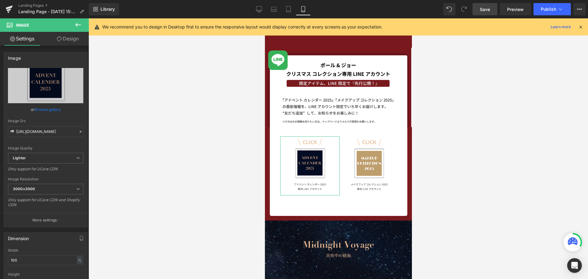
click at [73, 43] on link "Design" at bounding box center [68, 39] width 44 height 14
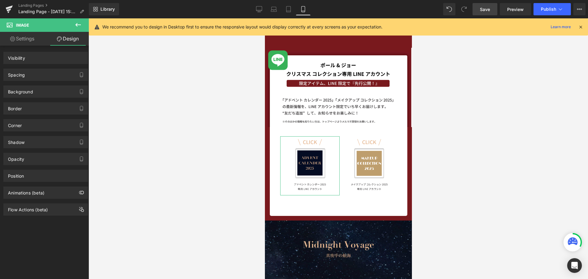
click at [54, 74] on div "Spacing" at bounding box center [46, 75] width 84 height 12
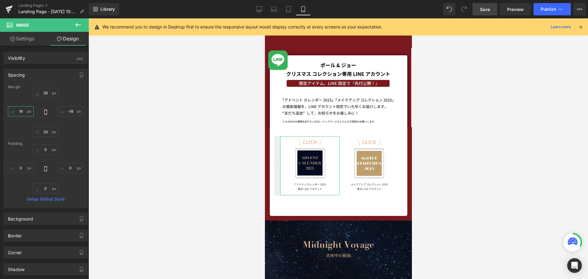
click at [25, 113] on input "19" at bounding box center [21, 111] width 26 height 10
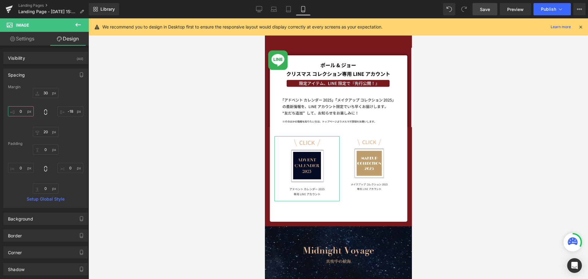
scroll to position [1711, 142]
click at [70, 113] on input "-18" at bounding box center [71, 111] width 26 height 10
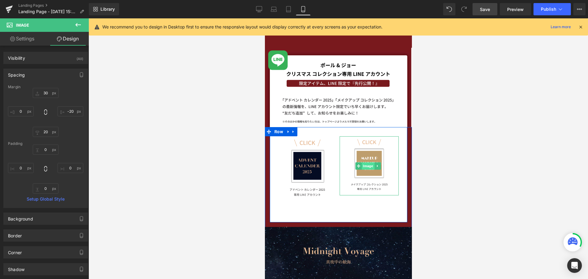
click at [368, 163] on span "Image" at bounding box center [367, 165] width 13 height 7
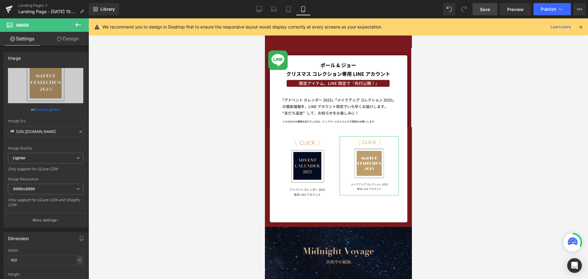
click at [70, 36] on link "Design" at bounding box center [68, 39] width 44 height 14
click at [0, 0] on div "Spacing" at bounding box center [0, 0] width 0 height 0
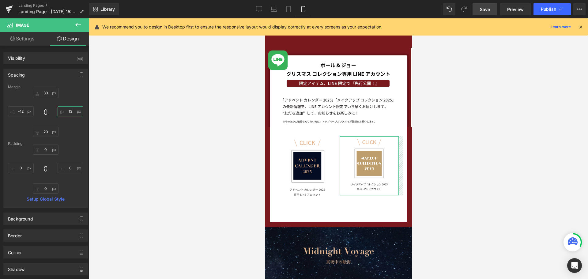
click at [68, 111] on input "13" at bounding box center [71, 111] width 26 height 10
click at [23, 113] on input "-12" at bounding box center [21, 111] width 26 height 10
click at [266, 141] on div "Image Image Row 47px" at bounding box center [338, 174] width 147 height 95
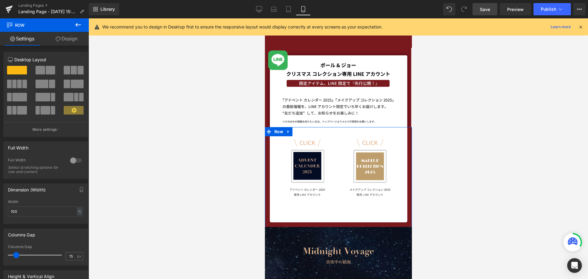
click at [72, 37] on link "Design" at bounding box center [66, 39] width 44 height 14
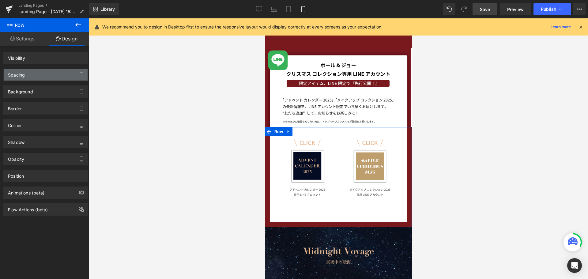
click at [62, 73] on div "Spacing" at bounding box center [46, 75] width 84 height 12
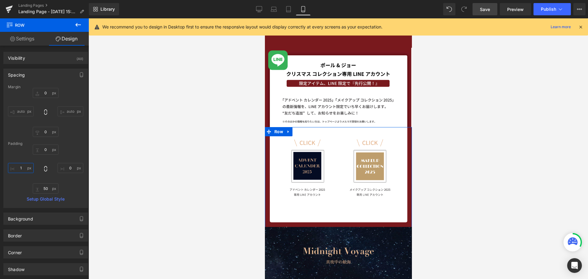
click at [26, 167] on input "1" at bounding box center [21, 168] width 26 height 10
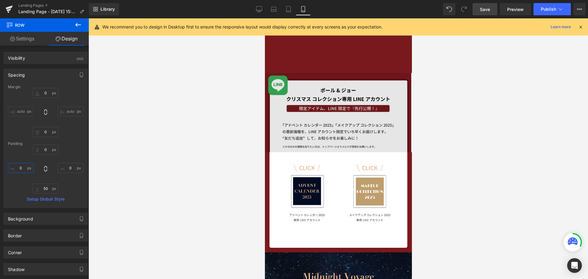
scroll to position [182, 0]
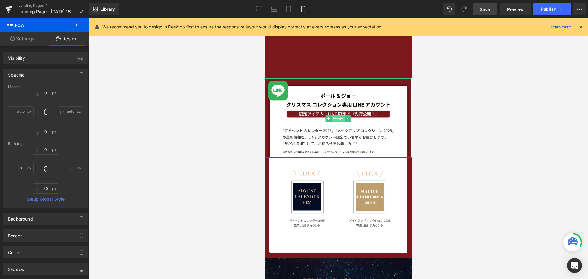
click at [333, 118] on span "Image" at bounding box center [337, 117] width 13 height 7
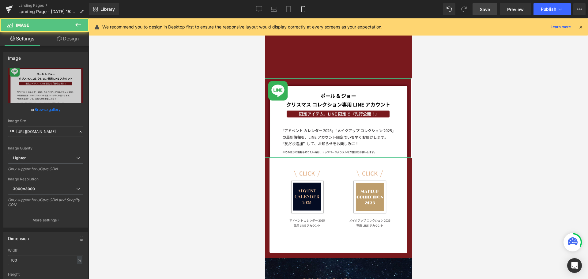
click at [68, 36] on link "Design" at bounding box center [68, 39] width 44 height 14
click at [0, 0] on div "Spacing" at bounding box center [0, 0] width 0 height 0
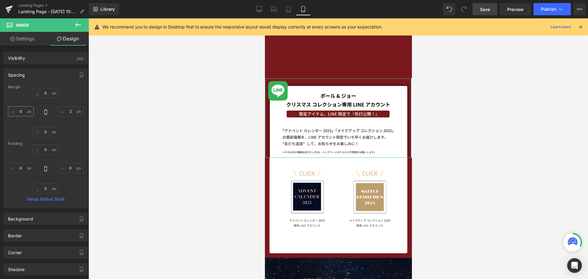
click at [26, 112] on input "0" at bounding box center [21, 111] width 26 height 10
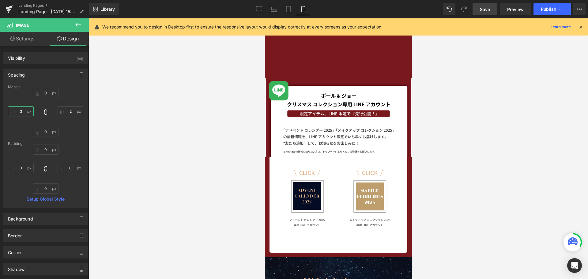
scroll to position [1711, 142]
click at [70, 113] on input "2" at bounding box center [71, 111] width 26 height 10
click at [487, 13] on link "Save" at bounding box center [484, 9] width 25 height 12
click at [26, 112] on input "3" at bounding box center [21, 111] width 26 height 10
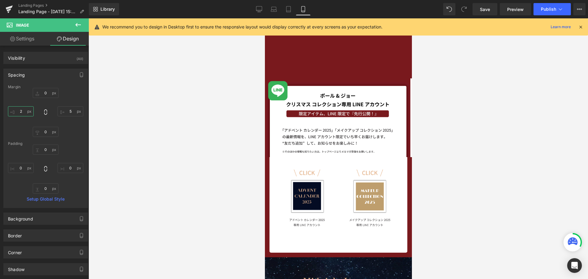
scroll to position [1711, 142]
click at [73, 110] on input "5" at bounding box center [71, 111] width 26 height 10
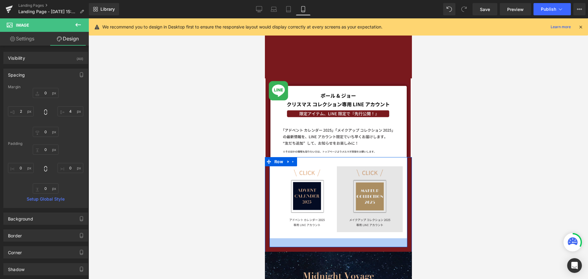
drag, startPoint x: 330, startPoint y: 243, endPoint x: 342, endPoint y: 219, distance: 26.4
click at [329, 235] on div "Image Image Row" at bounding box center [338, 202] width 138 height 90
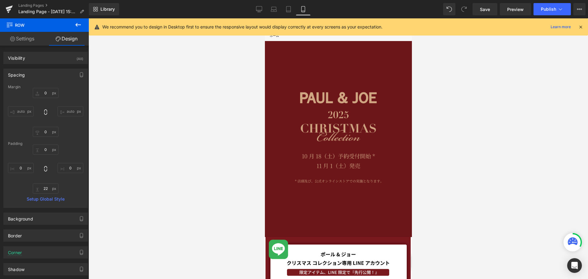
scroll to position [31, 0]
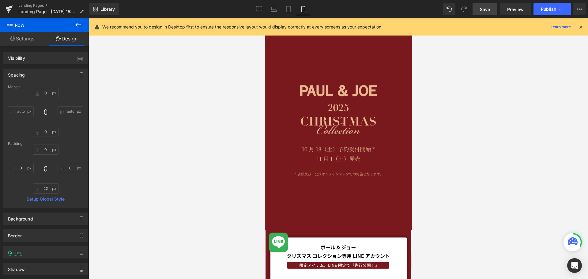
click at [489, 10] on span "Save" at bounding box center [485, 9] width 10 height 6
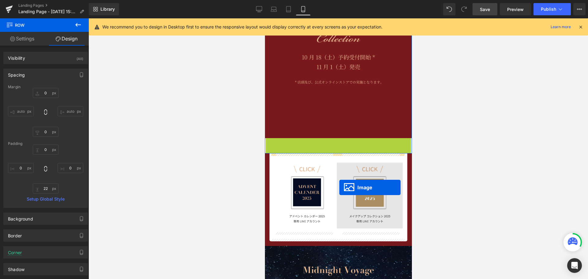
scroll to position [1640, 142]
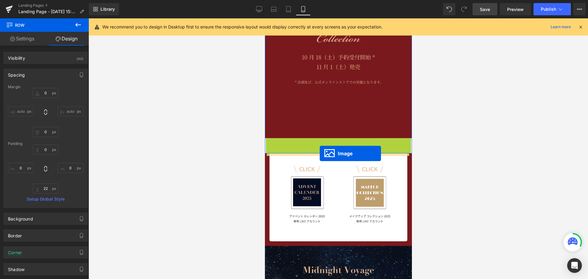
drag, startPoint x: 336, startPoint y: 174, endPoint x: 754, endPoint y: 185, distance: 418.2
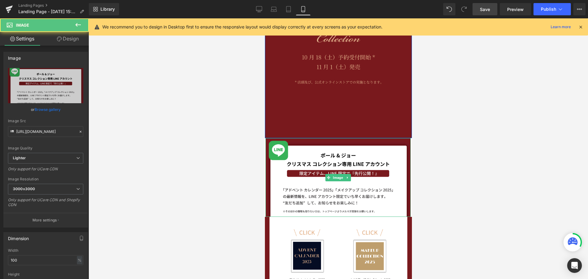
scroll to position [1701, 142]
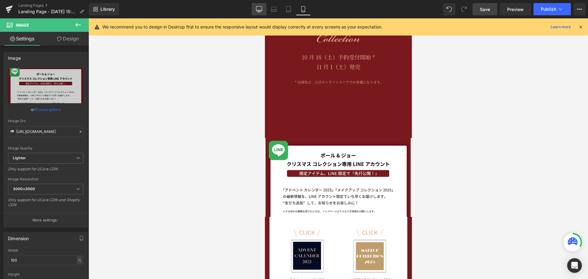
click at [259, 10] on icon at bounding box center [259, 10] width 6 height 0
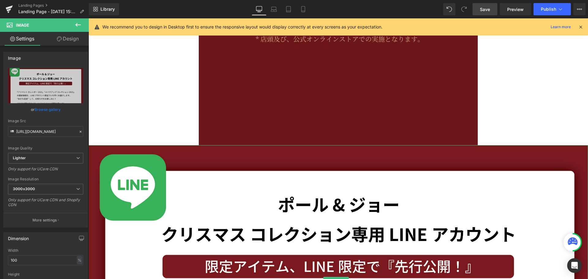
scroll to position [281, 0]
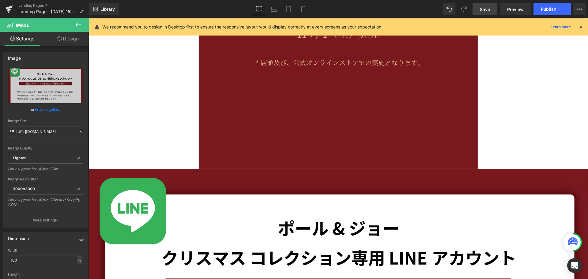
click at [489, 11] on span "Save" at bounding box center [485, 9] width 10 height 6
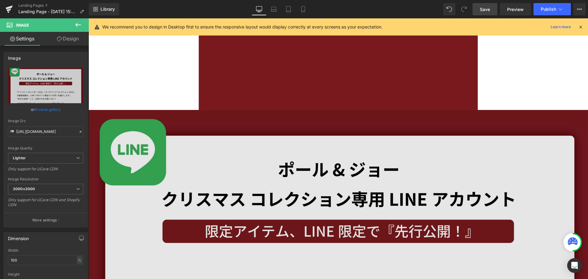
scroll to position [373, 0]
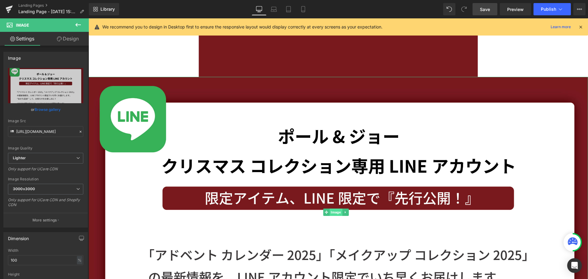
click at [335, 209] on span "Image" at bounding box center [335, 211] width 13 height 7
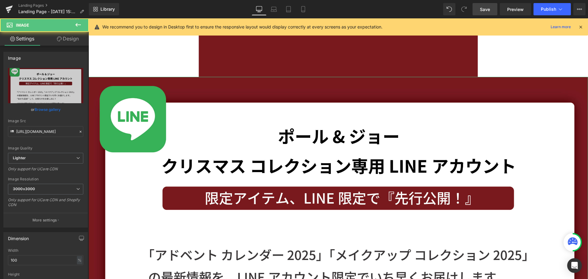
click at [70, 38] on link "Design" at bounding box center [68, 39] width 44 height 14
click at [0, 0] on div "Spacing" at bounding box center [0, 0] width 0 height 0
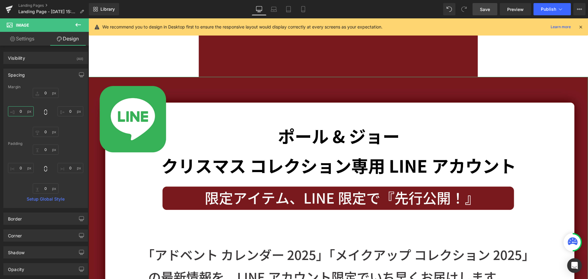
click at [22, 114] on input "0" at bounding box center [21, 111] width 26 height 10
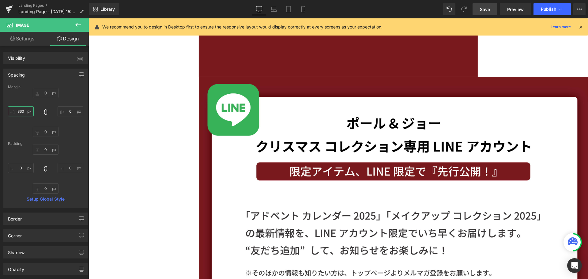
scroll to position [2787, 495]
click at [64, 114] on input "0" at bounding box center [71, 111] width 26 height 10
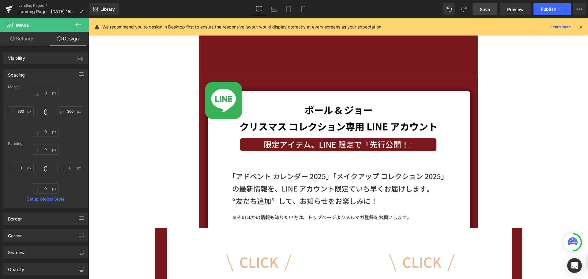
click at [480, 8] on span "Save" at bounding box center [485, 9] width 10 height 6
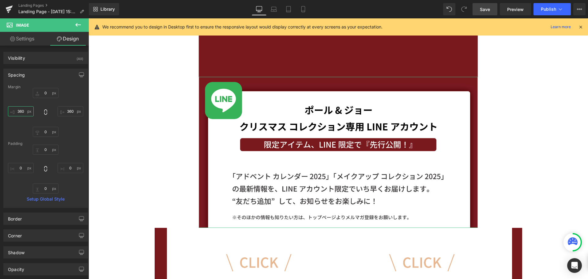
click at [25, 108] on input "360" at bounding box center [21, 111] width 26 height 10
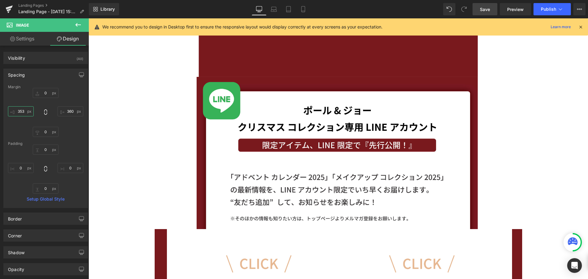
scroll to position [2728, 495]
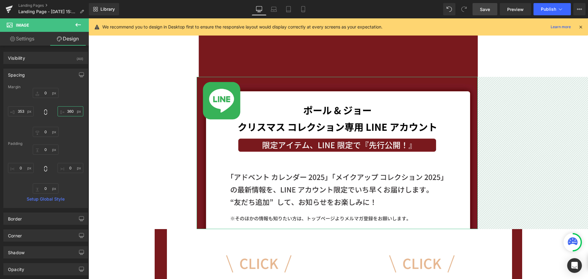
click at [72, 115] on input "360" at bounding box center [71, 111] width 26 height 10
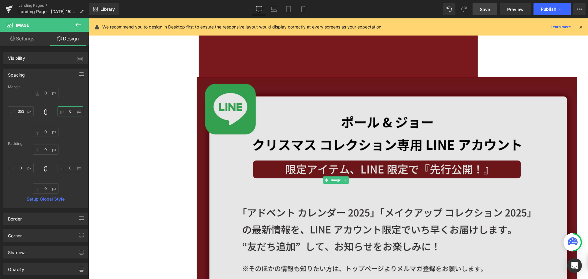
scroll to position [3, 3]
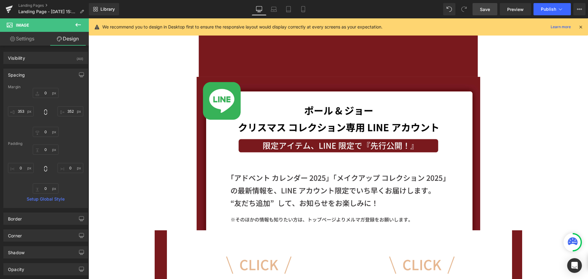
click at [486, 9] on span "Save" at bounding box center [485, 9] width 10 height 6
click at [301, 10] on icon at bounding box center [302, 9] width 3 height 6
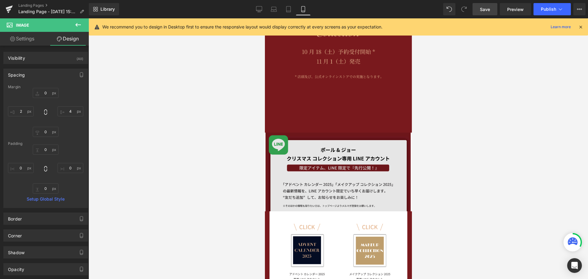
scroll to position [184, 0]
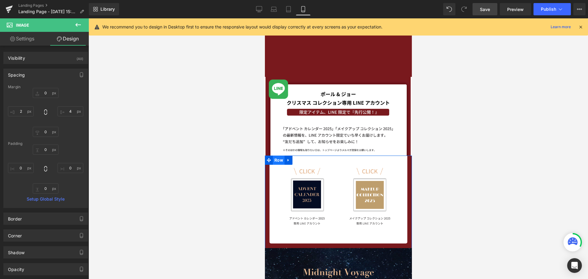
click at [275, 158] on span "Row" at bounding box center [278, 159] width 12 height 9
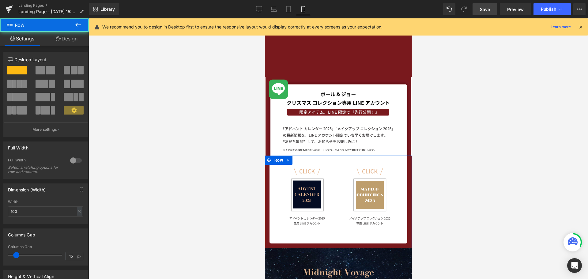
click at [74, 38] on link "Design" at bounding box center [66, 39] width 44 height 14
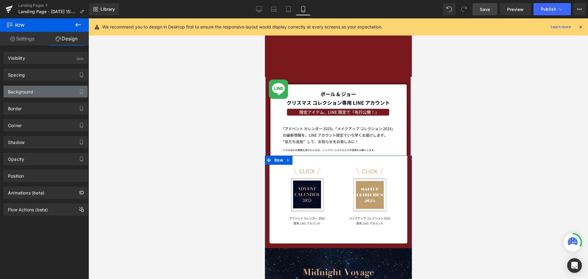
click at [51, 91] on div "Background" at bounding box center [46, 92] width 84 height 12
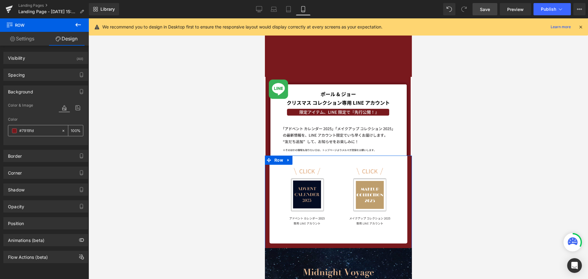
click at [50, 129] on input "#79191d" at bounding box center [38, 130] width 39 height 7
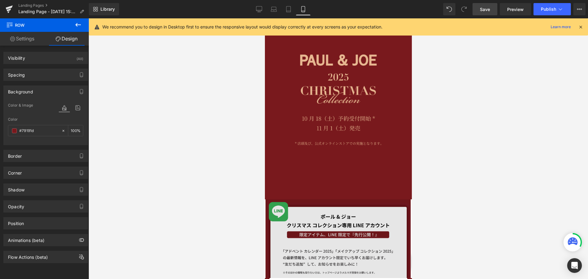
scroll to position [0, 0]
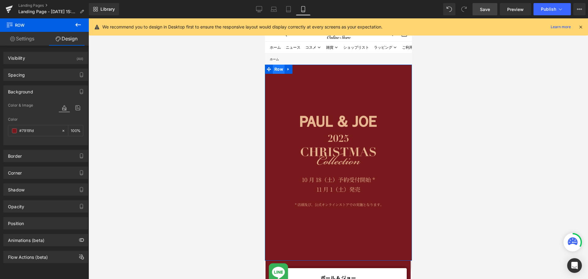
click at [278, 69] on span "Row" at bounding box center [278, 69] width 12 height 9
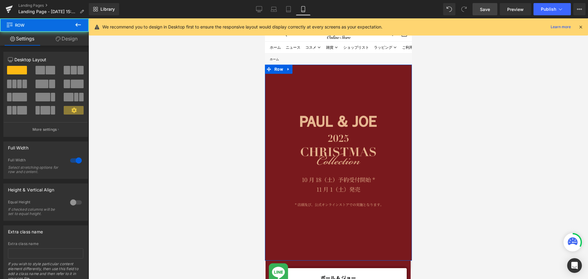
click at [76, 39] on link "Design" at bounding box center [66, 39] width 44 height 14
click at [0, 0] on div "Background" at bounding box center [0, 0] width 0 height 0
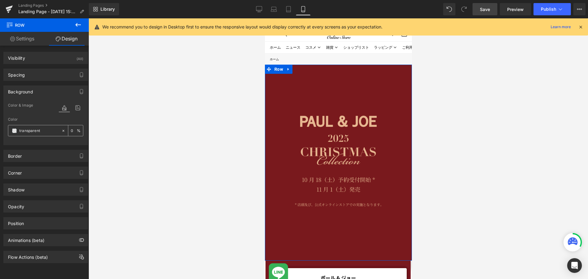
click at [44, 128] on input "transparent" at bounding box center [38, 130] width 39 height 7
paste input "#79191d"
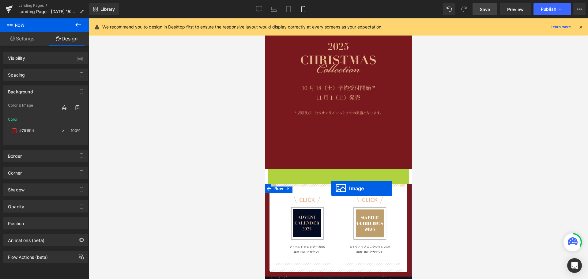
scroll to position [1640, 142]
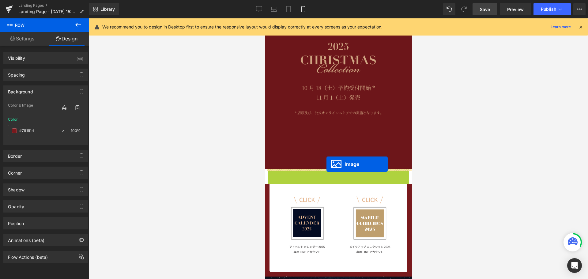
drag, startPoint x: 333, startPoint y: 207, endPoint x: 326, endPoint y: 164, distance: 43.2
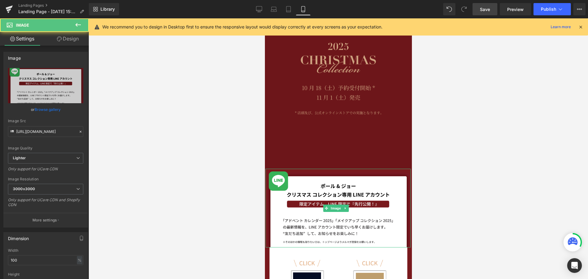
scroll to position [1703, 142]
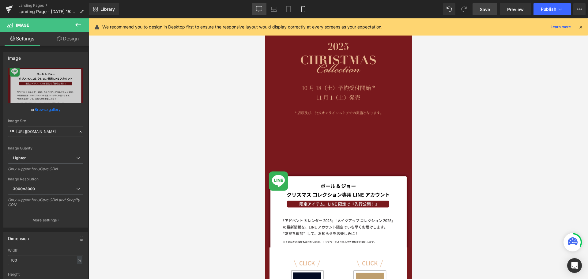
click at [260, 10] on icon at bounding box center [259, 9] width 6 height 6
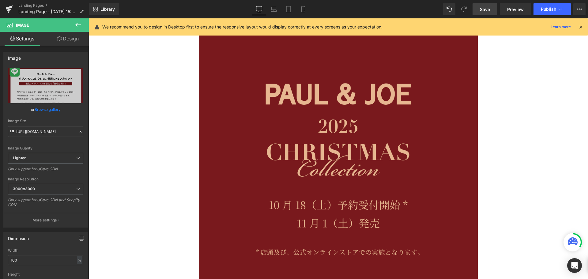
scroll to position [3, 3]
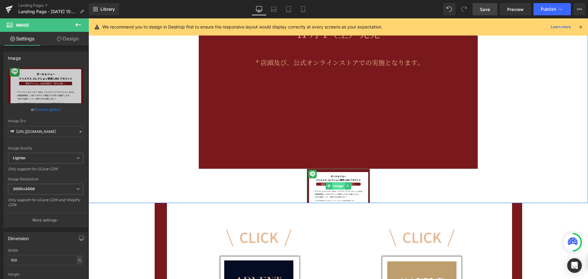
click at [336, 184] on span "Image" at bounding box center [338, 185] width 13 height 7
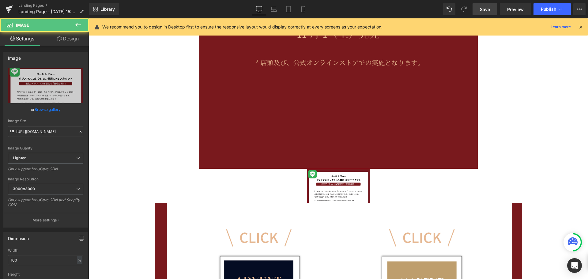
click at [67, 40] on link "Design" at bounding box center [68, 39] width 44 height 14
click at [0, 0] on div "Spacing" at bounding box center [0, 0] width 0 height 0
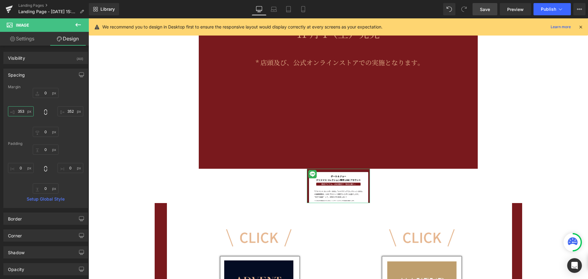
click at [24, 110] on input "353" at bounding box center [21, 111] width 26 height 10
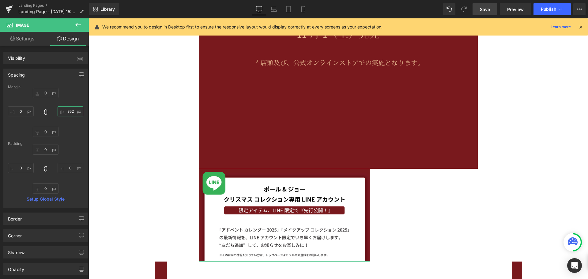
click at [72, 112] on input "352" at bounding box center [71, 111] width 26 height 10
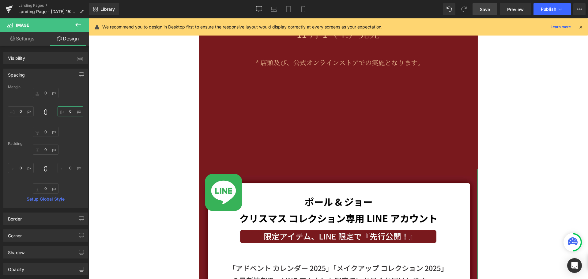
scroll to position [2730, 495]
click at [141, 118] on div "Image Image Row" at bounding box center [337, 58] width 499 height 523
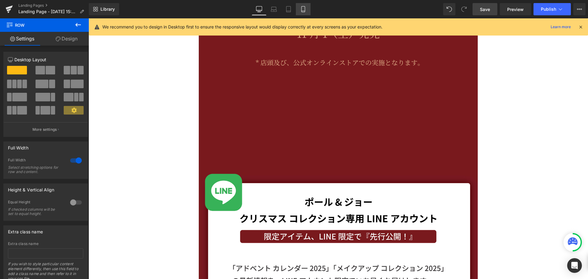
drag, startPoint x: 304, startPoint y: 9, endPoint x: 73, endPoint y: 34, distance: 232.3
click at [304, 9] on icon at bounding box center [303, 9] width 6 height 6
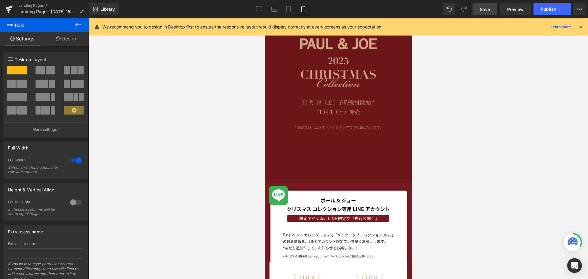
scroll to position [92, 0]
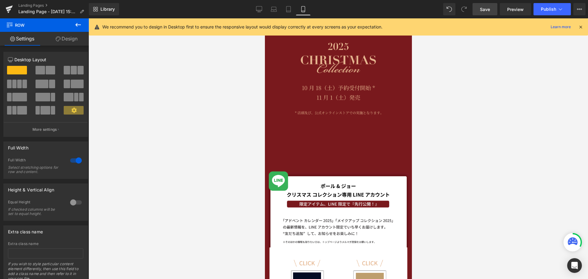
click at [479, 12] on link "Save" at bounding box center [484, 9] width 25 height 12
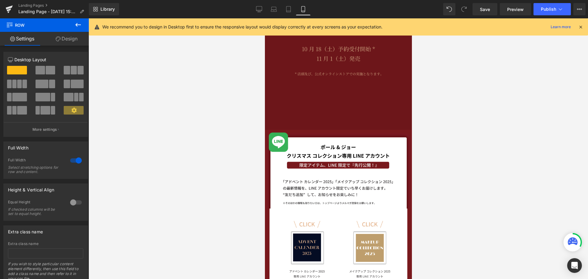
scroll to position [214, 0]
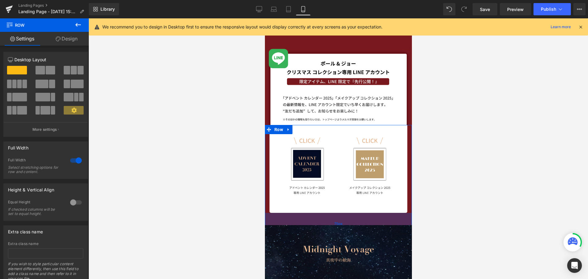
drag, startPoint x: 313, startPoint y: 213, endPoint x: 754, endPoint y: 200, distance: 441.5
click at [311, 222] on div "75px" at bounding box center [337, 224] width 147 height 23
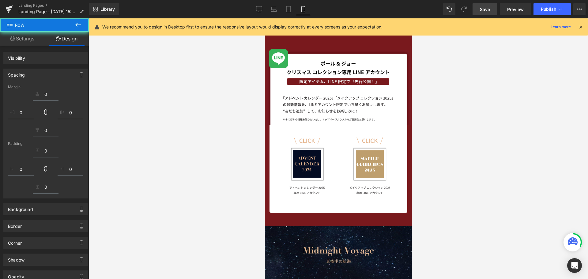
click at [487, 8] on span "Save" at bounding box center [485, 9] width 10 height 6
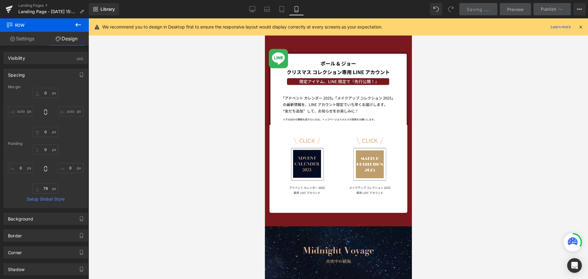
scroll to position [1712, 142]
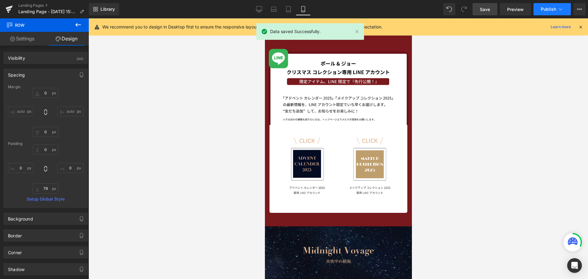
click at [547, 9] on span "Publish" at bounding box center [547, 9] width 15 height 5
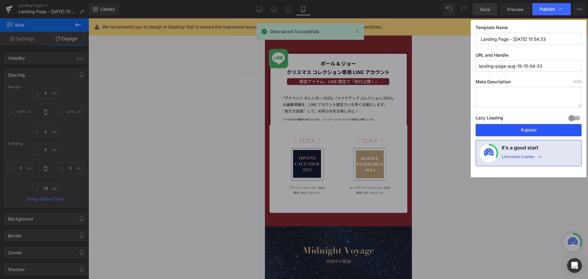
click at [509, 127] on button "Publish" at bounding box center [528, 130] width 106 height 12
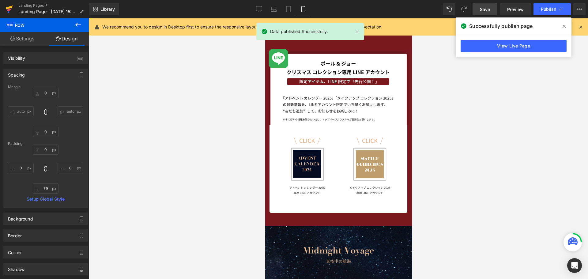
click at [11, 8] on icon at bounding box center [9, 9] width 7 height 15
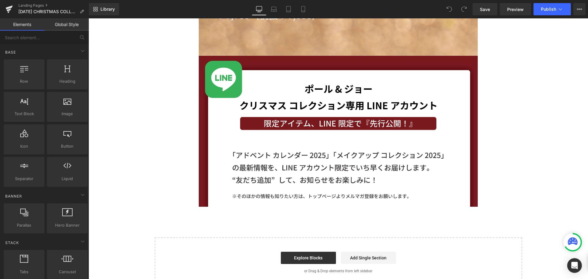
scroll to position [2295, 0]
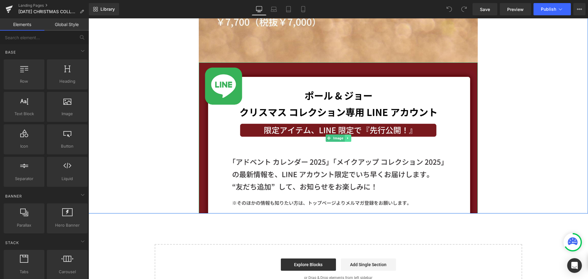
click at [347, 138] on icon at bounding box center [347, 138] width 1 height 2
click at [349, 138] on icon at bounding box center [350, 138] width 3 height 4
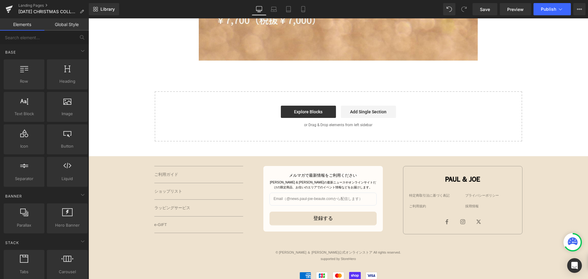
scroll to position [2319, 0]
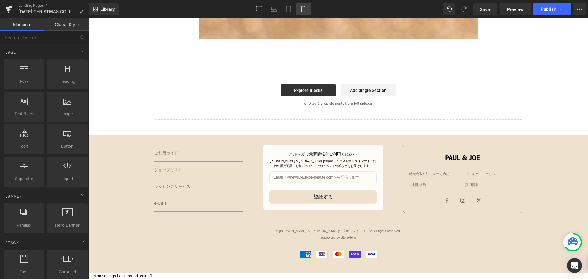
drag, startPoint x: 305, startPoint y: 10, endPoint x: 303, endPoint y: 13, distance: 4.3
click at [305, 10] on icon at bounding box center [303, 9] width 6 height 6
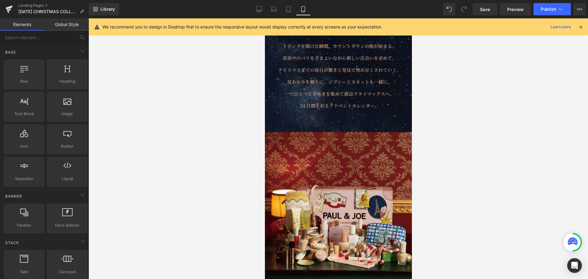
scroll to position [360, 0]
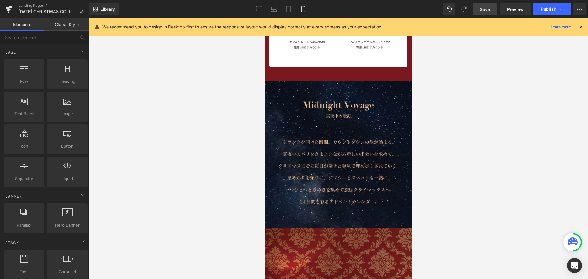
click at [480, 9] on span "Save" at bounding box center [485, 9] width 10 height 6
click at [546, 9] on span "Publish" at bounding box center [547, 9] width 15 height 5
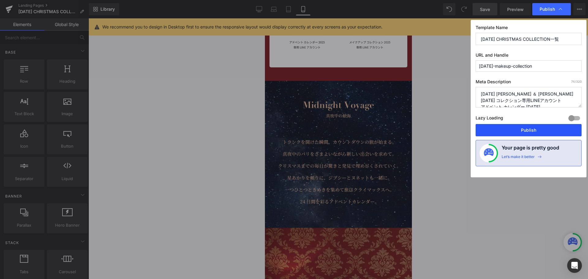
click at [518, 126] on button "Publish" at bounding box center [528, 130] width 106 height 12
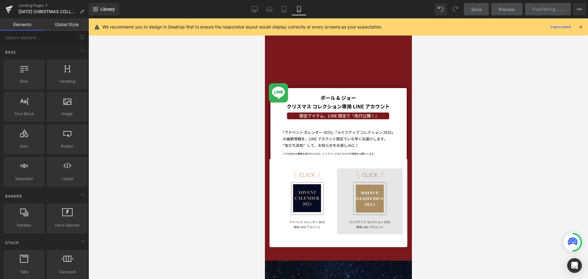
scroll to position [176, 0]
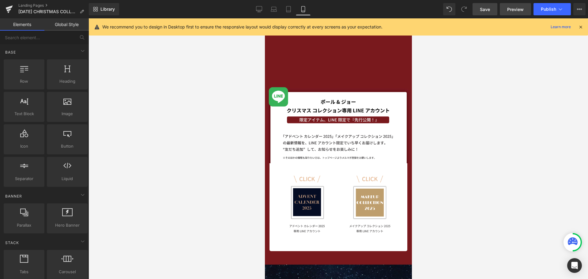
click at [519, 9] on span "Preview" at bounding box center [515, 9] width 17 height 6
click at [510, 10] on span "Preview" at bounding box center [515, 9] width 17 height 6
click at [551, 7] on span "Publish" at bounding box center [547, 9] width 15 height 5
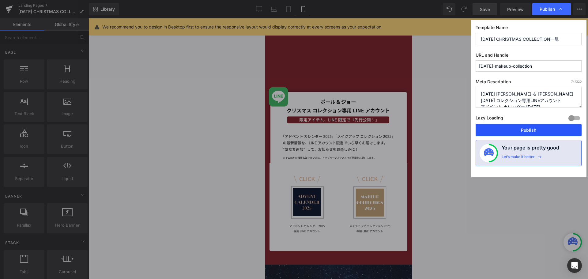
click at [518, 131] on button "Publish" at bounding box center [528, 130] width 106 height 12
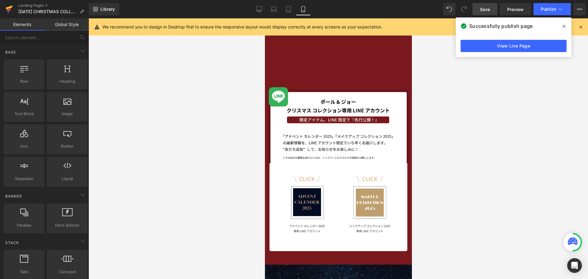
click at [11, 7] on icon at bounding box center [9, 8] width 7 height 4
